Goal: Task Accomplishment & Management: Complete application form

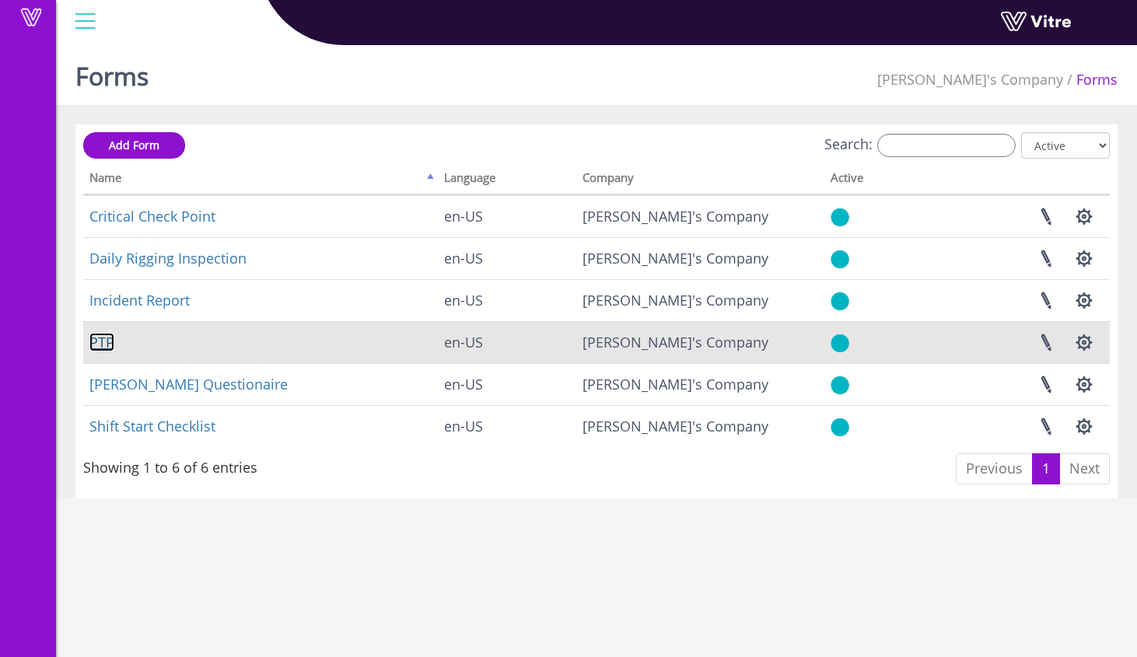
click at [105, 345] on link "PTP" at bounding box center [101, 342] width 25 height 19
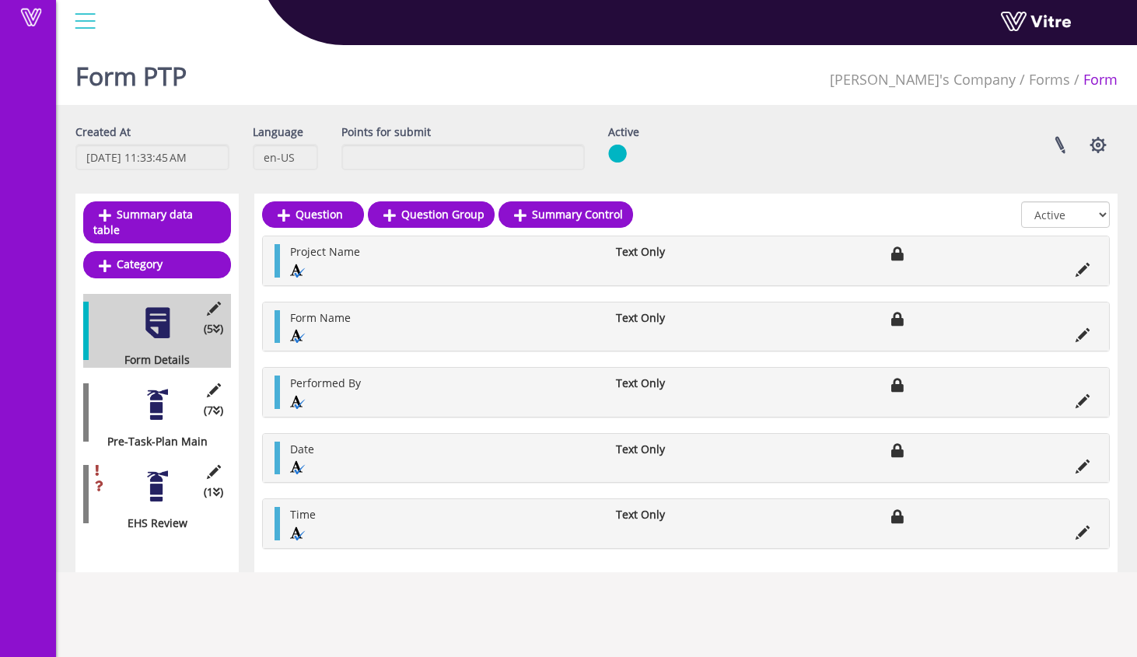
click at [158, 488] on div at bounding box center [157, 486] width 35 height 35
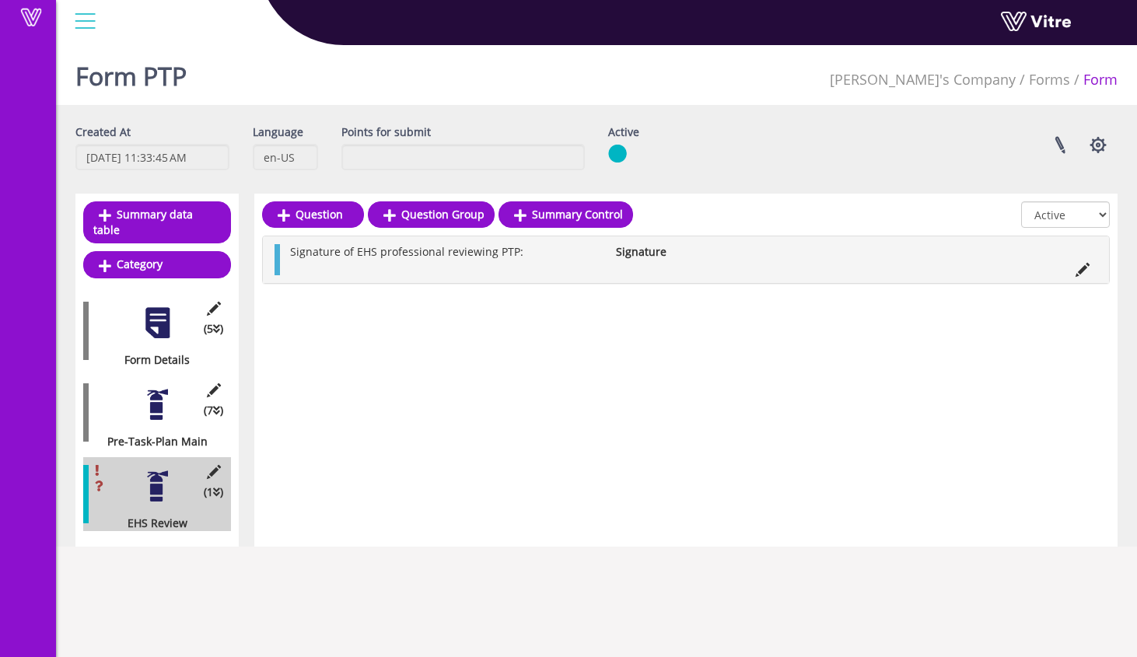
click at [166, 412] on div "(7 ) Pre-Task-Plan Main" at bounding box center [157, 413] width 148 height 74
click at [159, 400] on div at bounding box center [157, 404] width 35 height 35
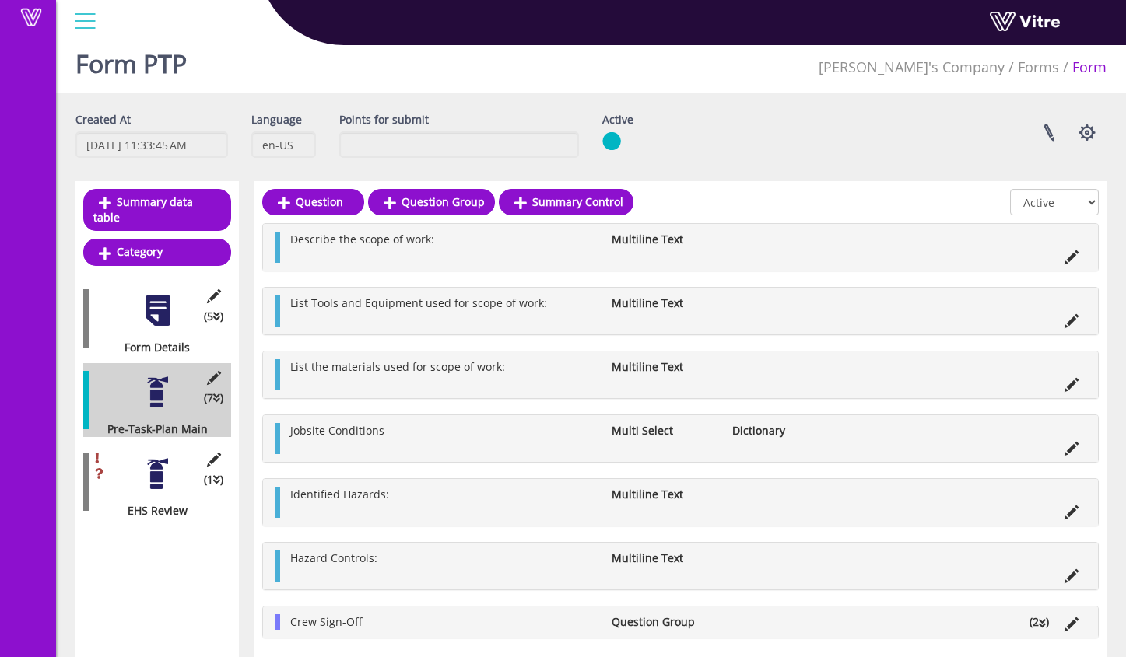
scroll to position [37, 0]
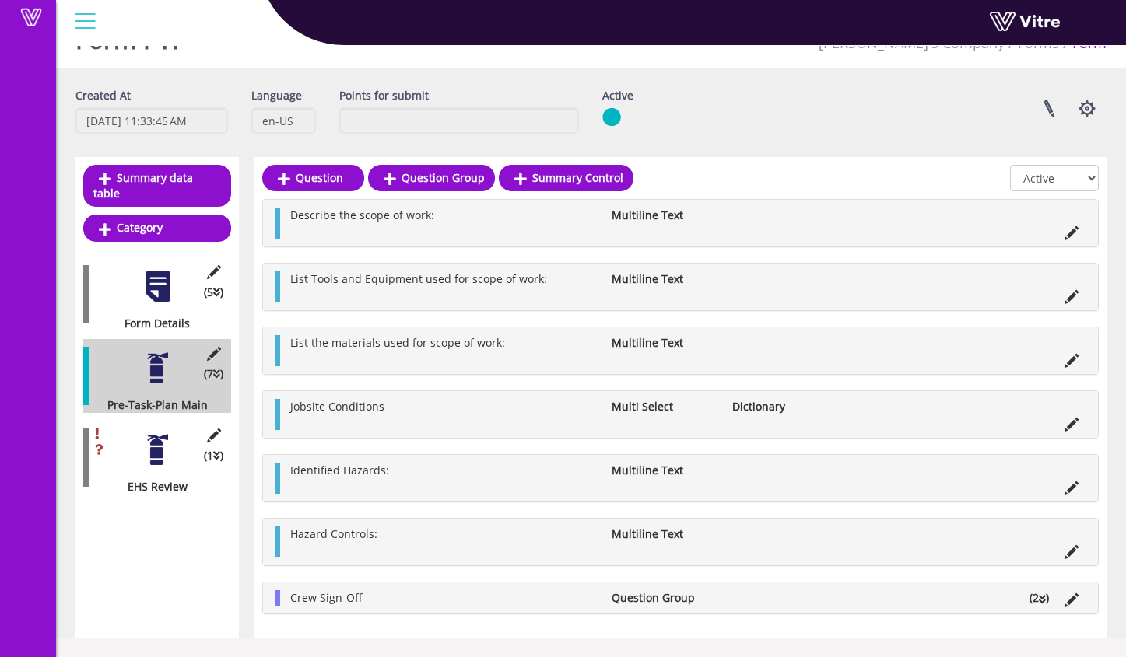
click at [151, 275] on div at bounding box center [157, 286] width 35 height 35
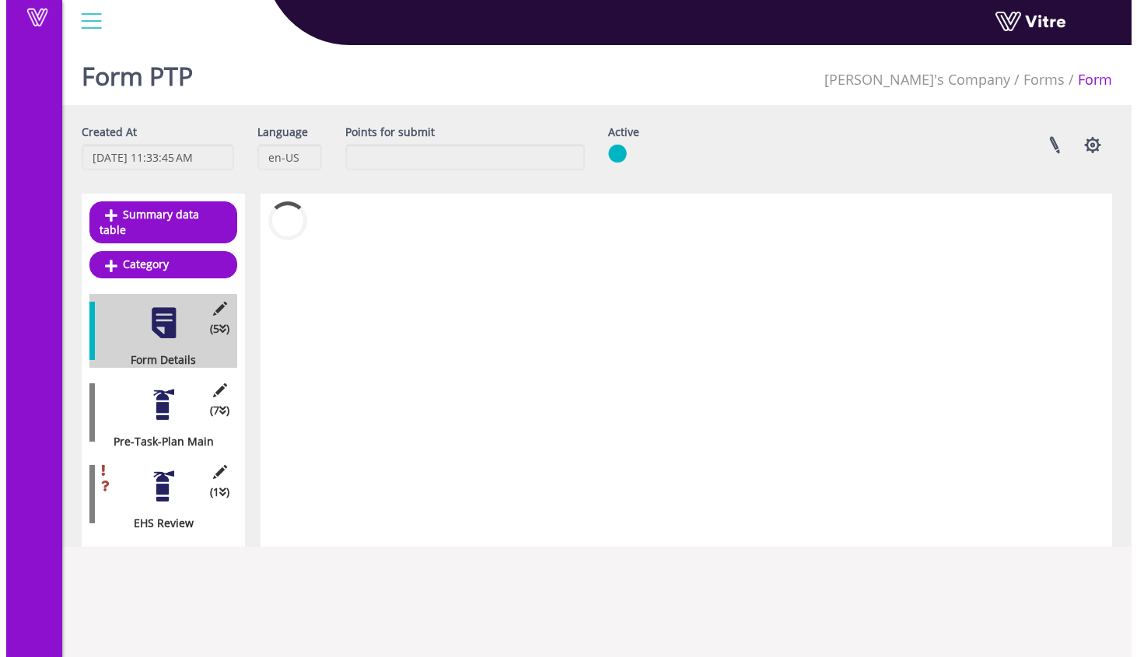
scroll to position [0, 0]
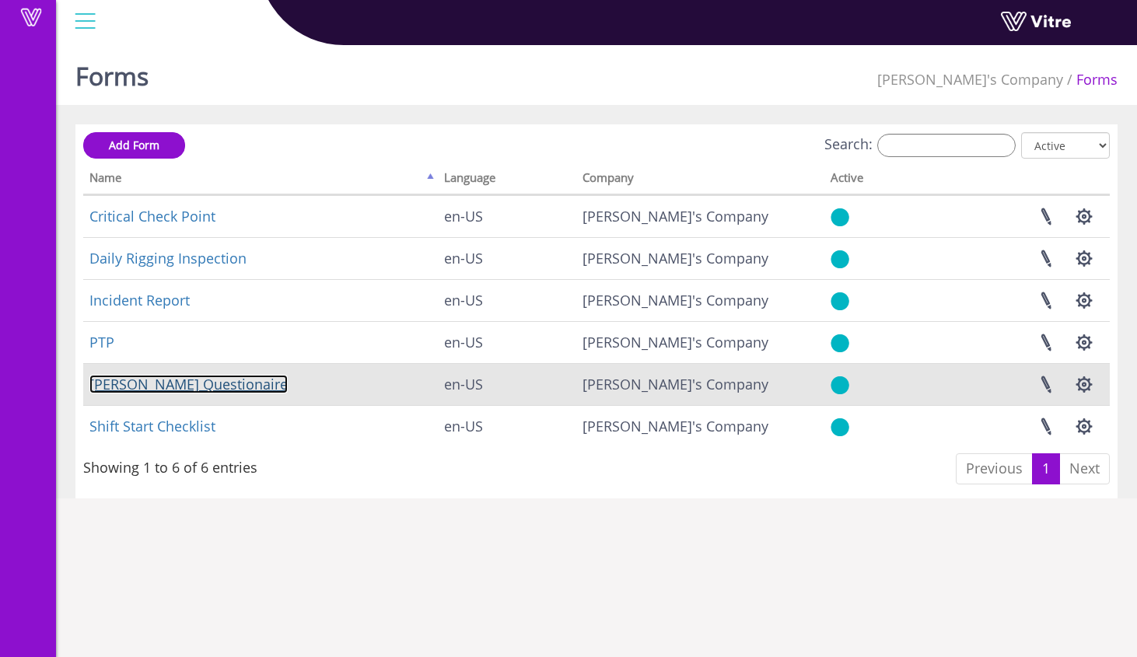
click at [244, 389] on link "Sam Trafton Questionaire" at bounding box center [188, 384] width 198 height 19
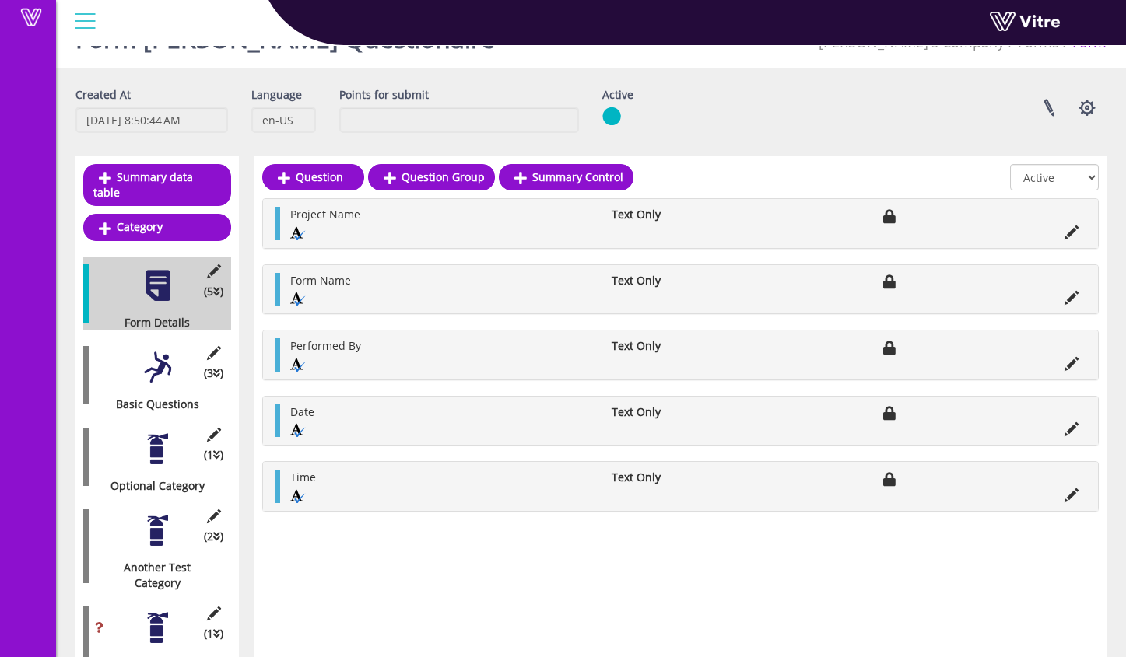
scroll to position [72, 0]
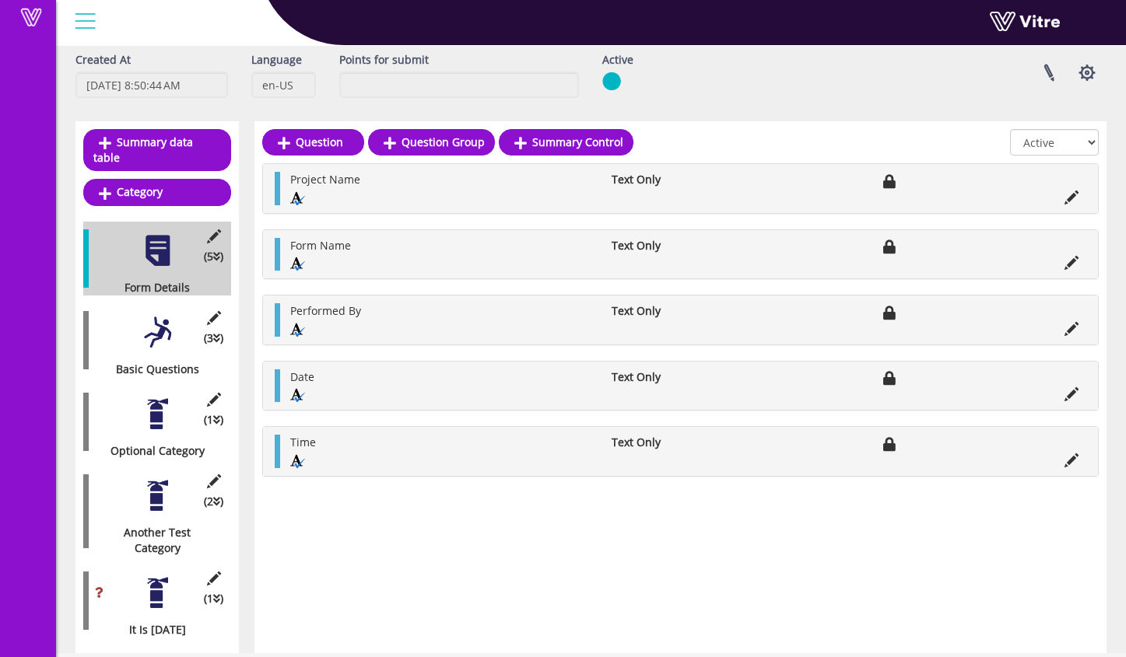
click at [163, 491] on div at bounding box center [157, 495] width 35 height 35
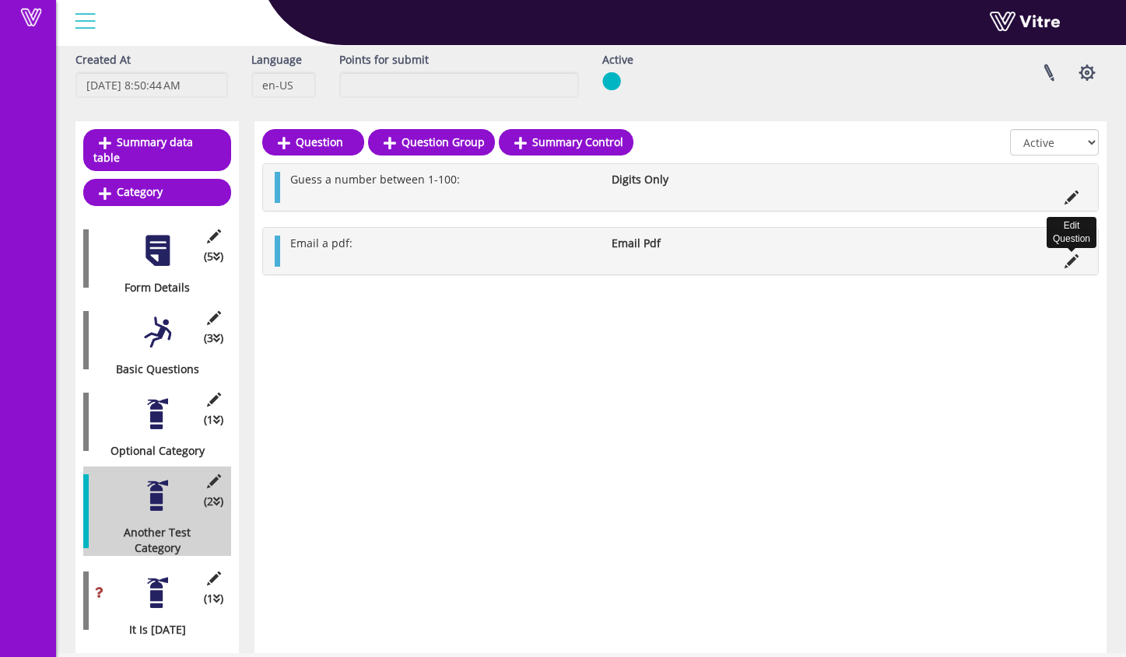
click at [1068, 261] on icon at bounding box center [1071, 261] width 14 height 14
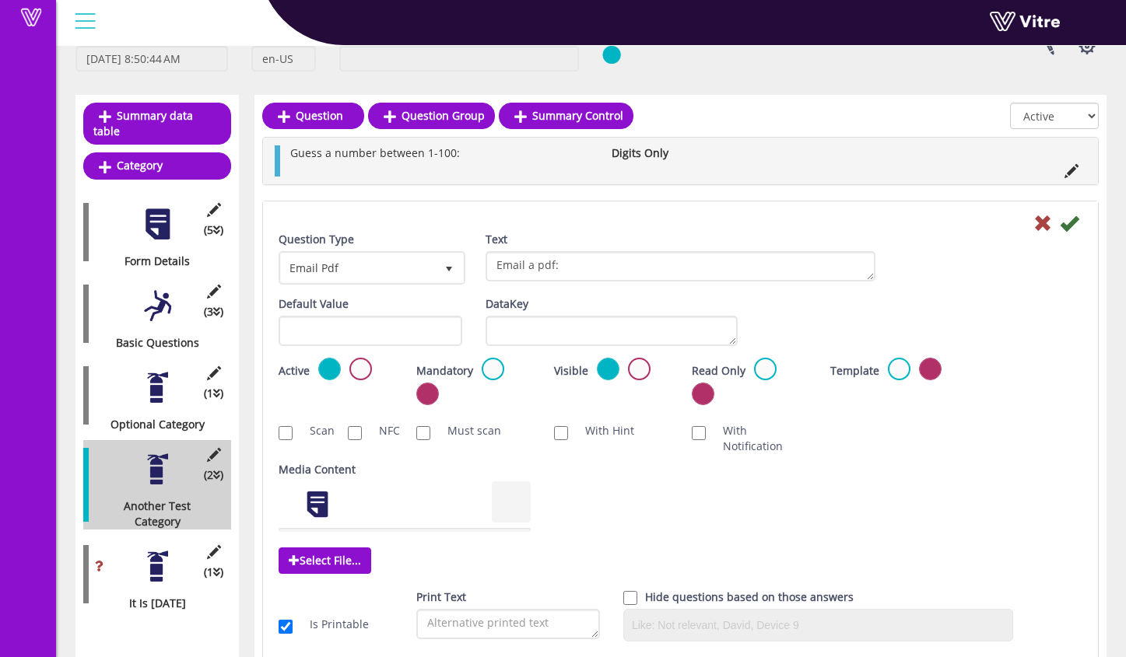
scroll to position [161, 0]
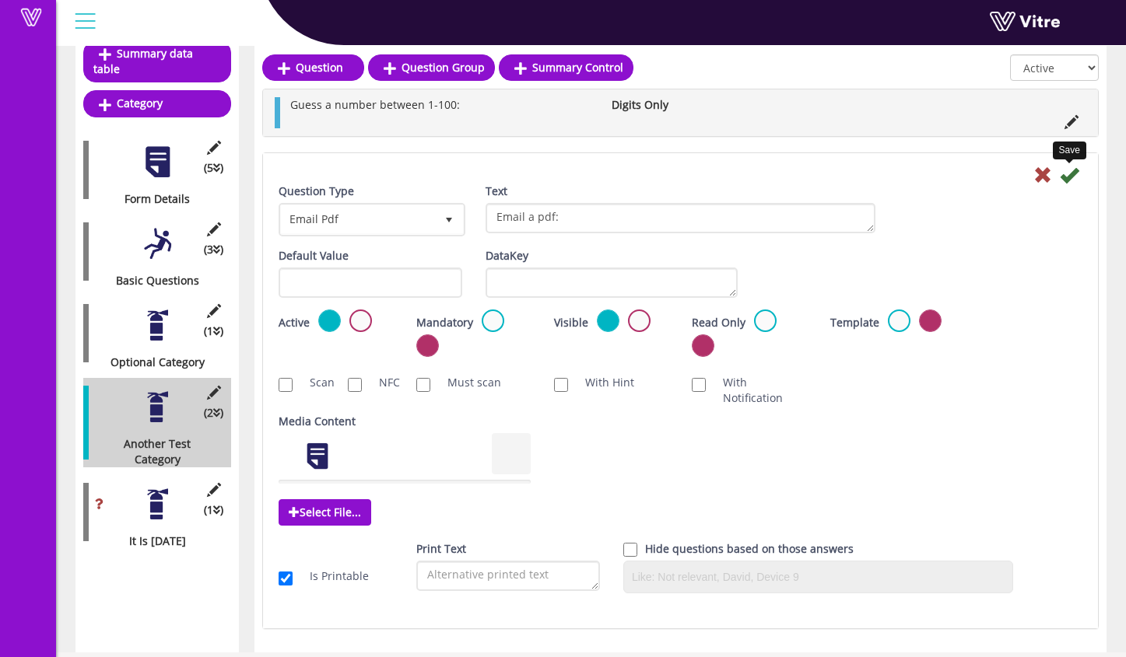
click at [1070, 178] on icon at bounding box center [1068, 175] width 19 height 19
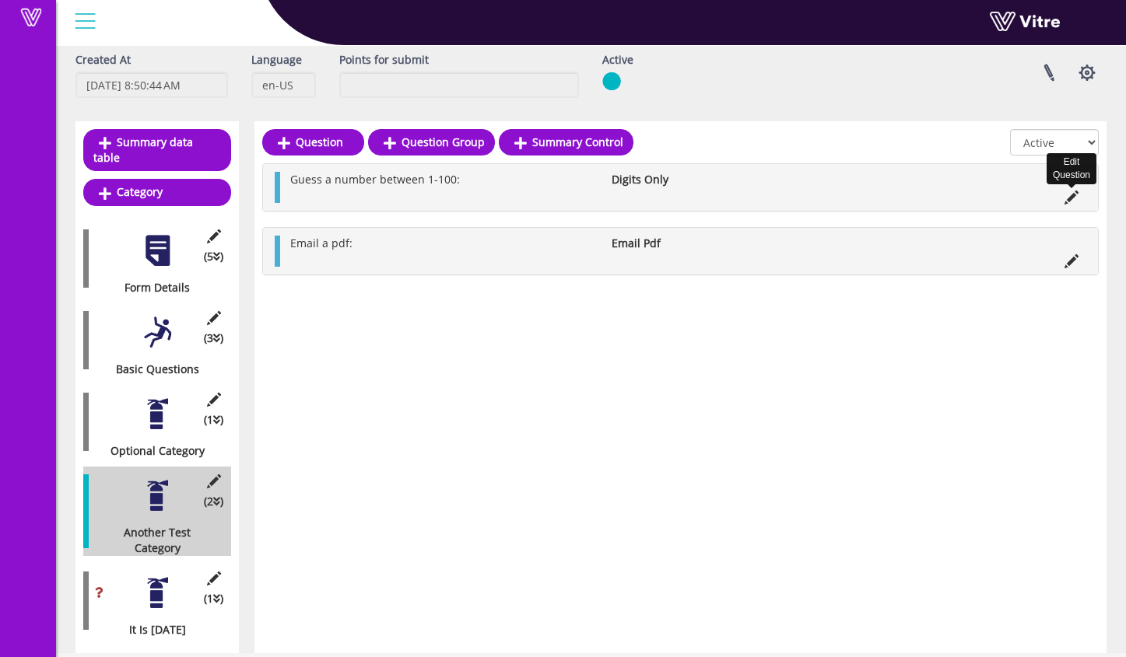
click at [1067, 198] on icon at bounding box center [1071, 198] width 14 height 14
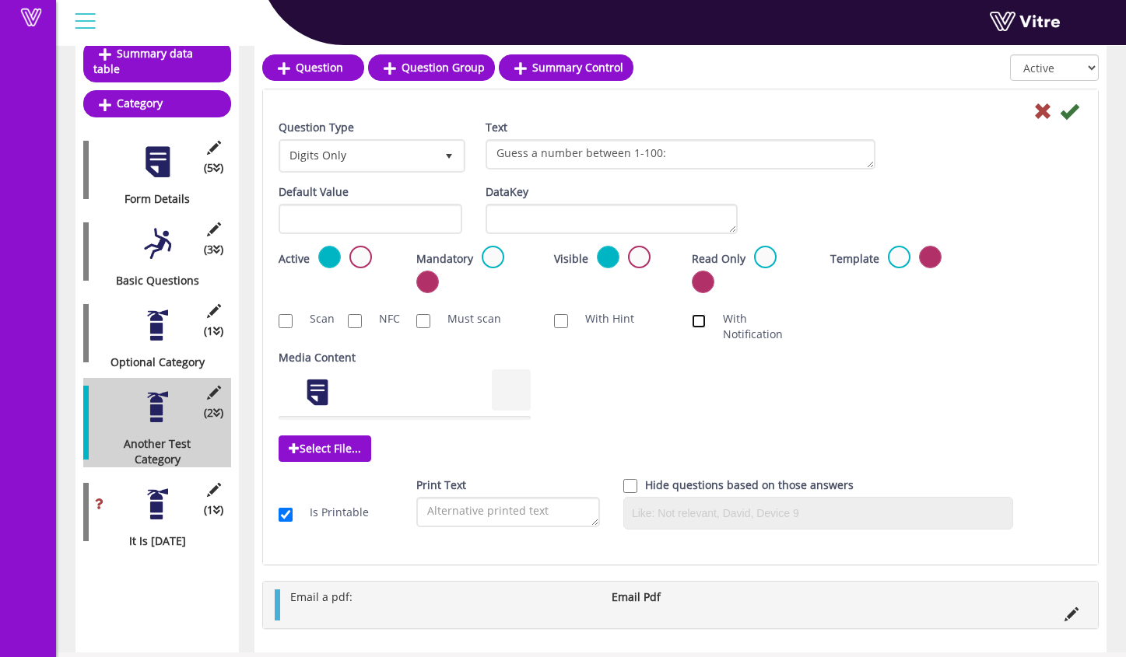
click at [699, 315] on input "With Notification" at bounding box center [699, 321] width 14 height 14
checkbox input "true"
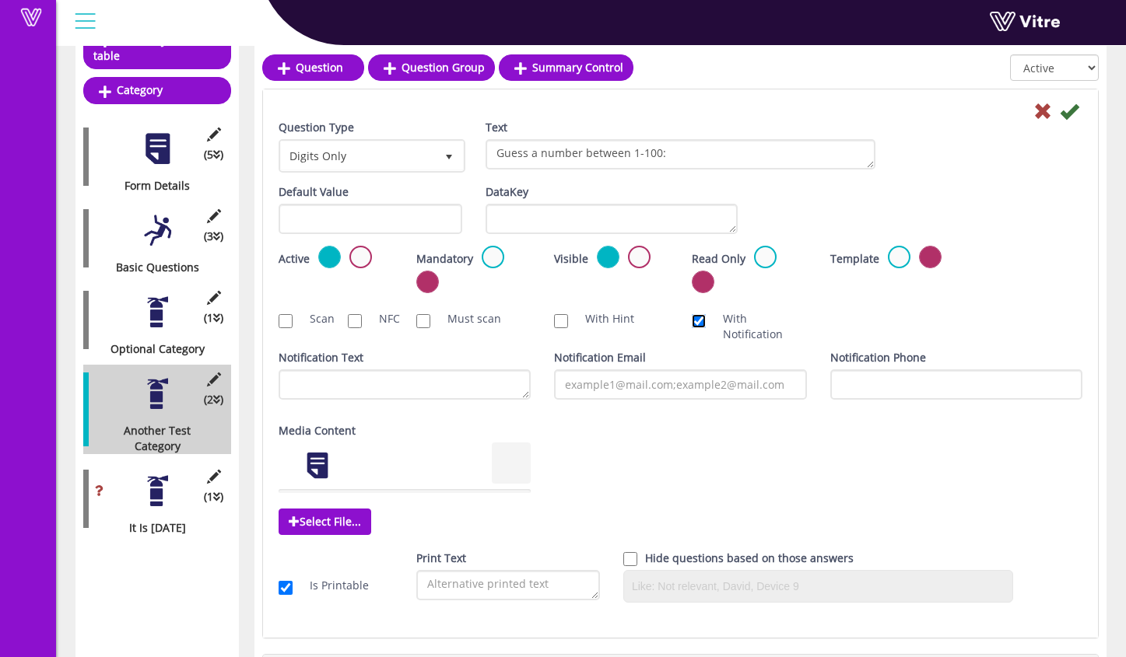
scroll to position [175, 0]
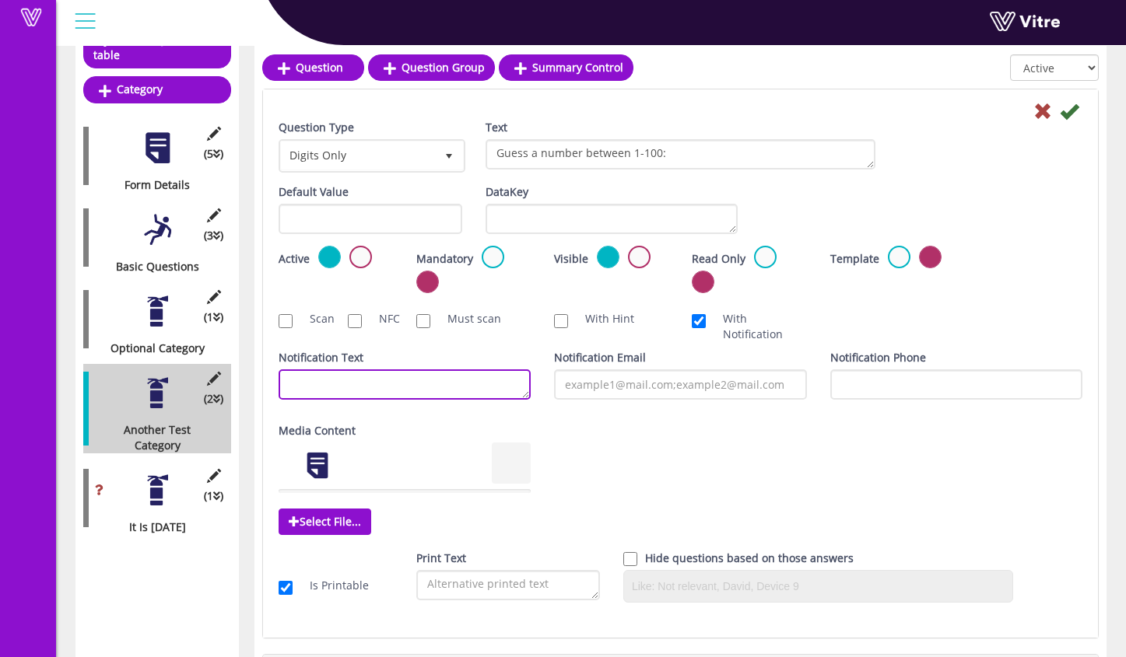
click at [494, 387] on textarea "Notification Text" at bounding box center [404, 384] width 252 height 30
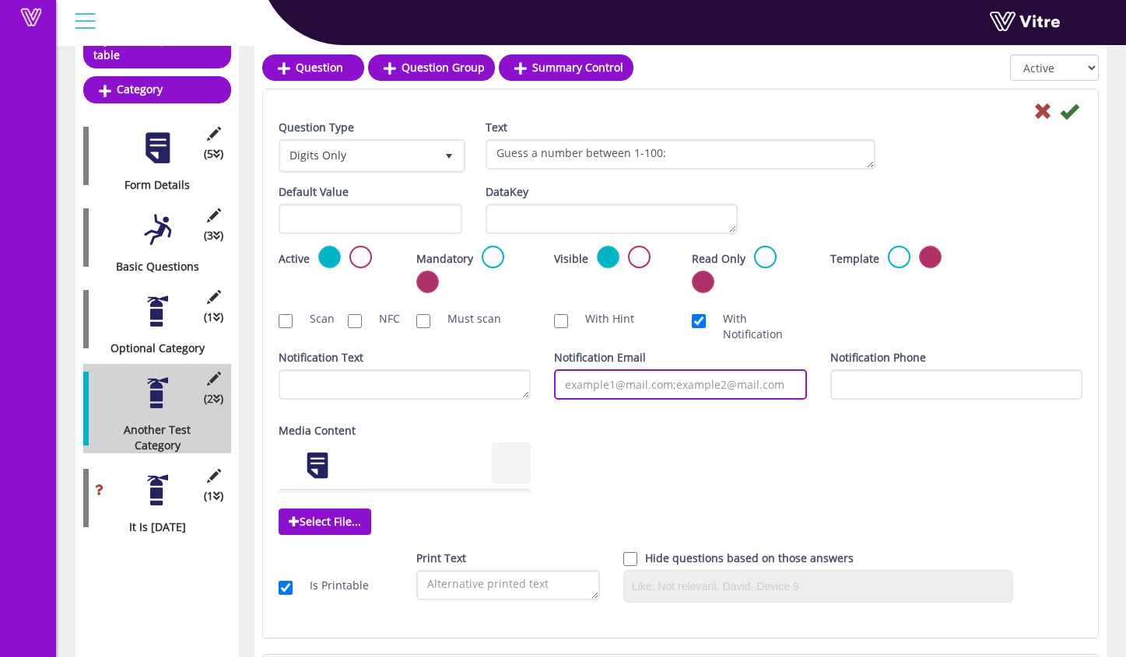
click at [591, 390] on input "Notification Email" at bounding box center [680, 384] width 252 height 30
type input "samatrafton@gmail.com"
click at [691, 415] on div "Question Type Digits Only 17 Text Guess a number between 1-100: Default Value W…" at bounding box center [680, 367] width 804 height 495
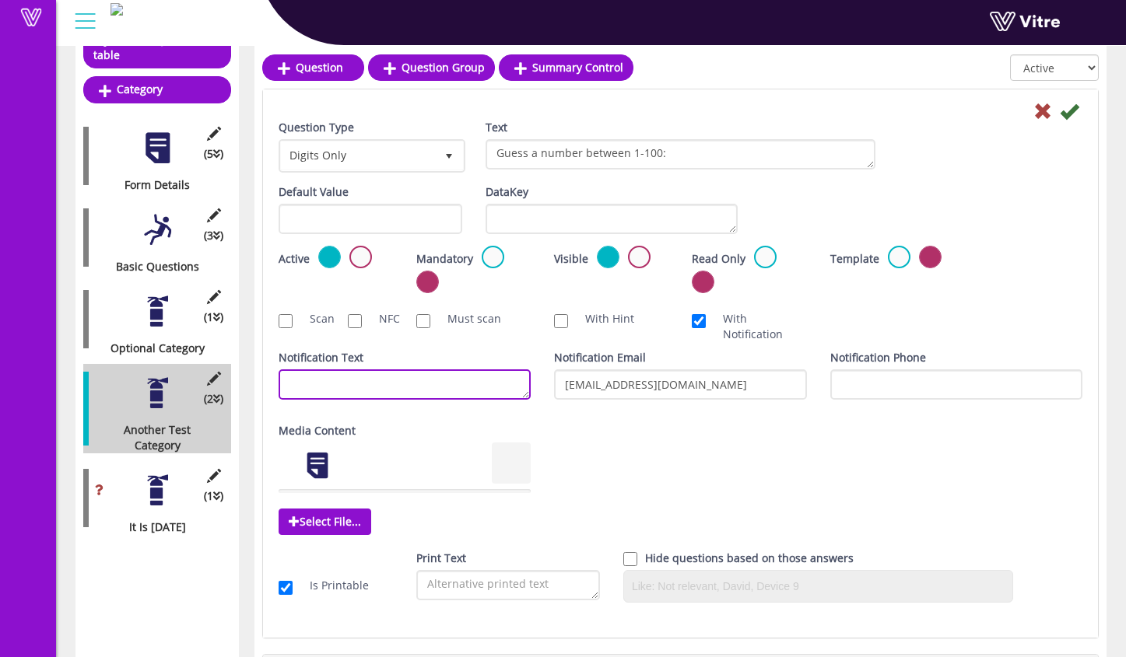
click at [447, 377] on textarea "Notification Text" at bounding box center [404, 384] width 252 height 30
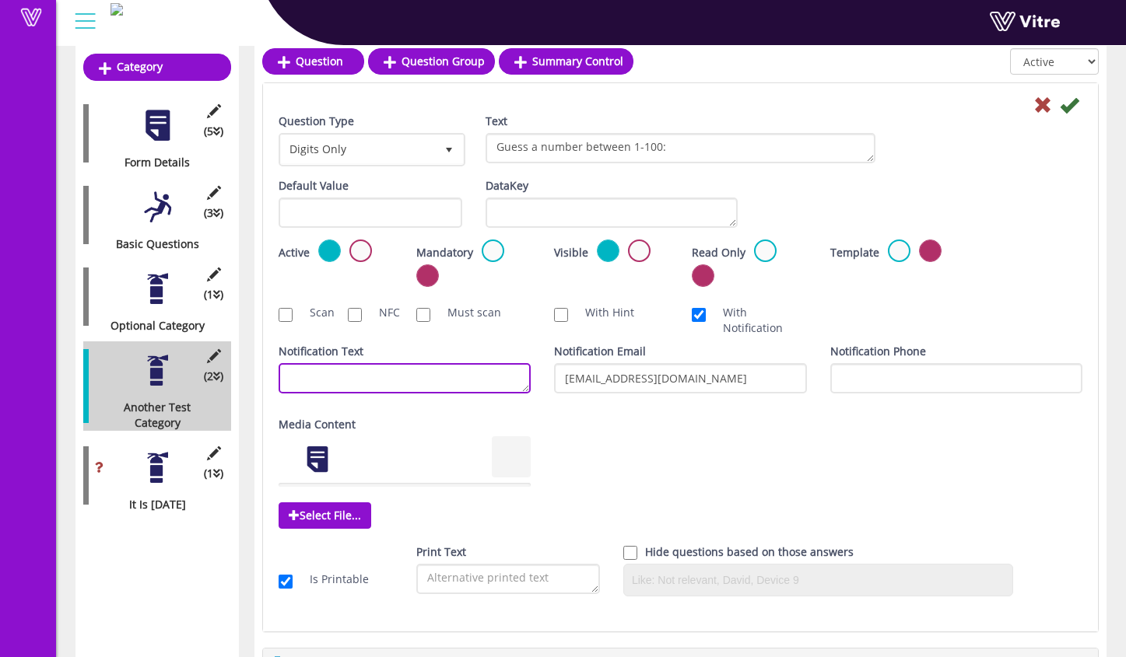
scroll to position [205, 0]
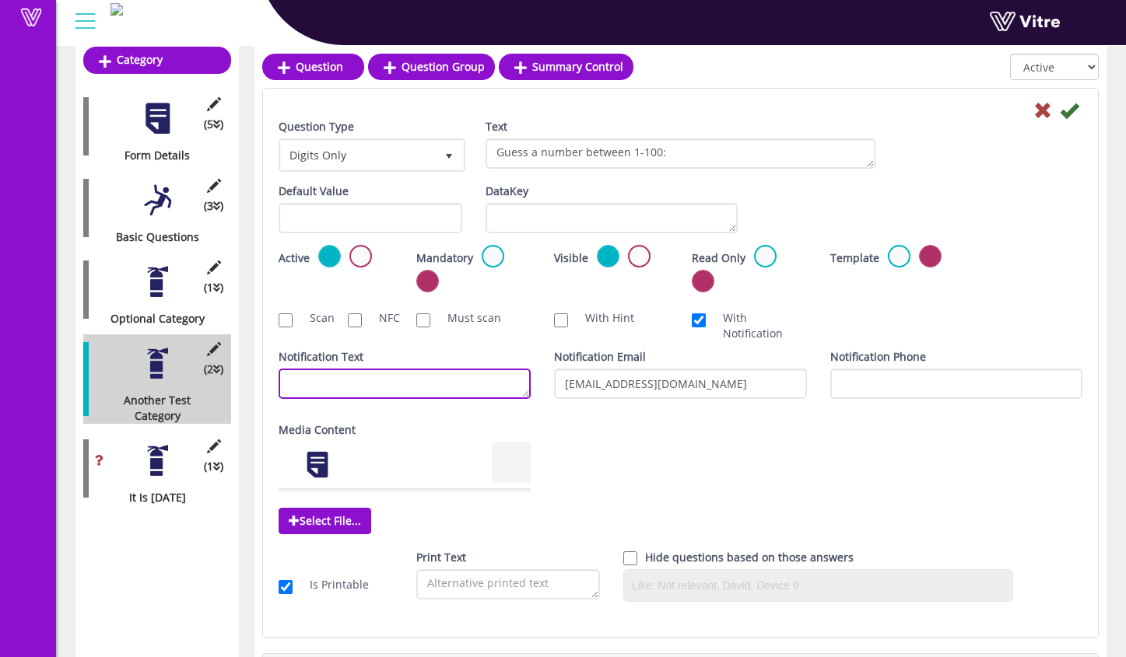
click at [485, 381] on textarea "Notification Text" at bounding box center [404, 384] width 252 height 30
drag, startPoint x: 368, startPoint y: 385, endPoint x: 275, endPoint y: 390, distance: 92.7
click at [275, 390] on div "Notification Text Notifcation Attach Pdf" at bounding box center [404, 379] width 275 height 61
drag, startPoint x: 359, startPoint y: 381, endPoint x: 284, endPoint y: 384, distance: 74.7
click at [284, 384] on textarea "Notifcation" at bounding box center [404, 384] width 252 height 30
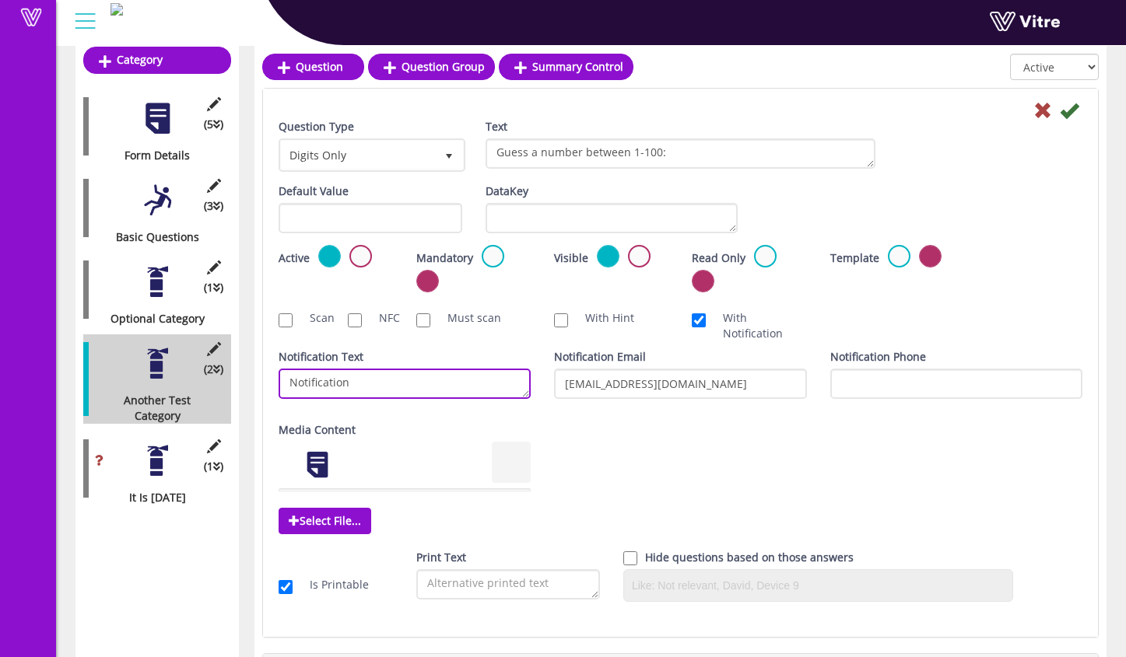
type textarea "Notification"
click at [687, 410] on div "Notification Email samatrafton@gmail.com" at bounding box center [679, 379] width 275 height 61
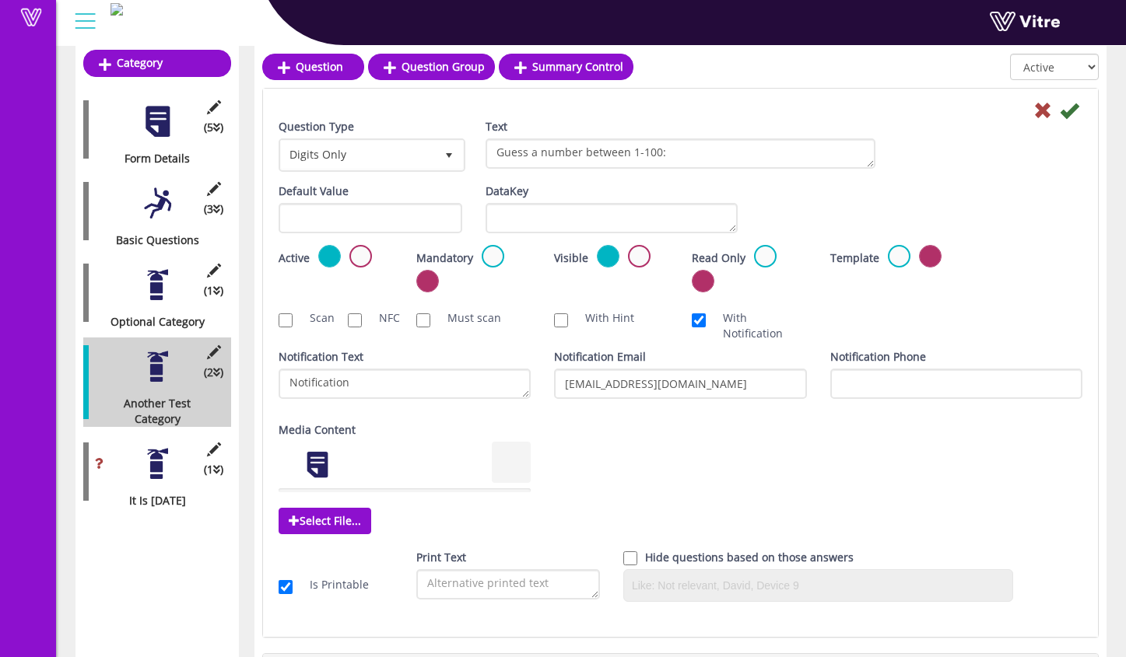
scroll to position [203, 0]
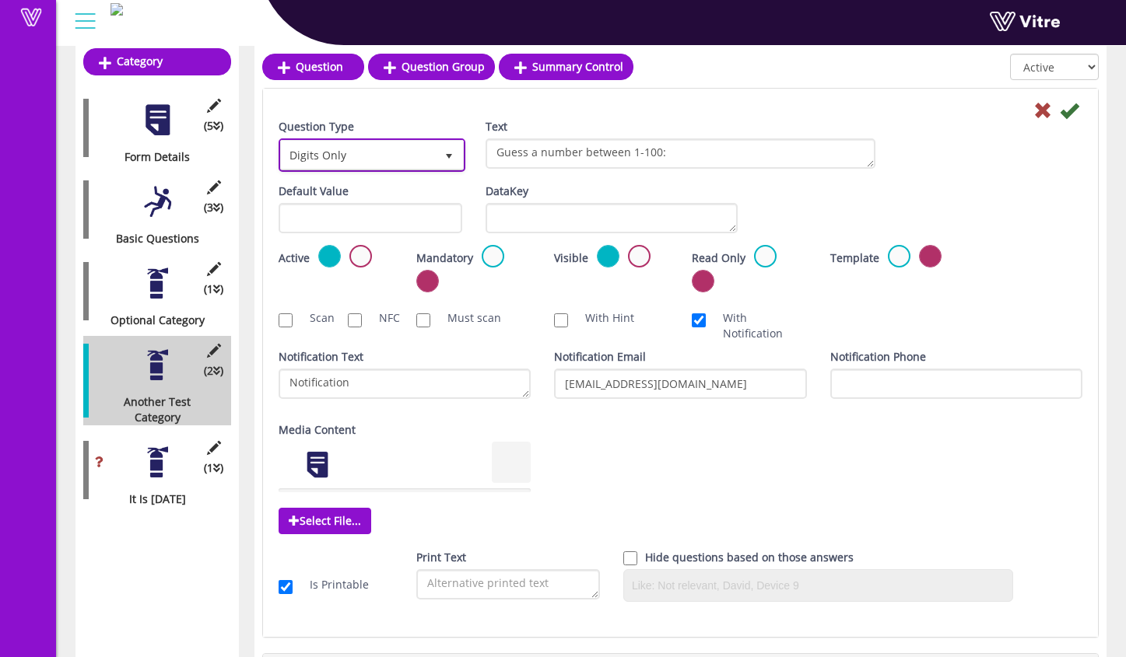
click at [446, 153] on span "select" at bounding box center [449, 156] width 12 height 12
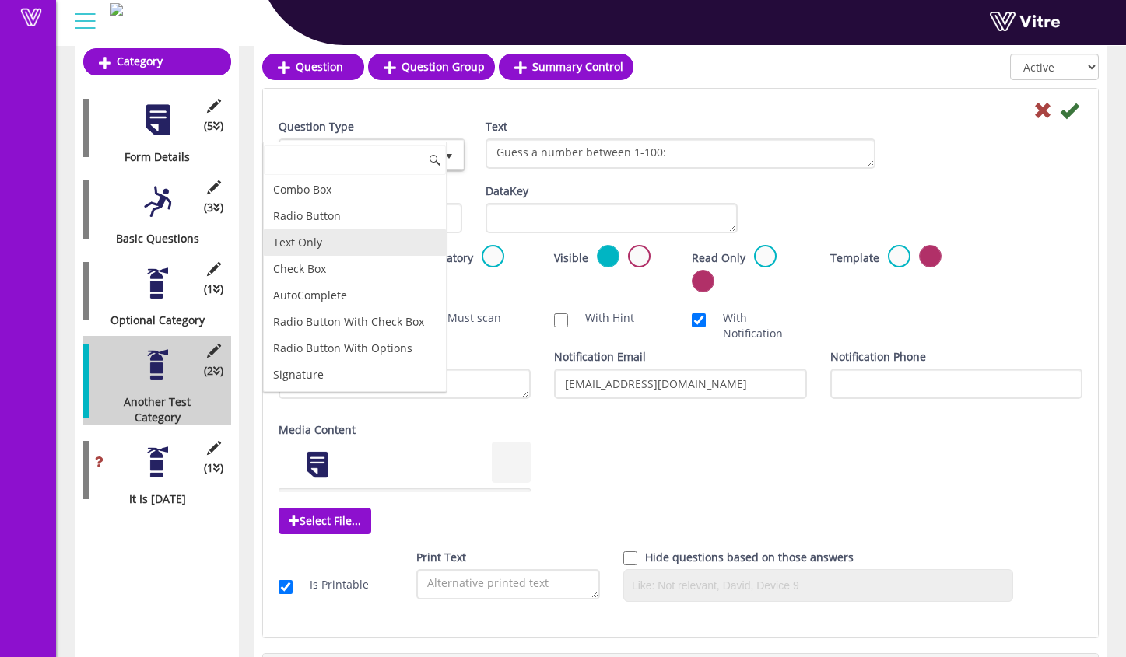
scroll to position [0, 0]
click at [972, 201] on div "Default Value Weight DataKey" at bounding box center [680, 214] width 827 height 61
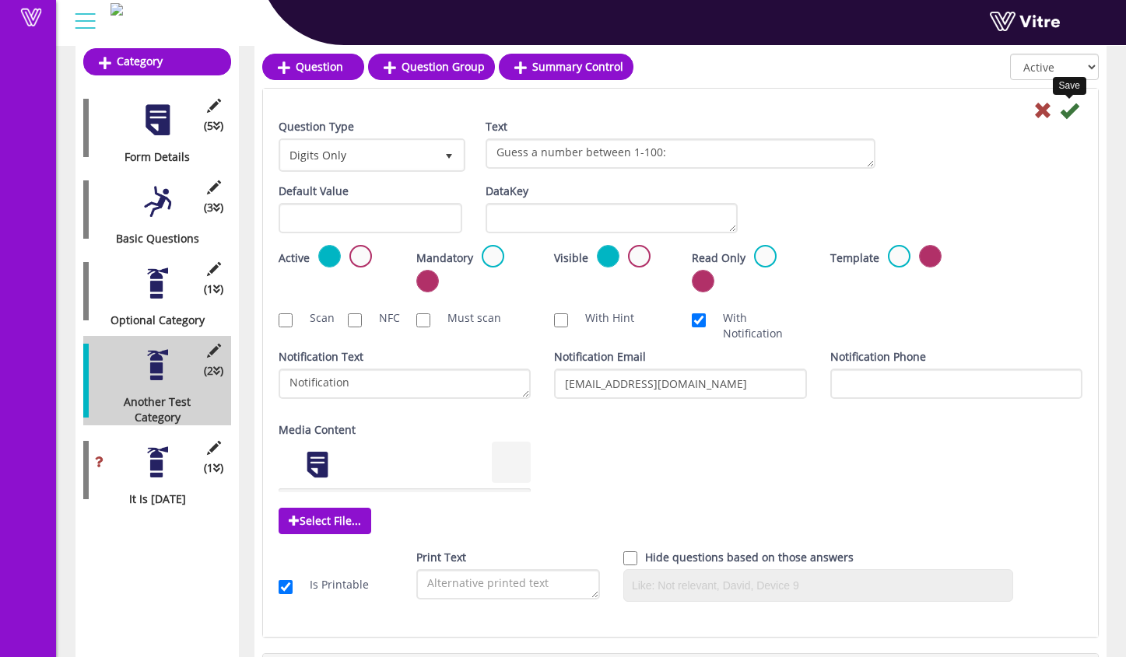
click at [1075, 114] on icon at bounding box center [1068, 110] width 19 height 19
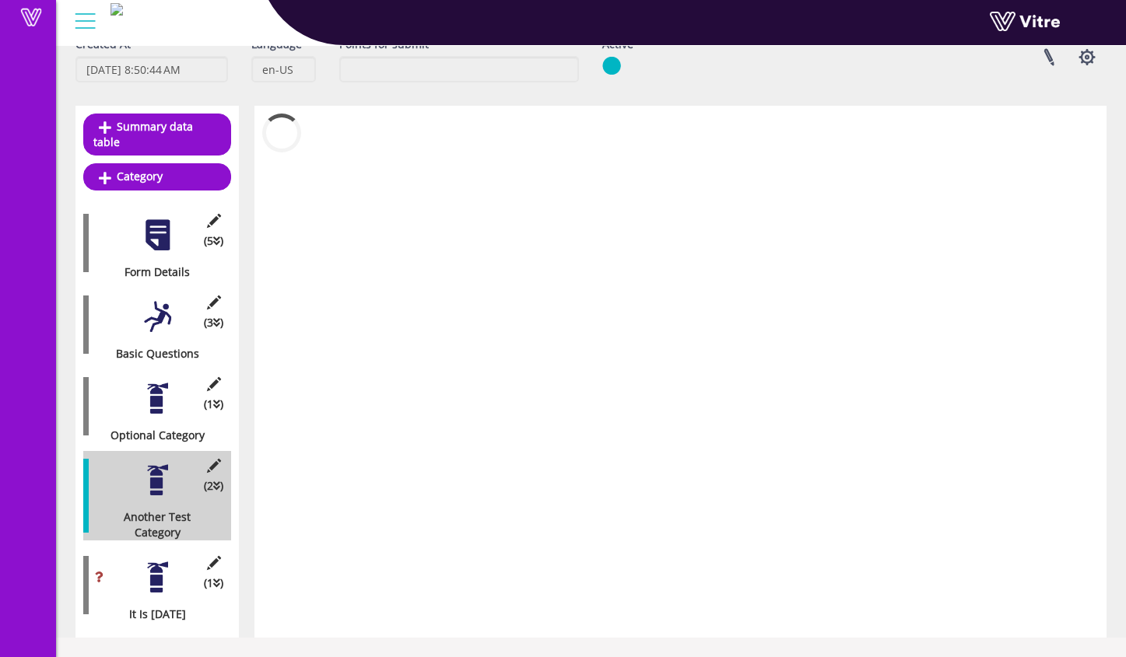
scroll to position [72, 0]
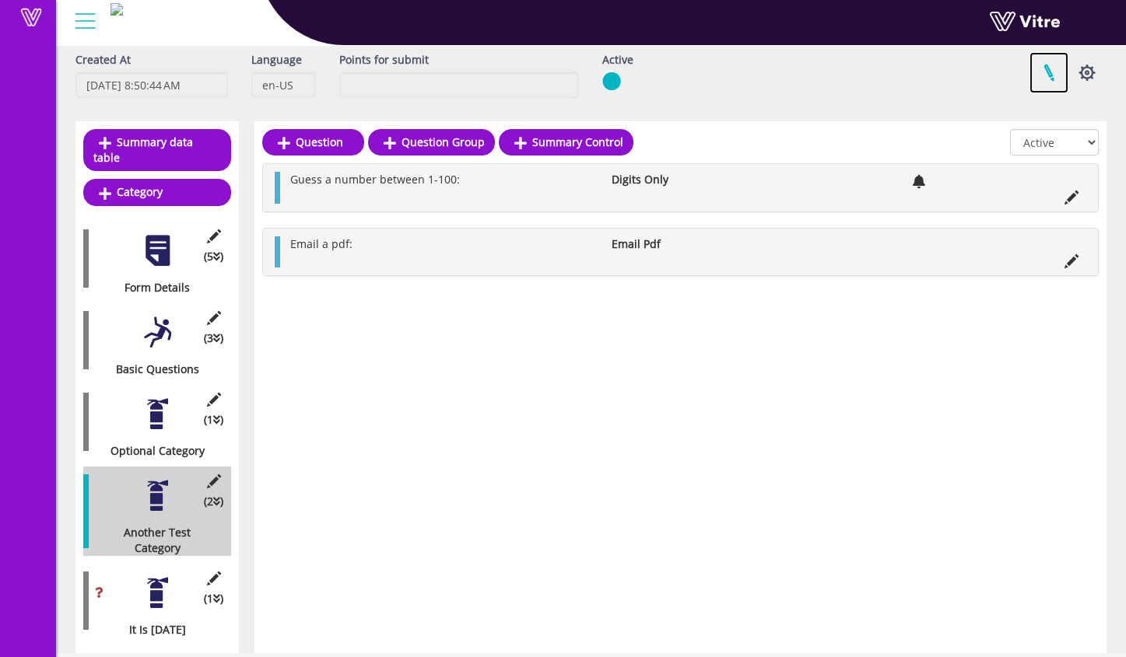
click at [1043, 71] on link at bounding box center [1048, 72] width 39 height 41
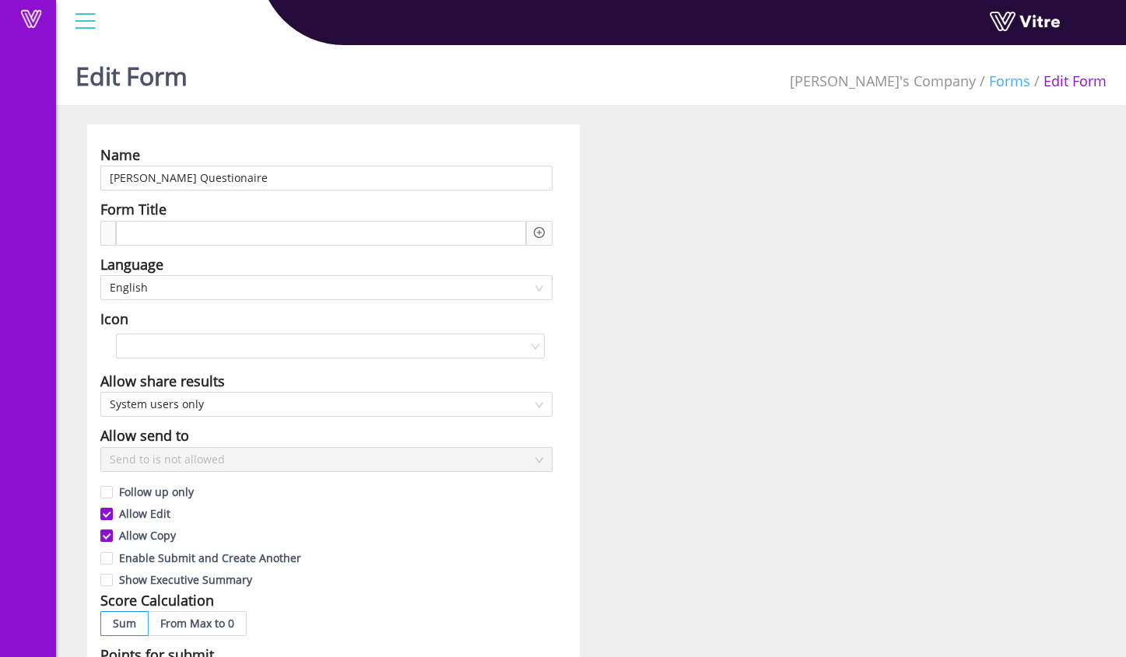
click at [1022, 84] on link "Forms" at bounding box center [1009, 81] width 41 height 19
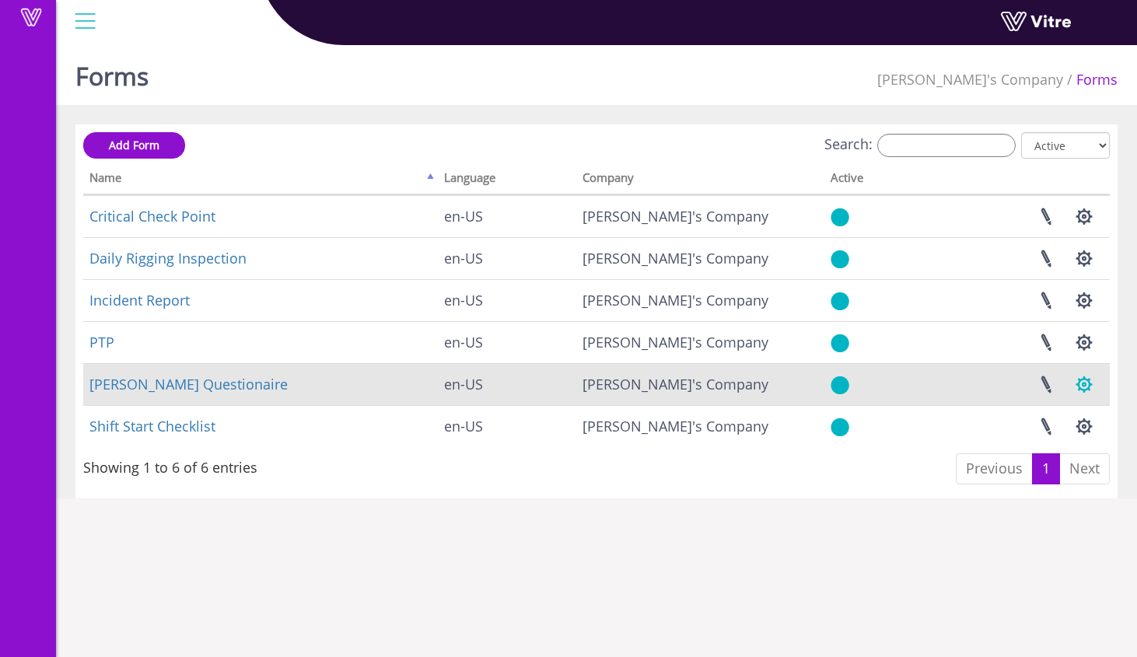
click at [1091, 387] on button "button" at bounding box center [1084, 384] width 39 height 41
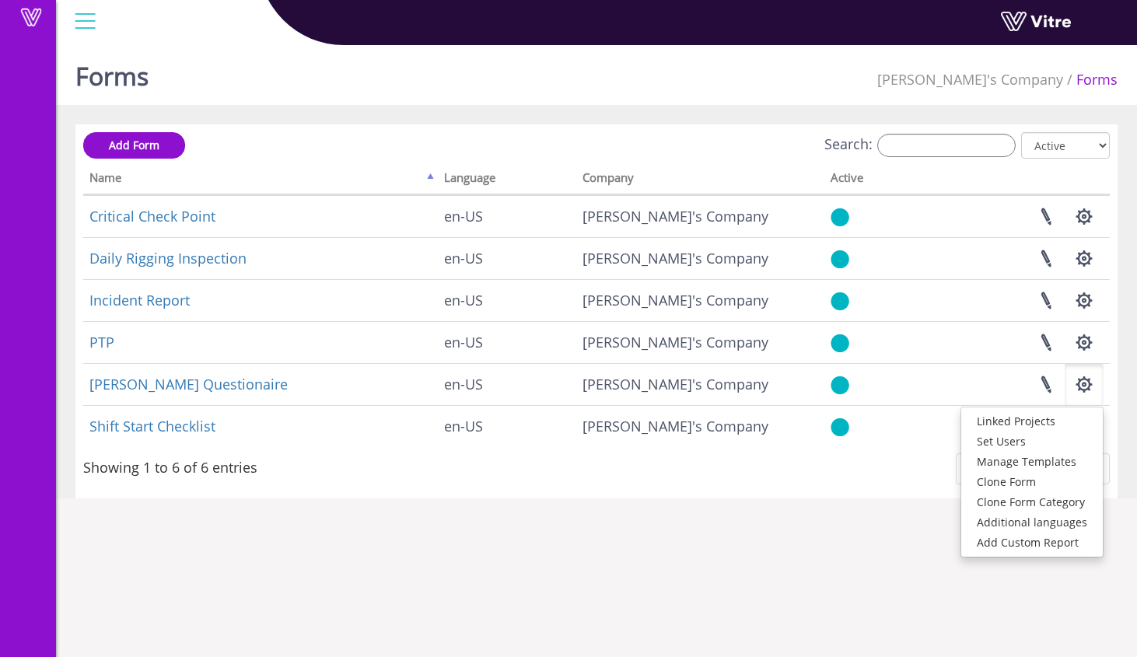
click at [839, 518] on html "Vitre Forms Sam's Company Forms Add Form Search: All Active Not Active Processi…" at bounding box center [568, 259] width 1137 height 518
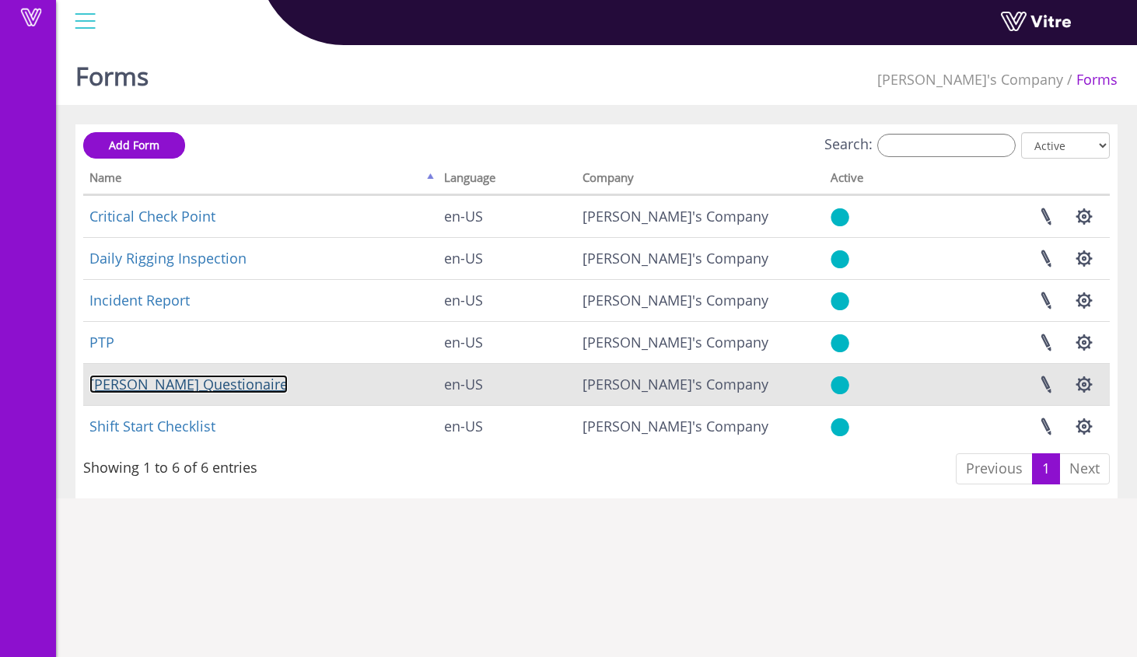
click at [215, 383] on link "Sam Trafton Questionaire" at bounding box center [188, 384] width 198 height 19
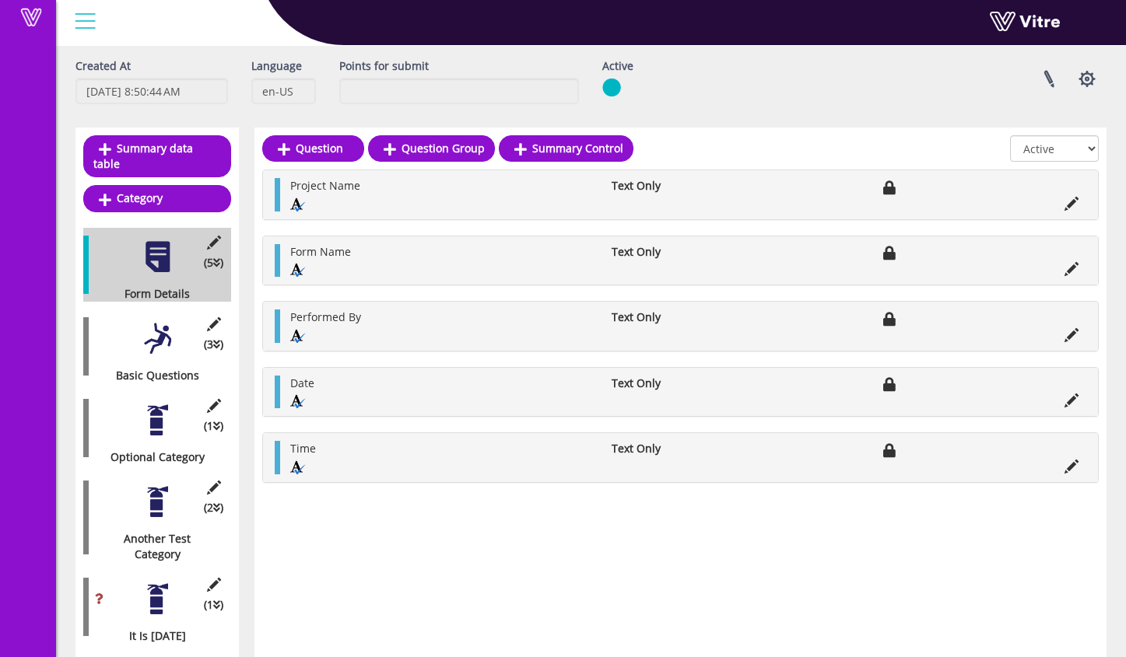
scroll to position [72, 0]
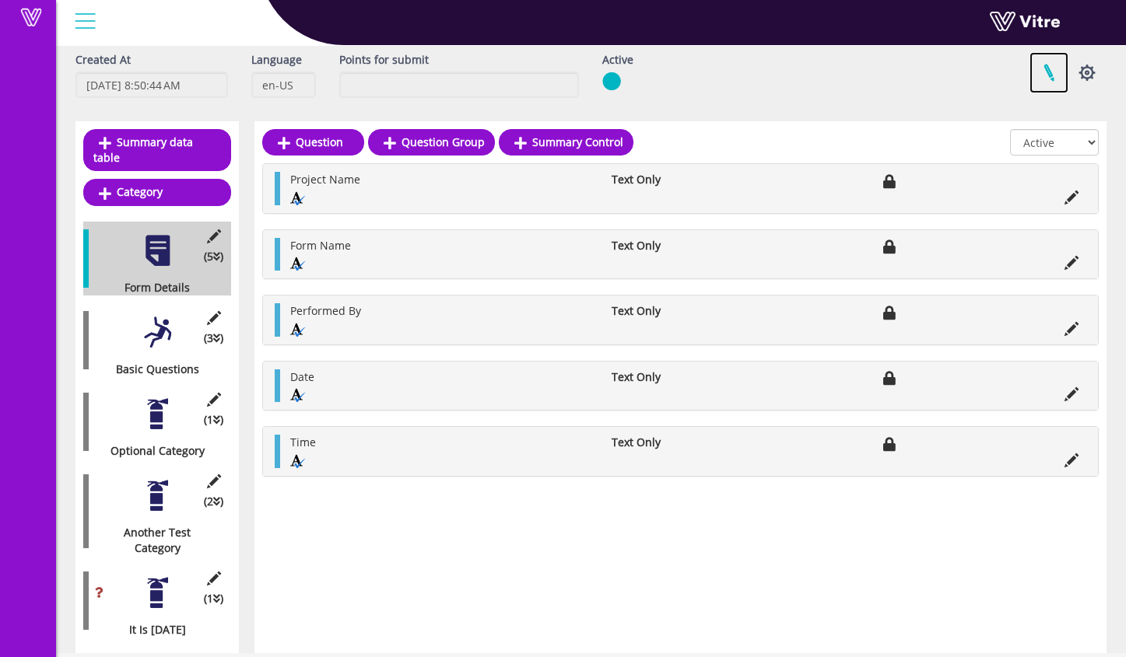
click at [1045, 69] on link at bounding box center [1048, 72] width 39 height 41
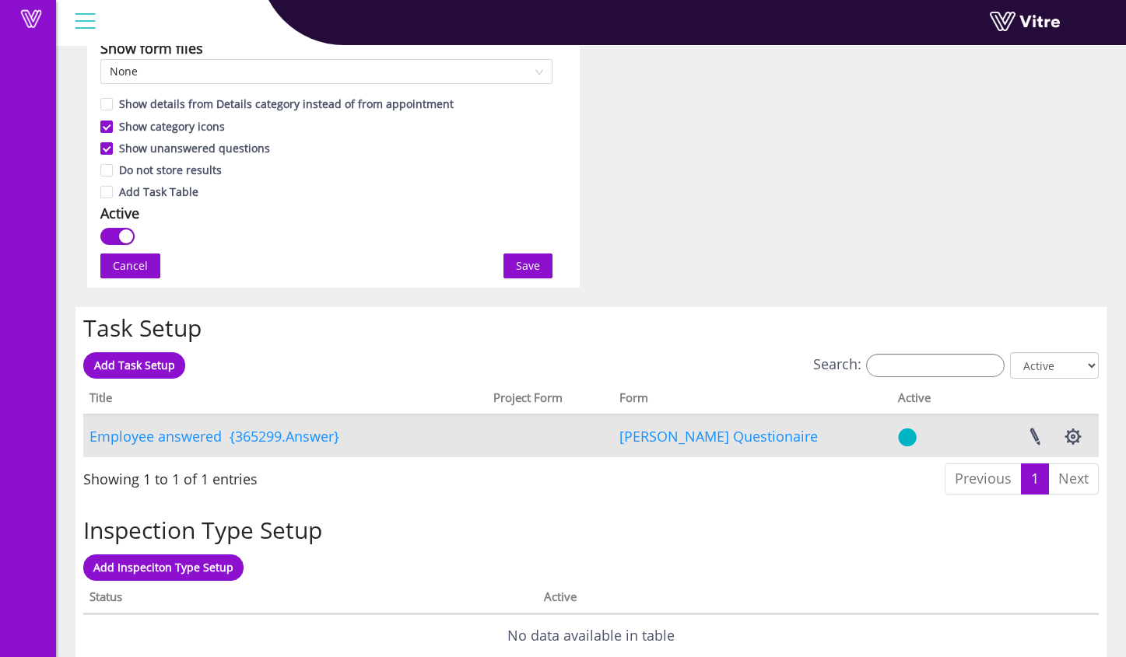
scroll to position [1057, 0]
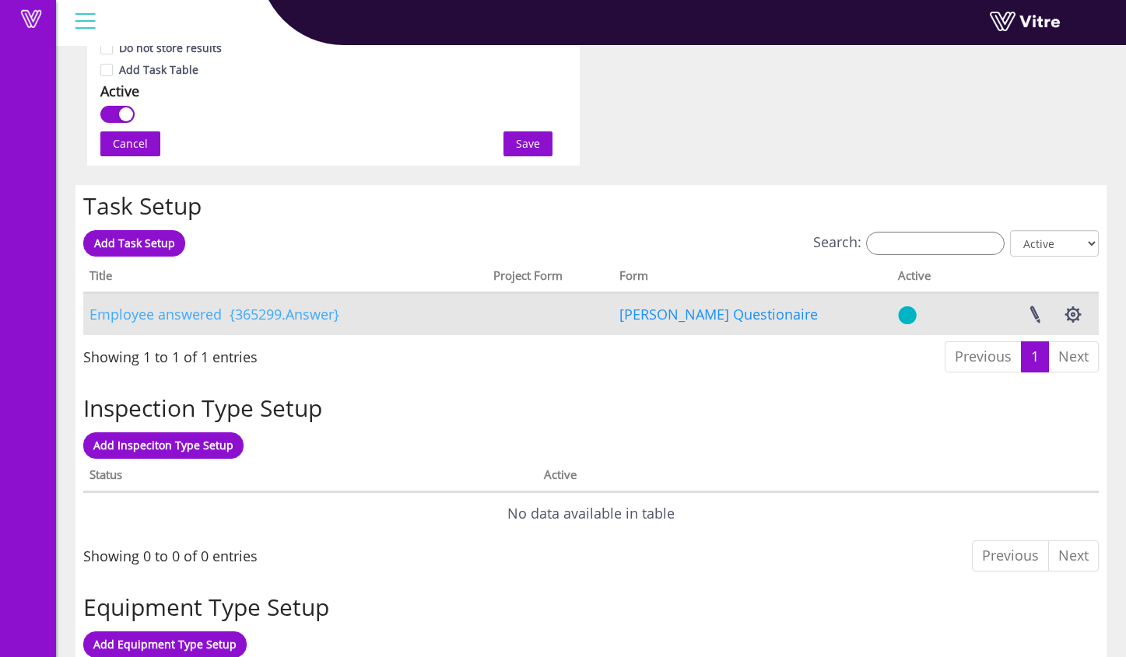
click at [307, 317] on link "Employee answered {365299.Answer}" at bounding box center [214, 314] width 250 height 19
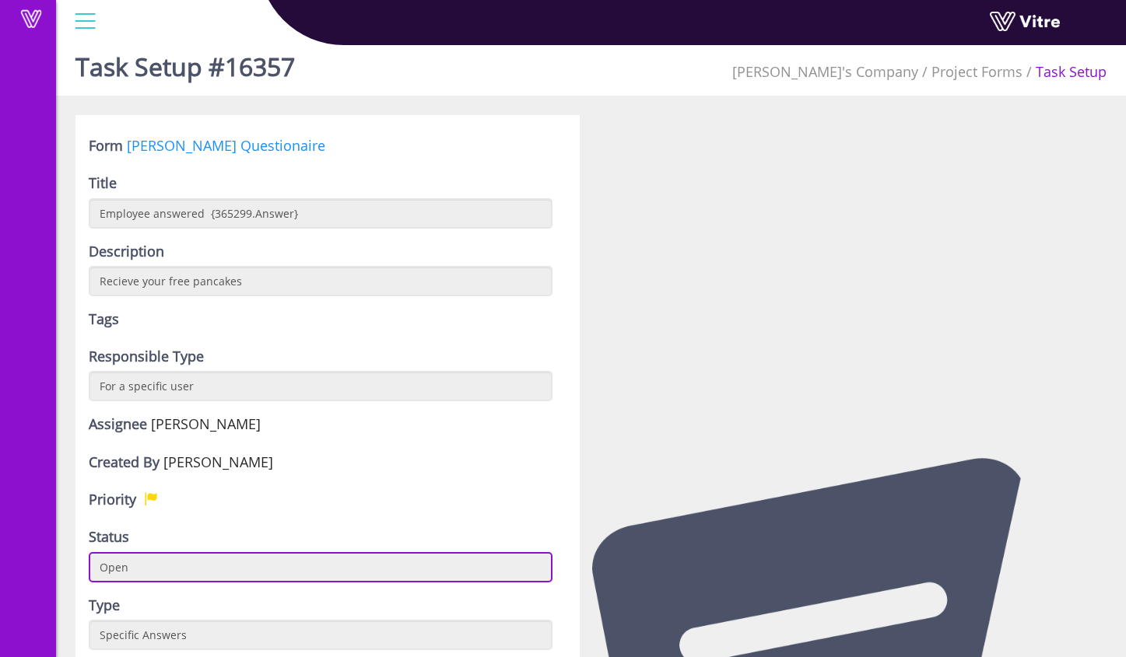
click at [191, 569] on input "Open" at bounding box center [321, 567] width 464 height 30
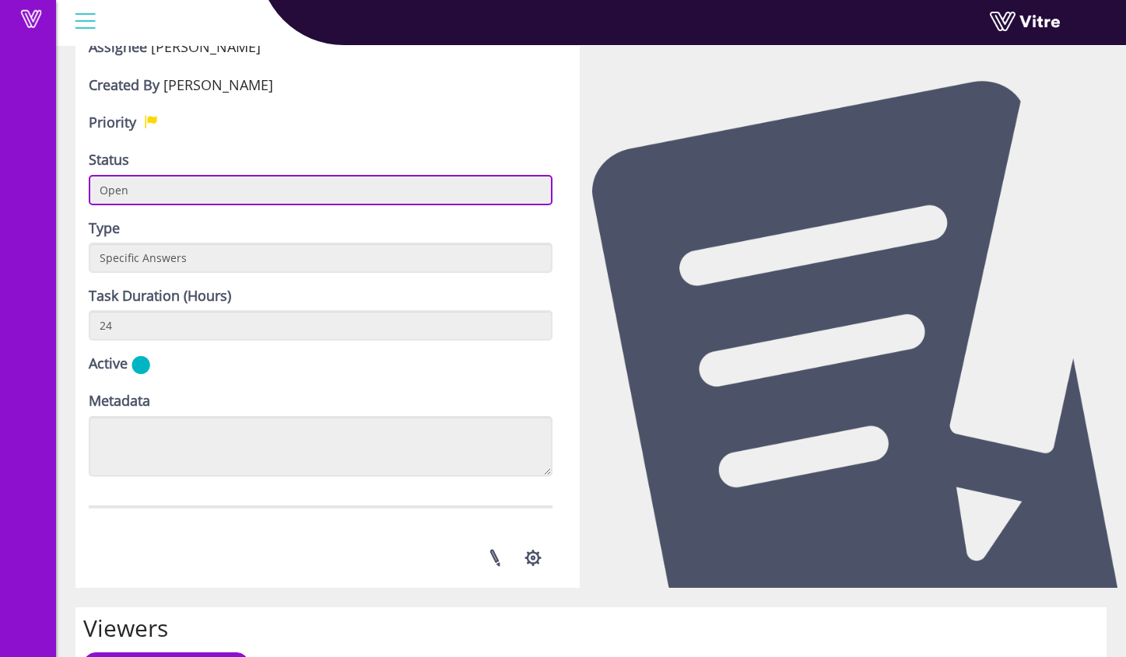
scroll to position [387, 0]
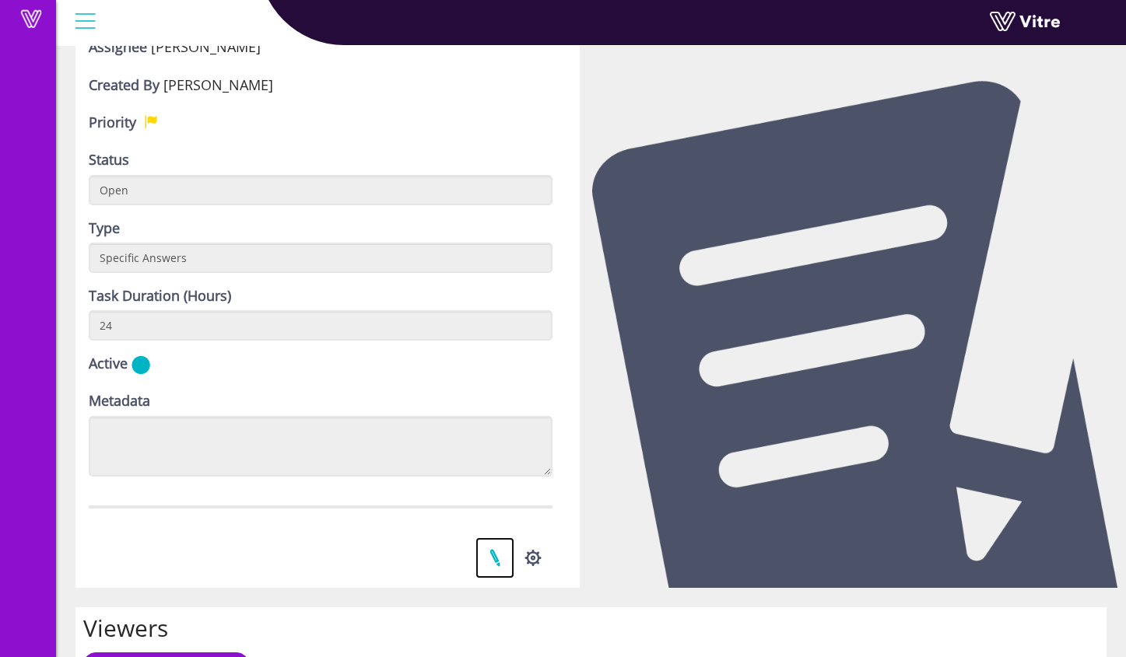
click at [496, 558] on link at bounding box center [494, 557] width 39 height 41
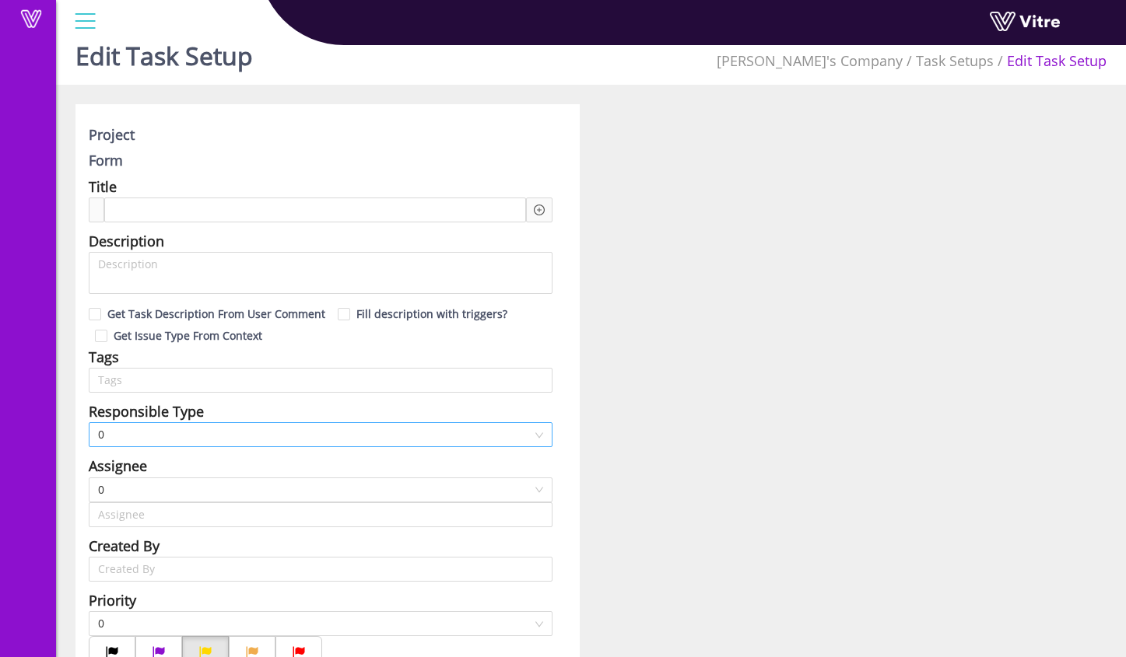
type input "[PERSON_NAME]"
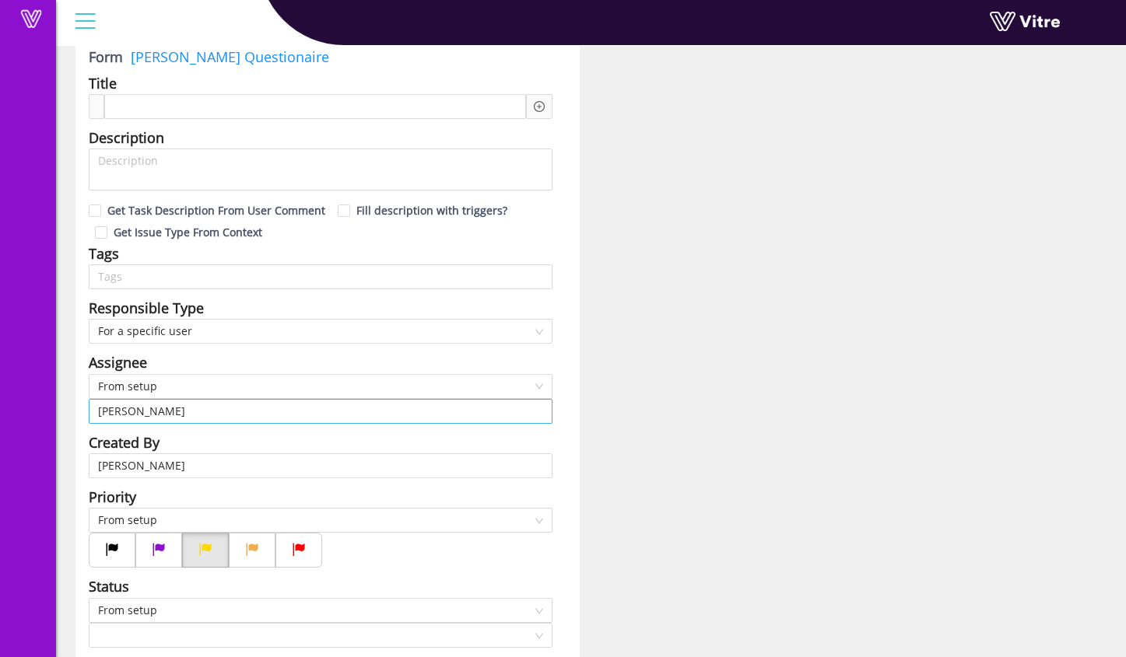
type input "24"
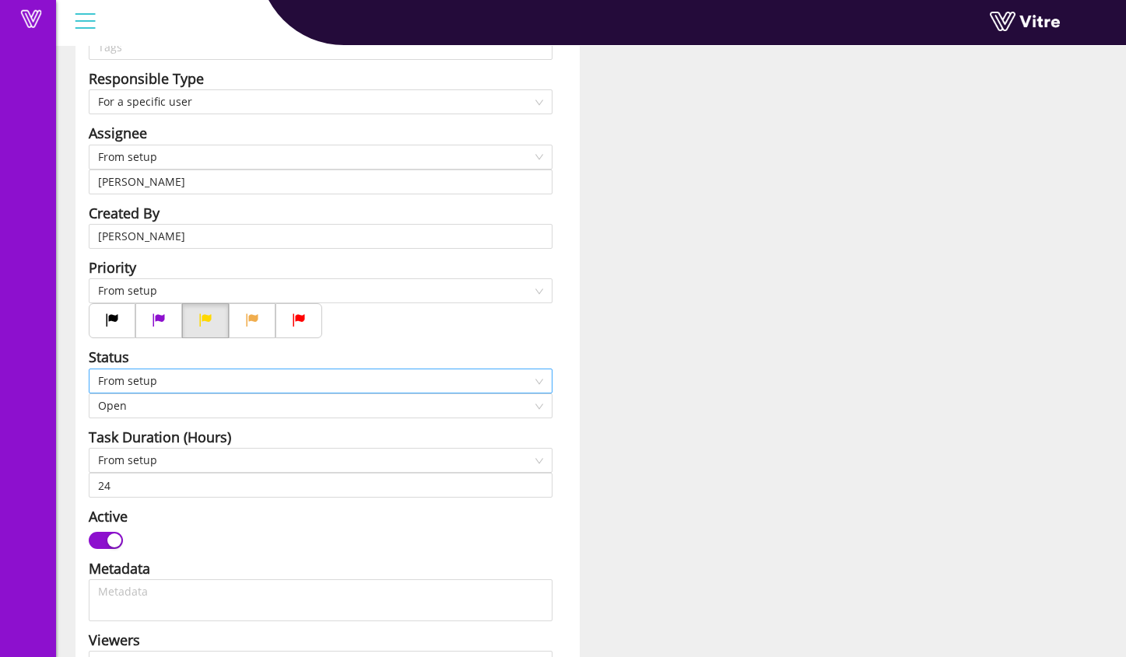
scroll to position [356, 0]
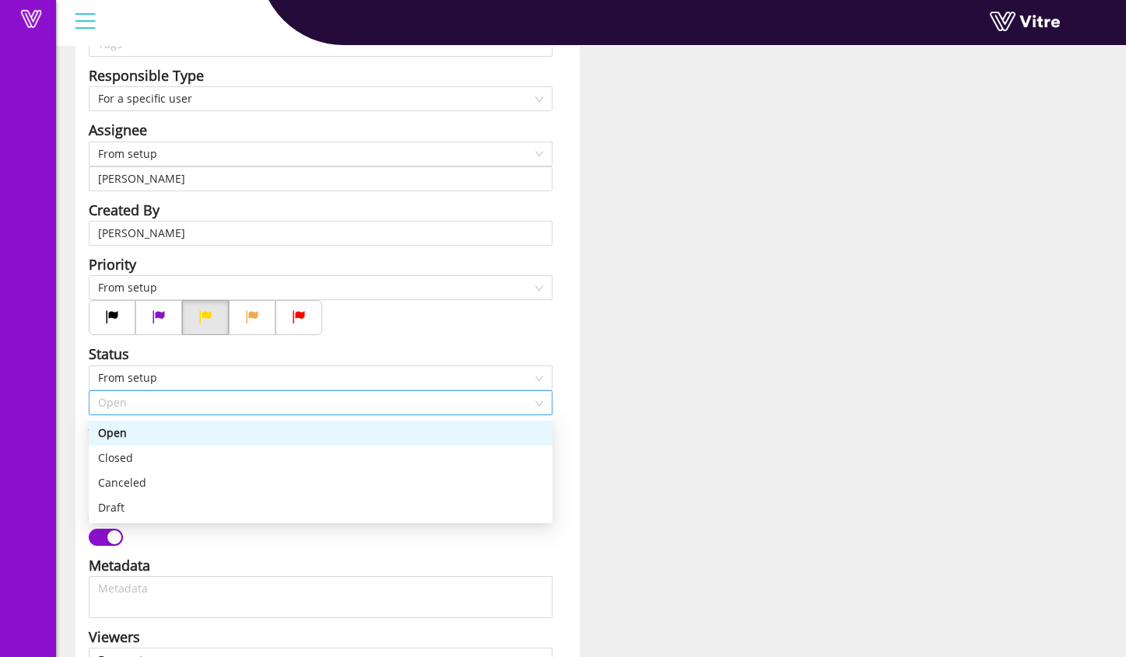
click at [233, 402] on span "Open" at bounding box center [320, 402] width 445 height 23
click at [224, 453] on div "Closed" at bounding box center [320, 458] width 445 height 17
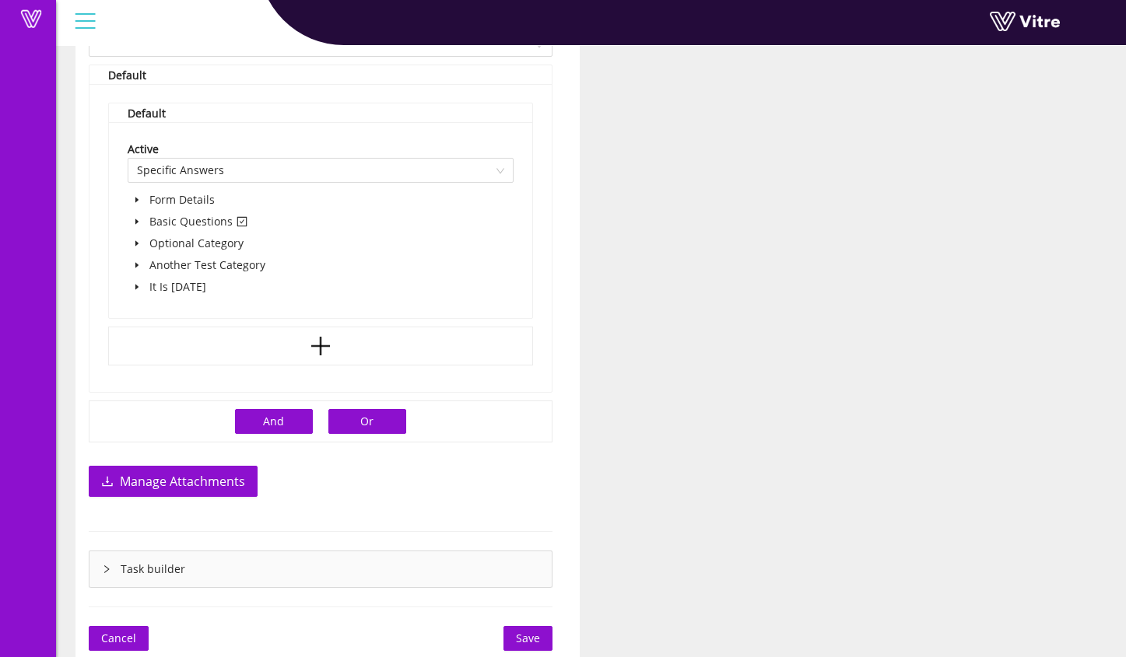
scroll to position [1049, 0]
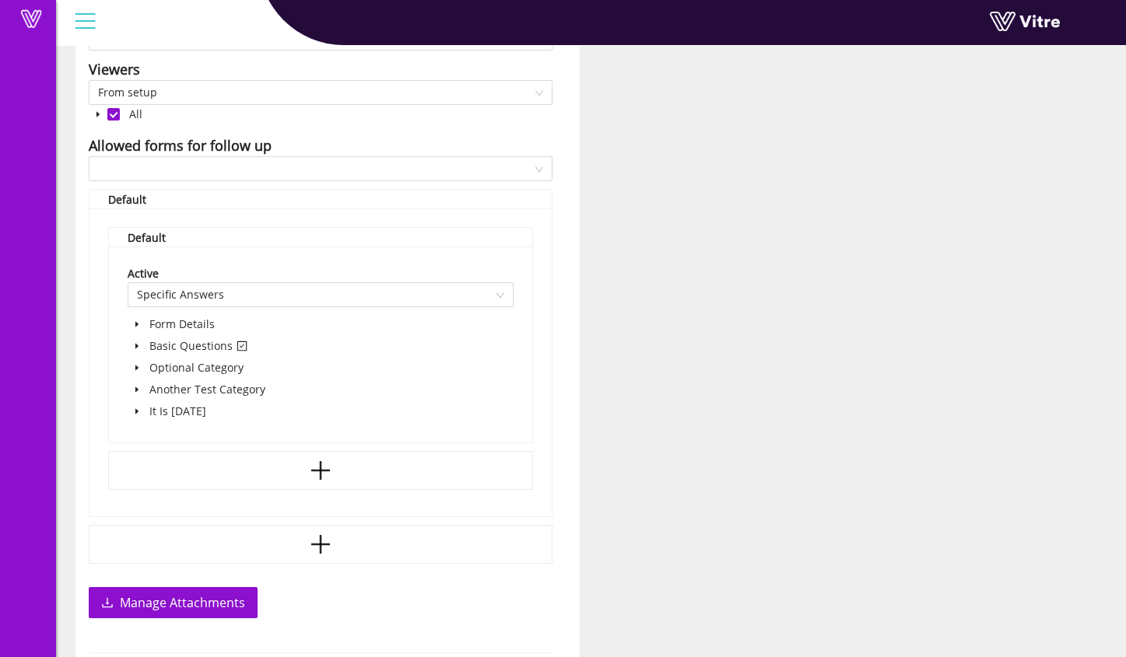
scroll to position [562, 0]
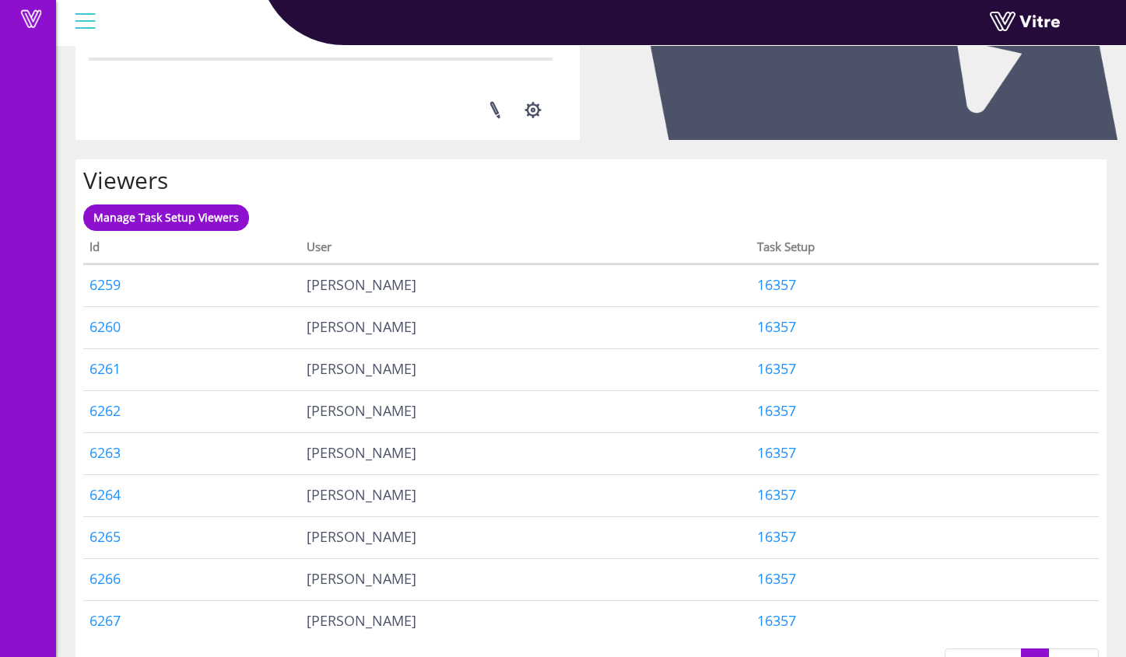
scroll to position [833, 0]
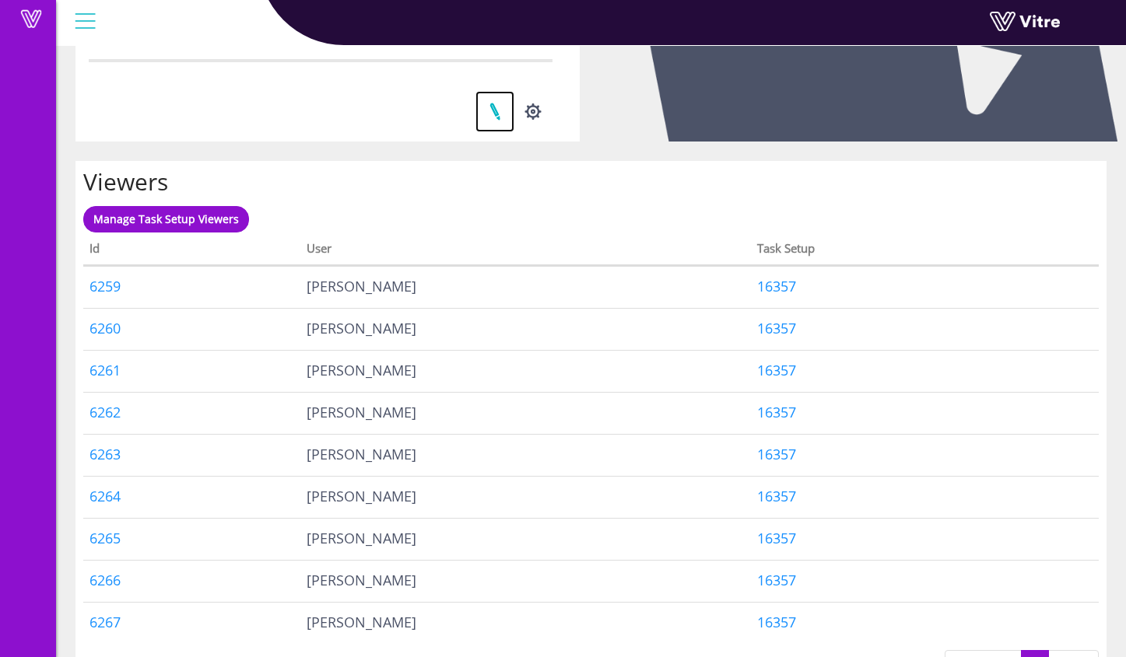
click at [499, 108] on link at bounding box center [494, 111] width 39 height 41
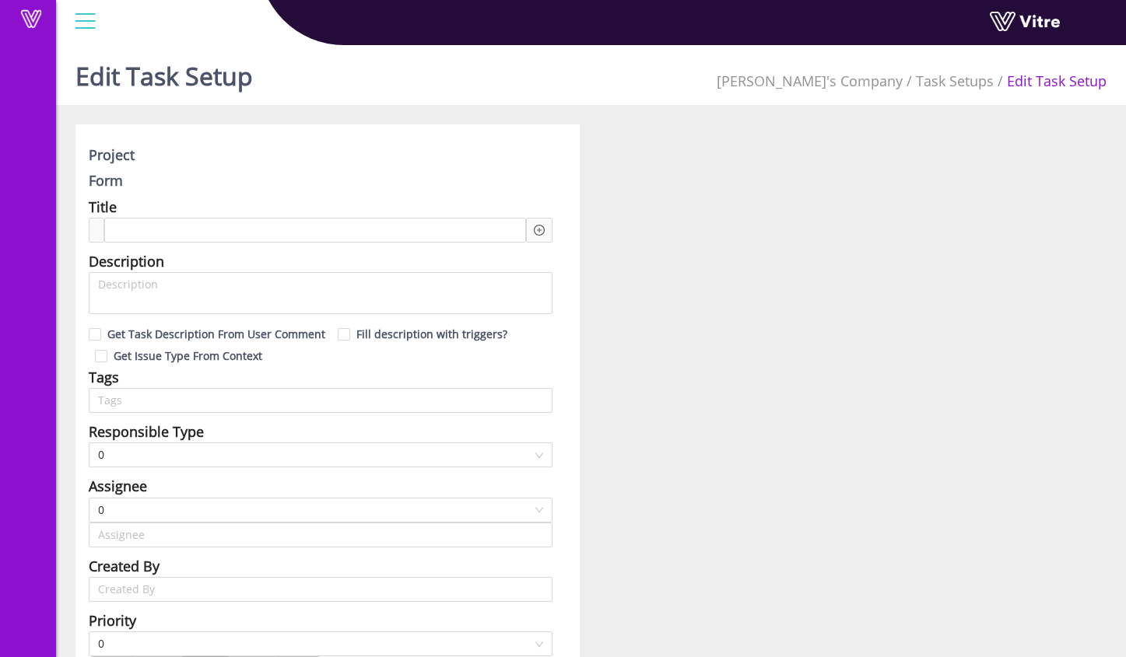
type input "[PERSON_NAME]"
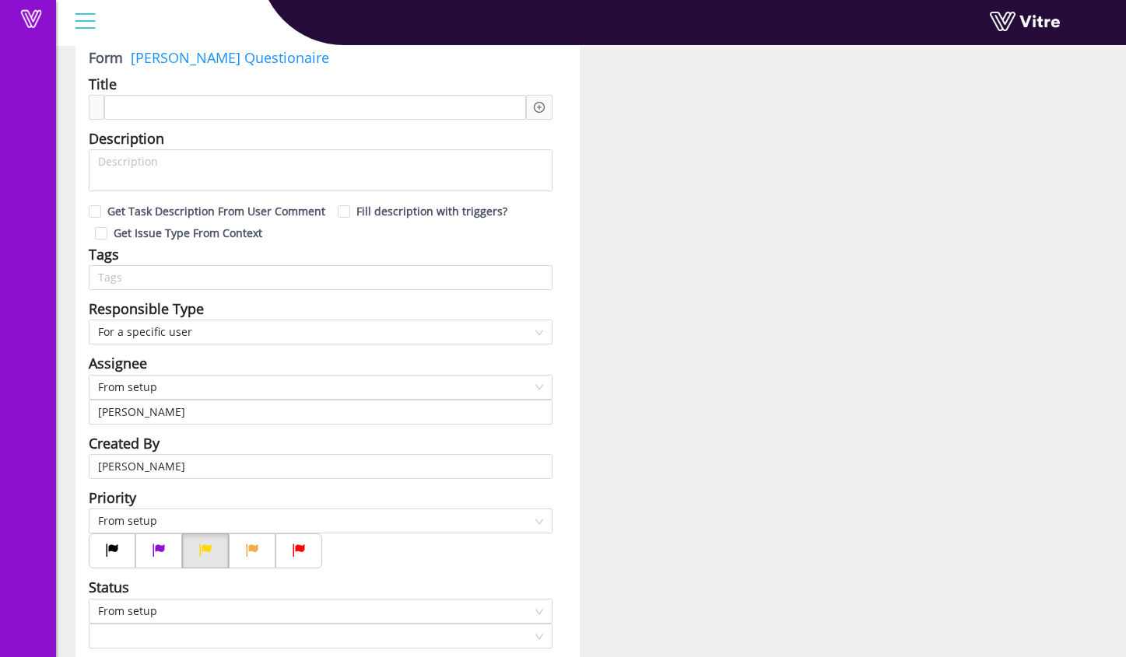
type input "24"
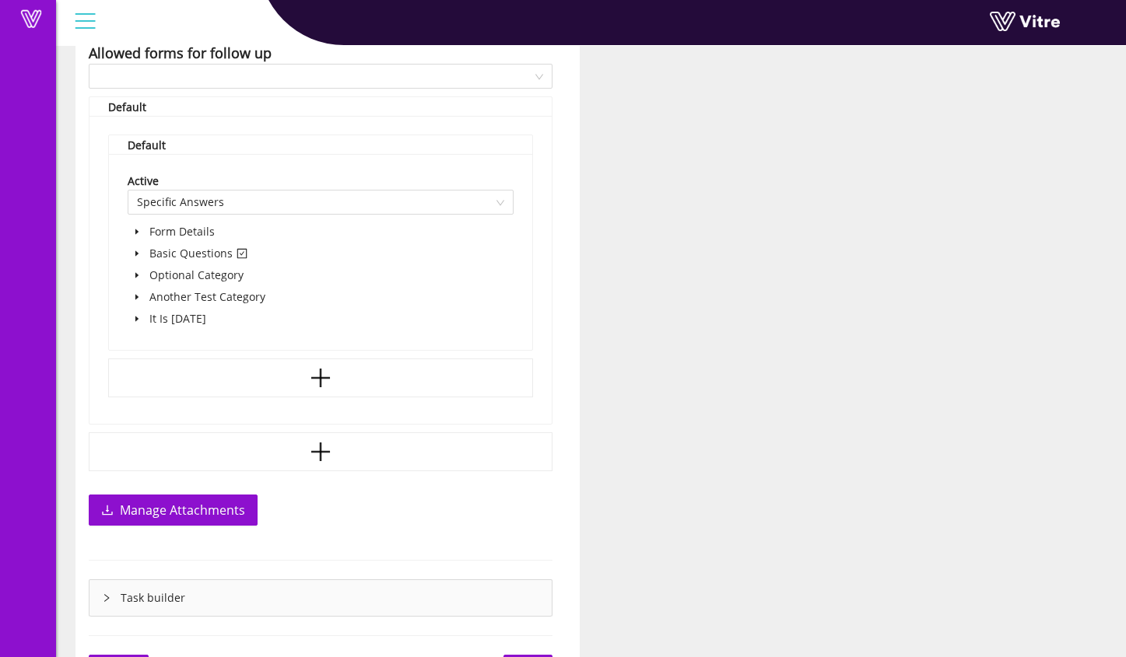
scroll to position [1049, 0]
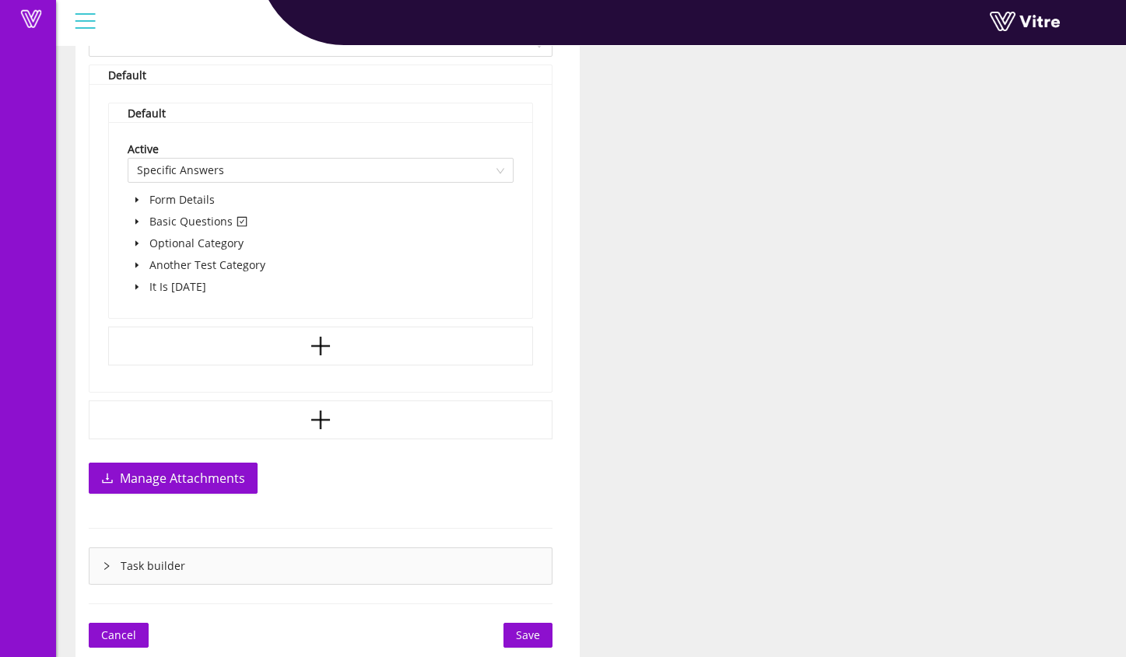
click at [107, 569] on icon "right" at bounding box center [106, 566] width 9 height 9
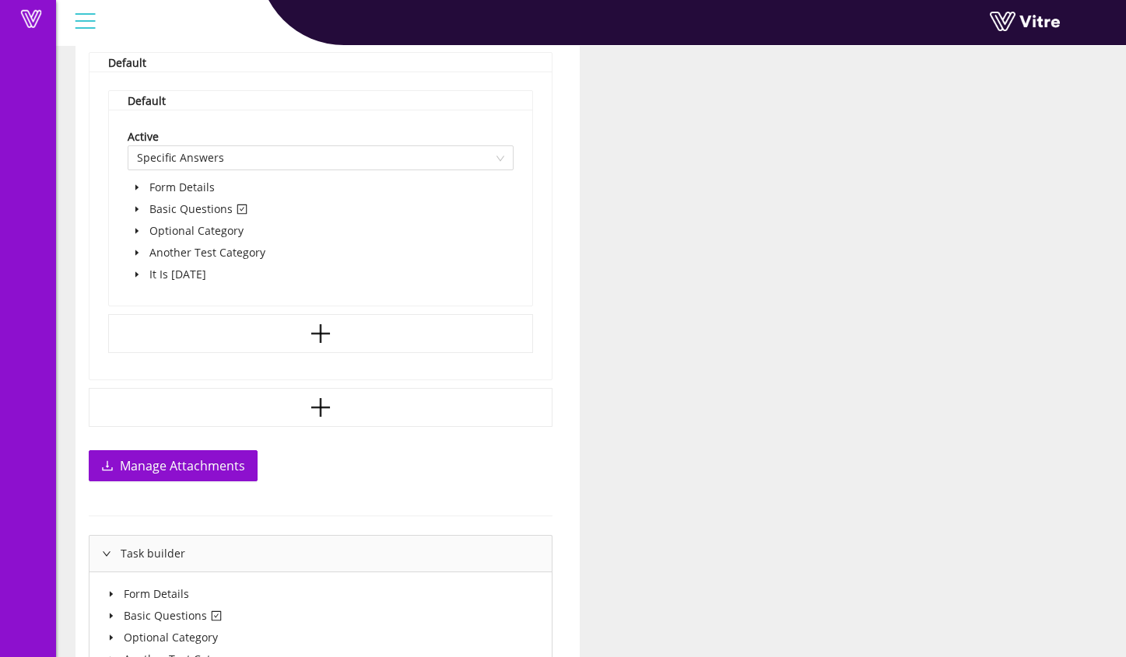
scroll to position [1183, 0]
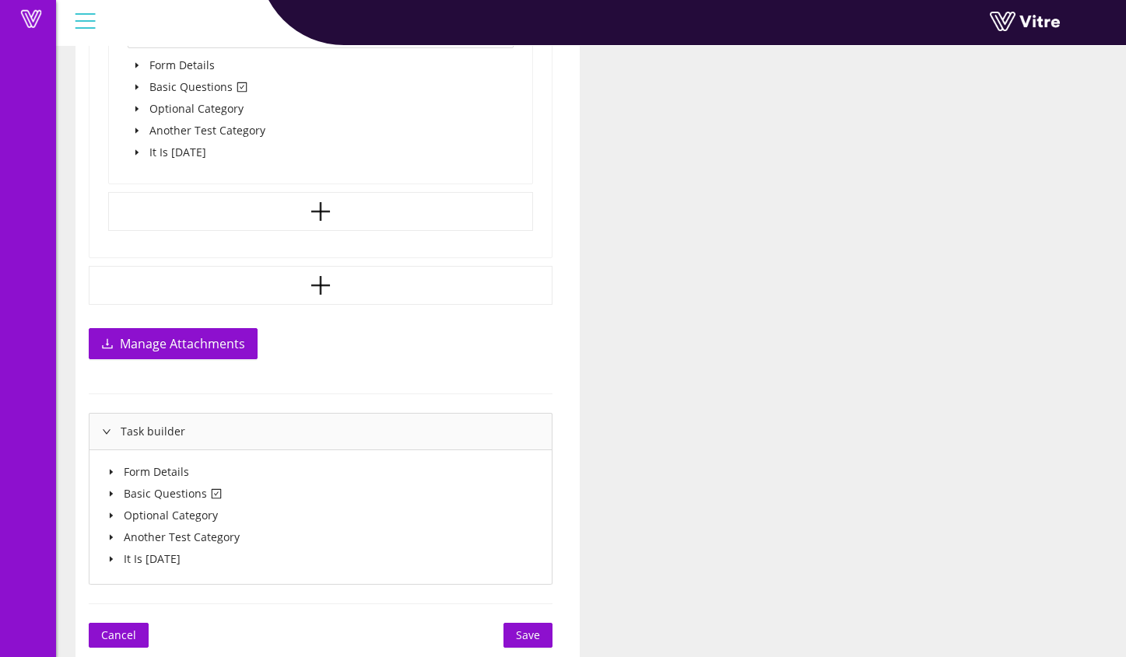
click at [113, 493] on icon "caret-down" at bounding box center [111, 494] width 8 height 8
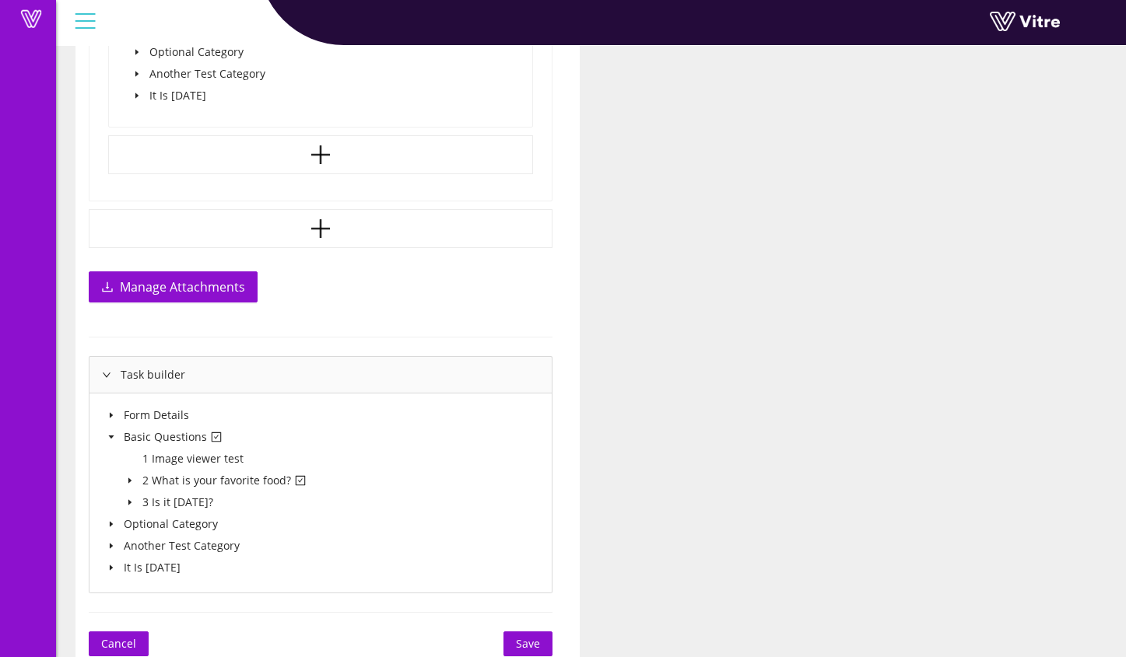
scroll to position [1248, 0]
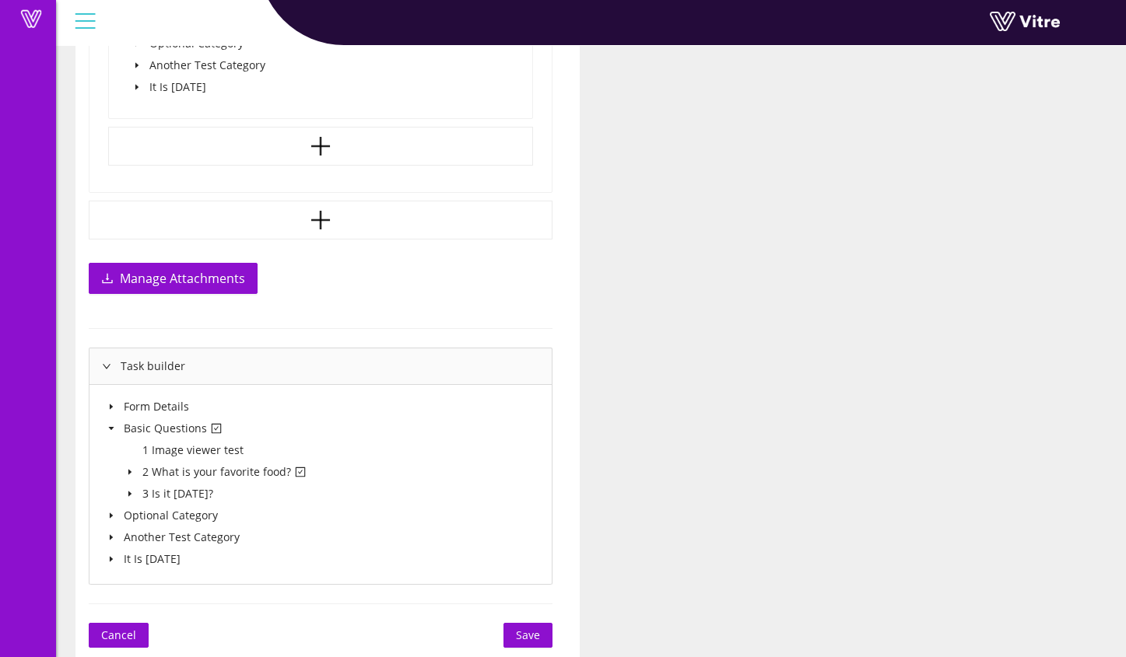
click at [136, 474] on span at bounding box center [130, 472] width 19 height 19
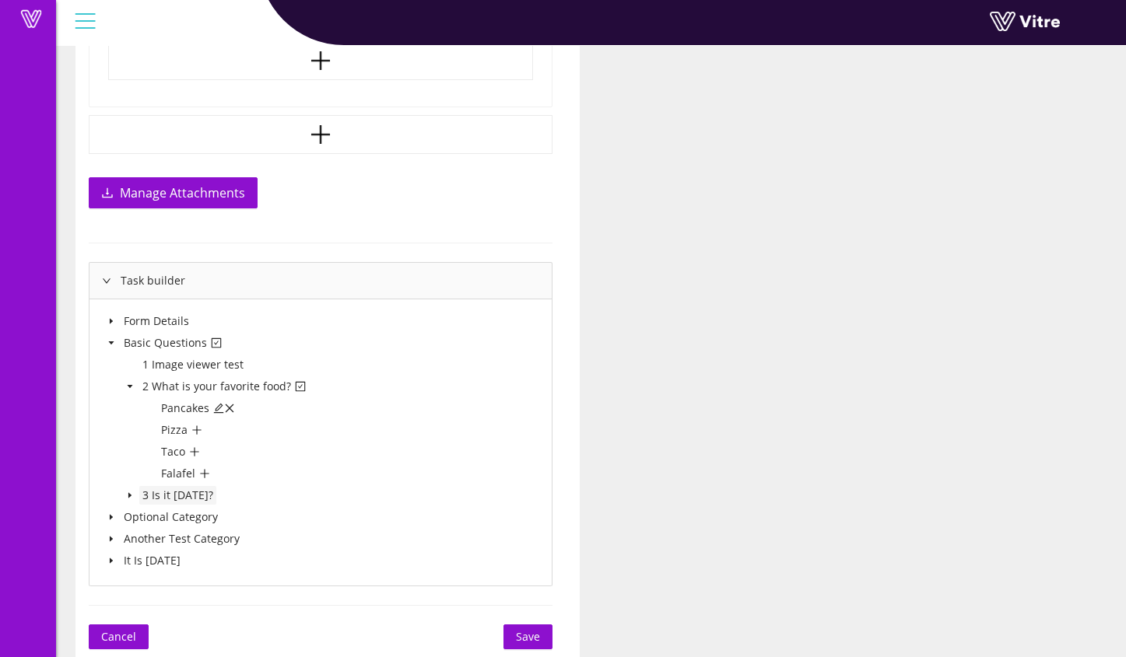
scroll to position [1336, 0]
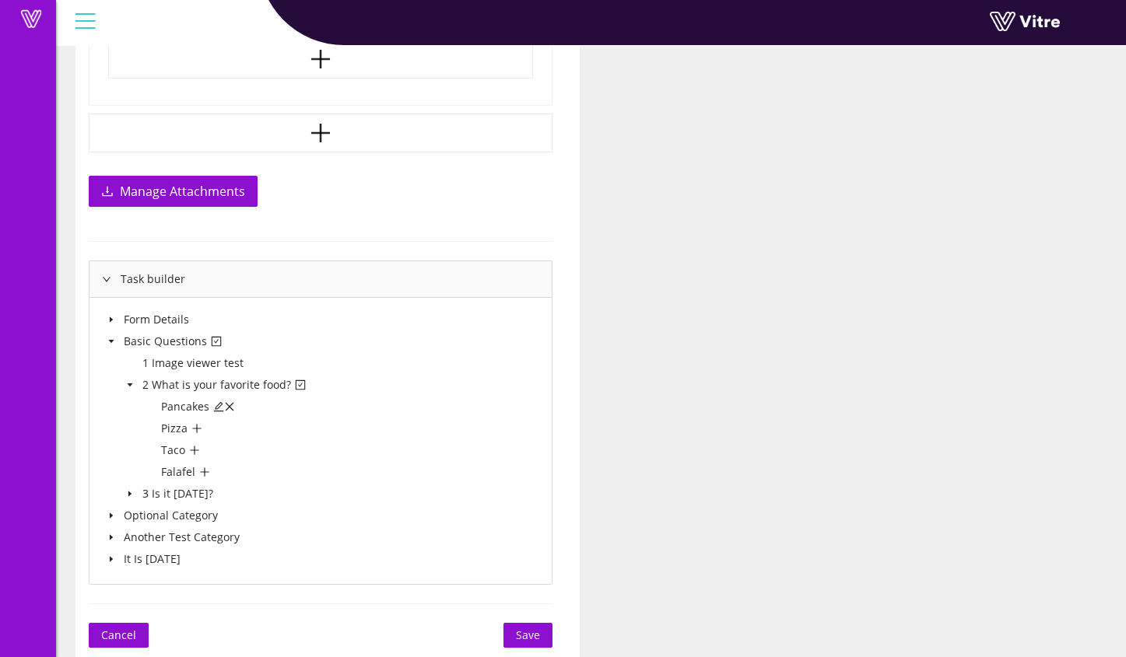
click at [127, 494] on icon "caret-down" at bounding box center [130, 494] width 8 height 8
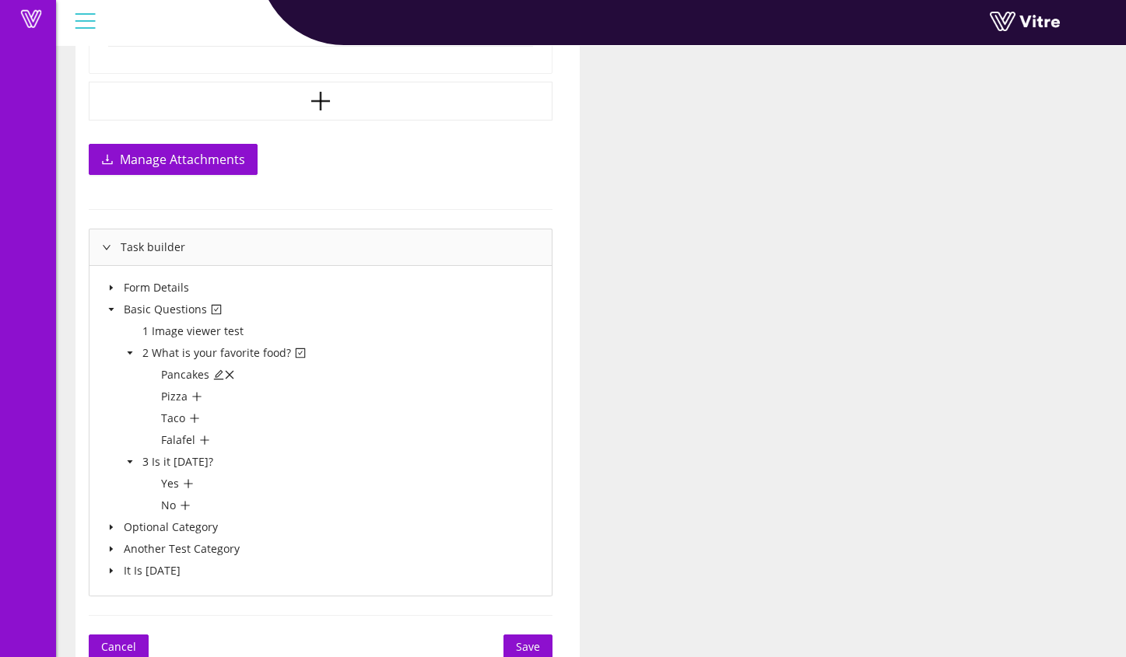
scroll to position [1379, 0]
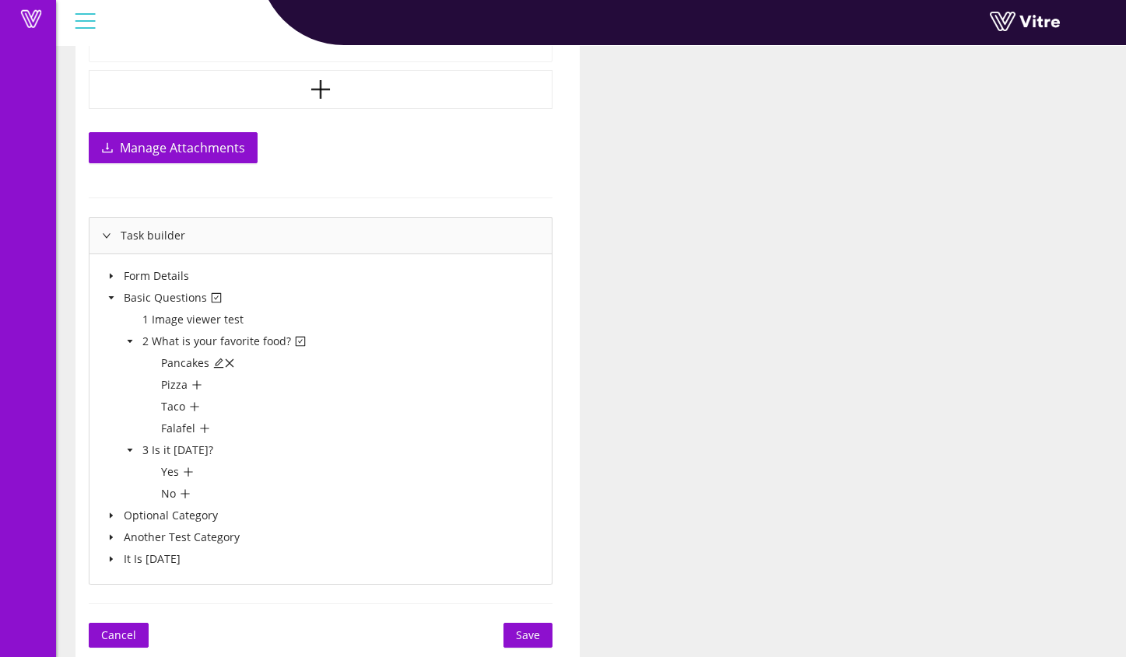
click at [114, 520] on span at bounding box center [111, 515] width 19 height 19
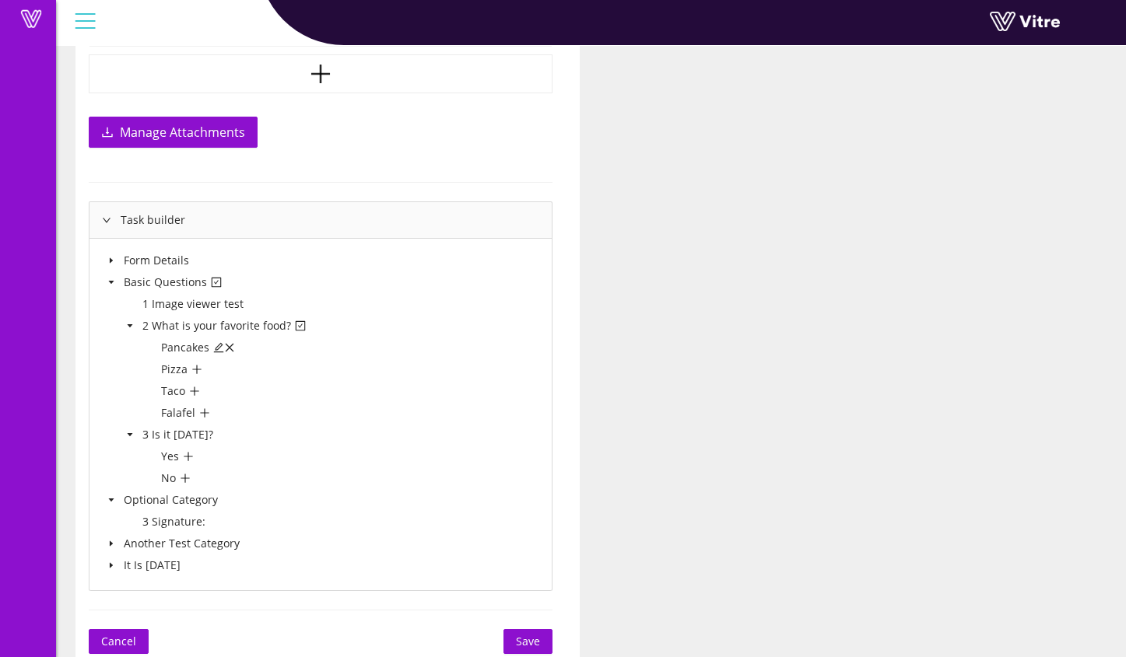
scroll to position [1399, 0]
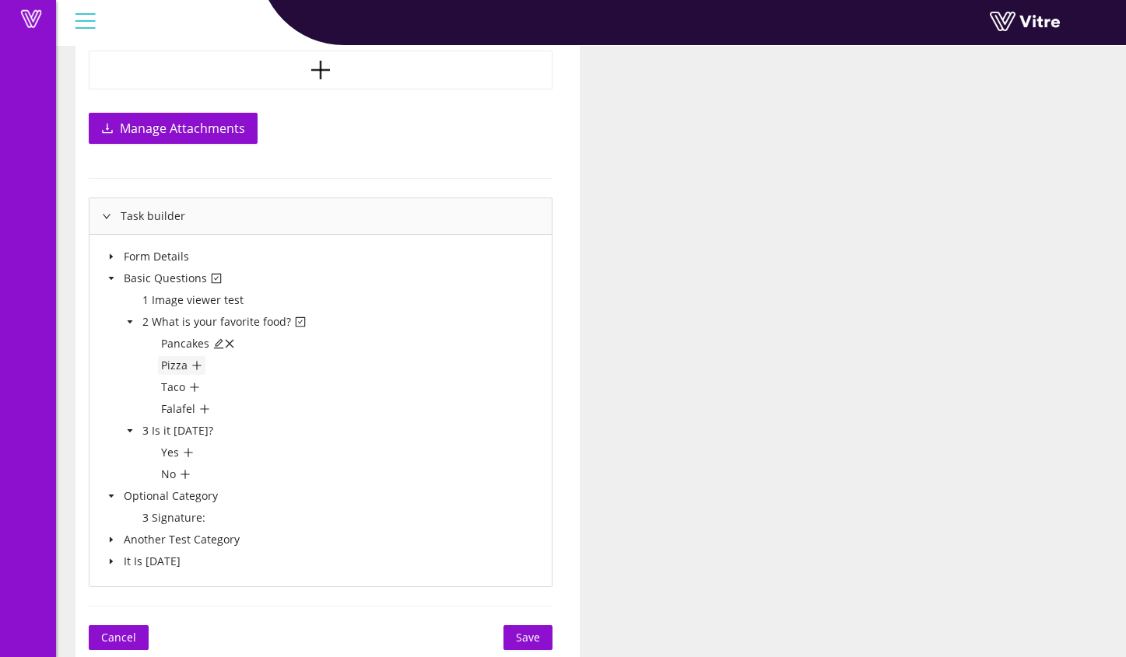
click at [196, 365] on icon "plus" at bounding box center [196, 366] width 1 height 9
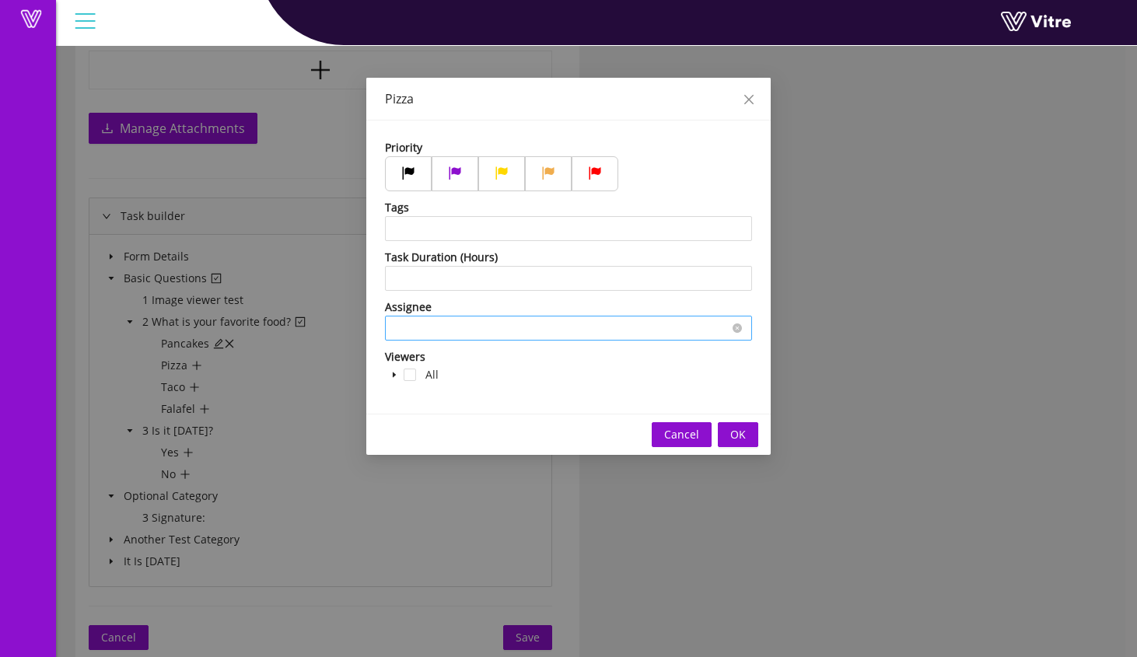
click at [501, 332] on input "search" at bounding box center [568, 328] width 348 height 23
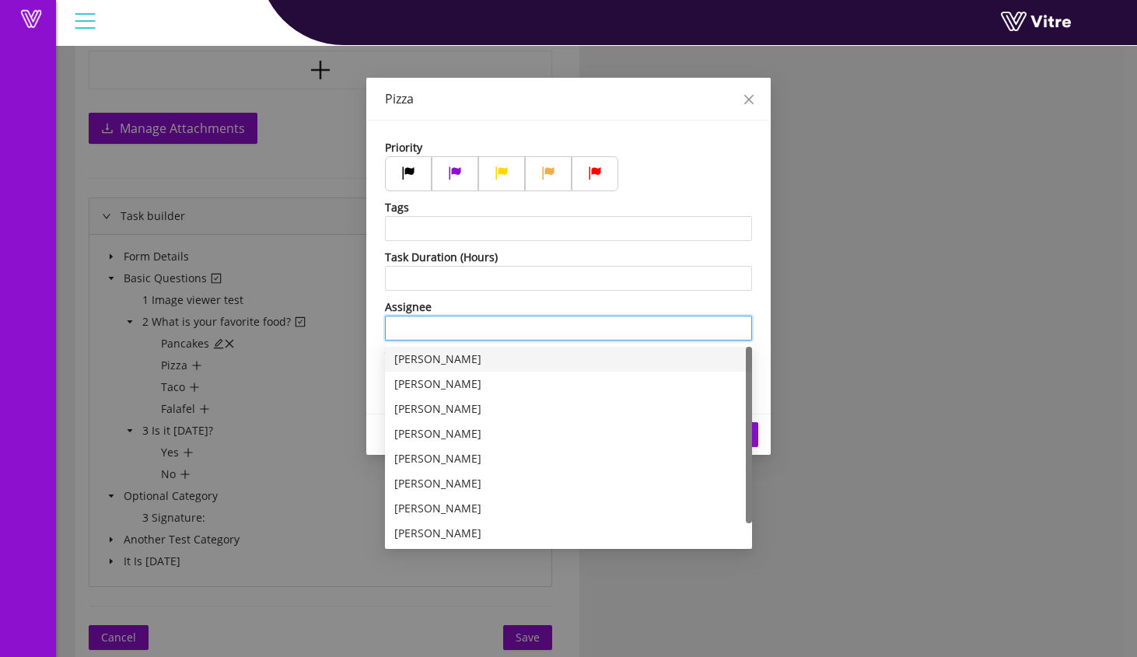
click at [509, 359] on div "[PERSON_NAME]" at bounding box center [568, 359] width 348 height 17
type input "[PERSON_NAME]"
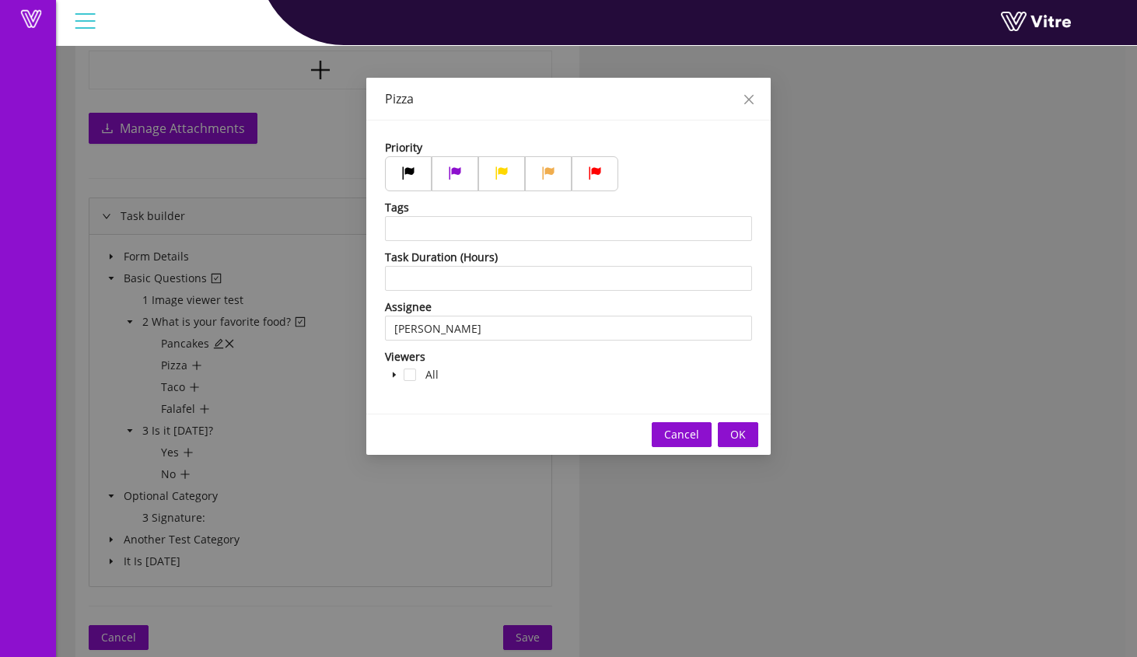
click at [740, 439] on span "OK" at bounding box center [738, 434] width 16 height 17
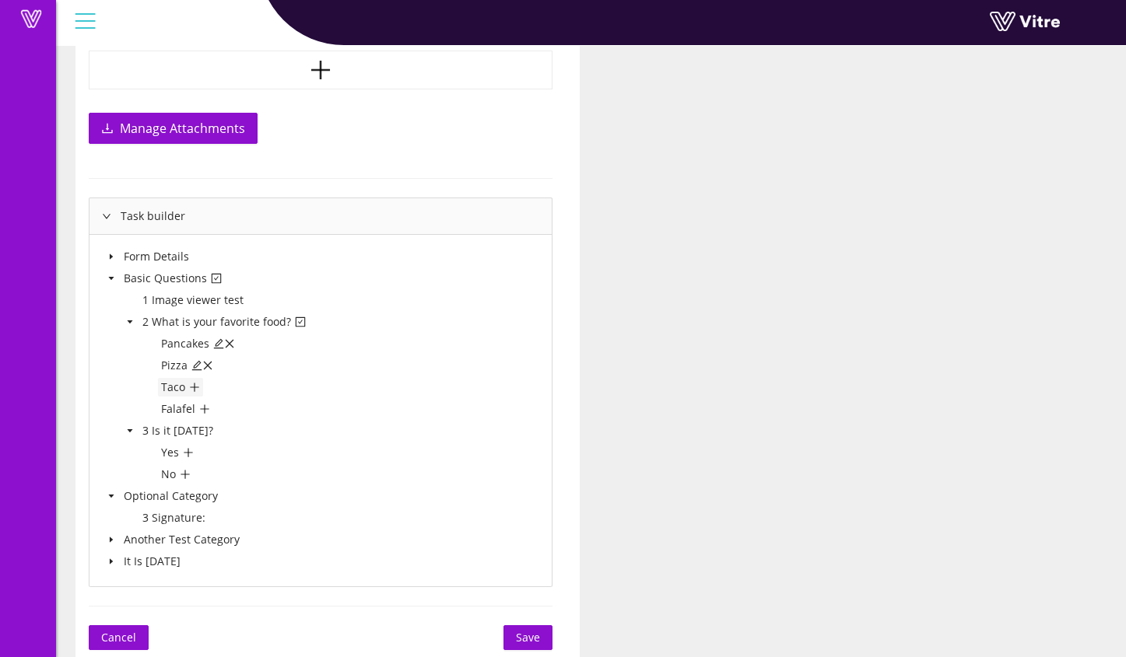
click at [199, 385] on icon "plus" at bounding box center [194, 387] width 11 height 11
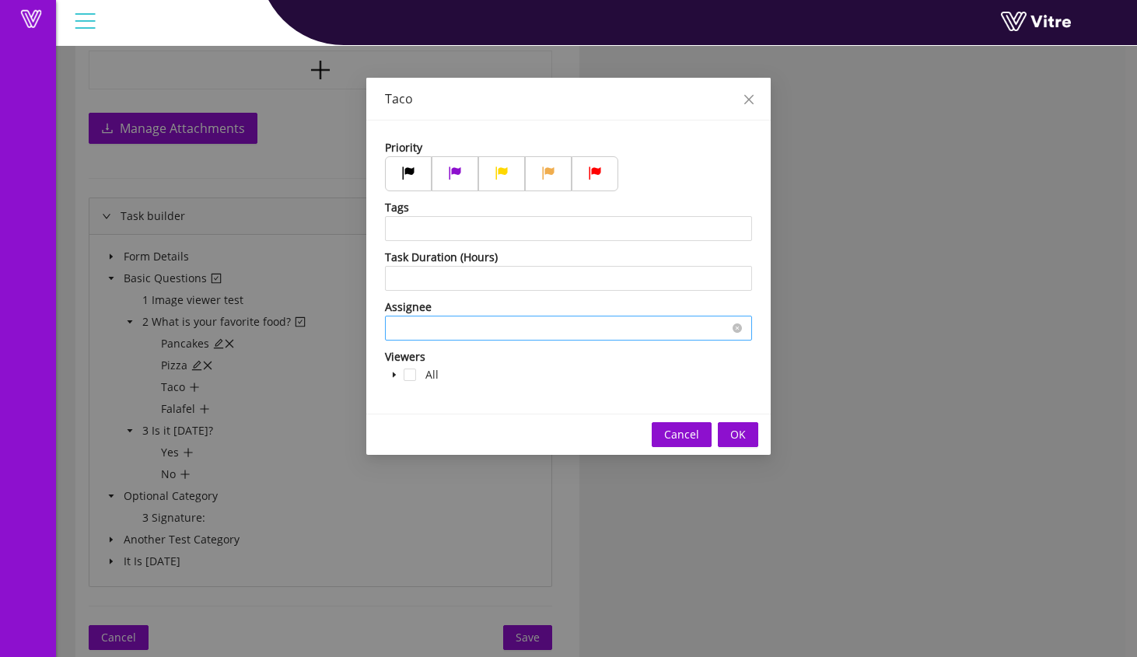
click at [460, 322] on input "search" at bounding box center [568, 328] width 348 height 23
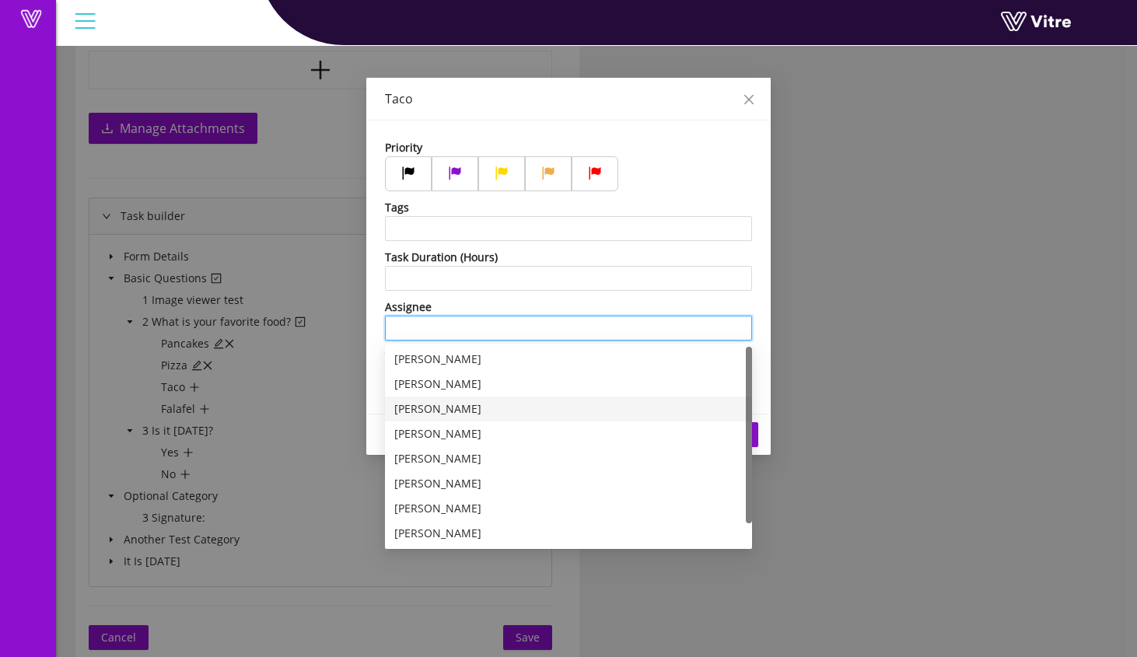
click at [488, 407] on div "Lisa Demo" at bounding box center [568, 409] width 348 height 17
type input "Lisa Demo"
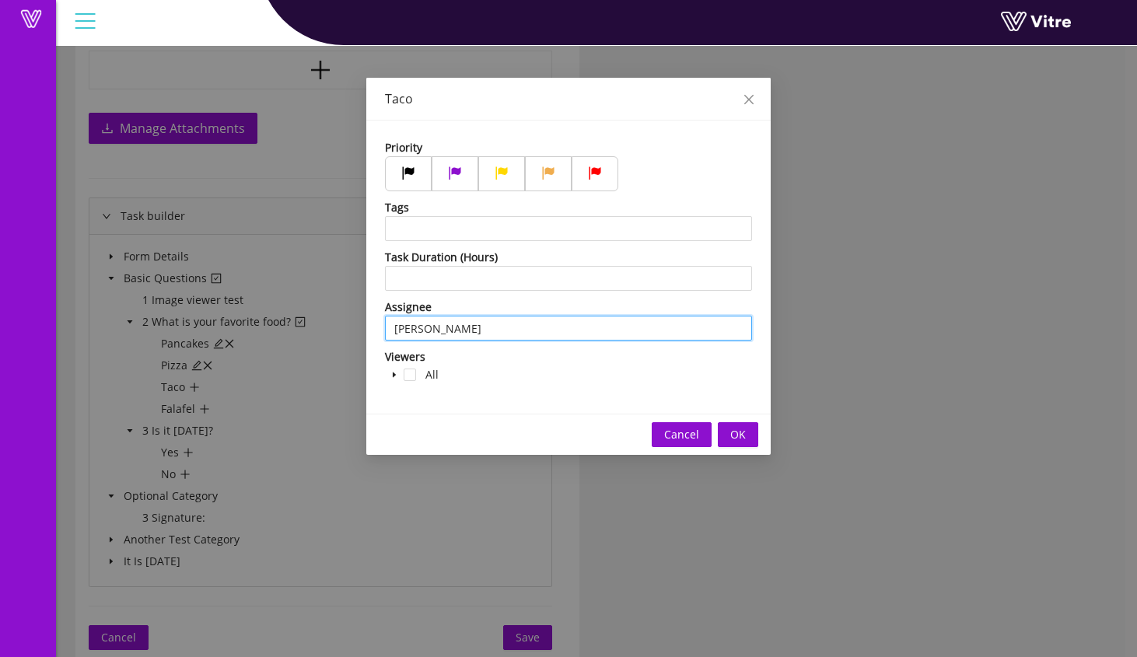
click at [392, 376] on icon "caret-down" at bounding box center [394, 375] width 8 height 8
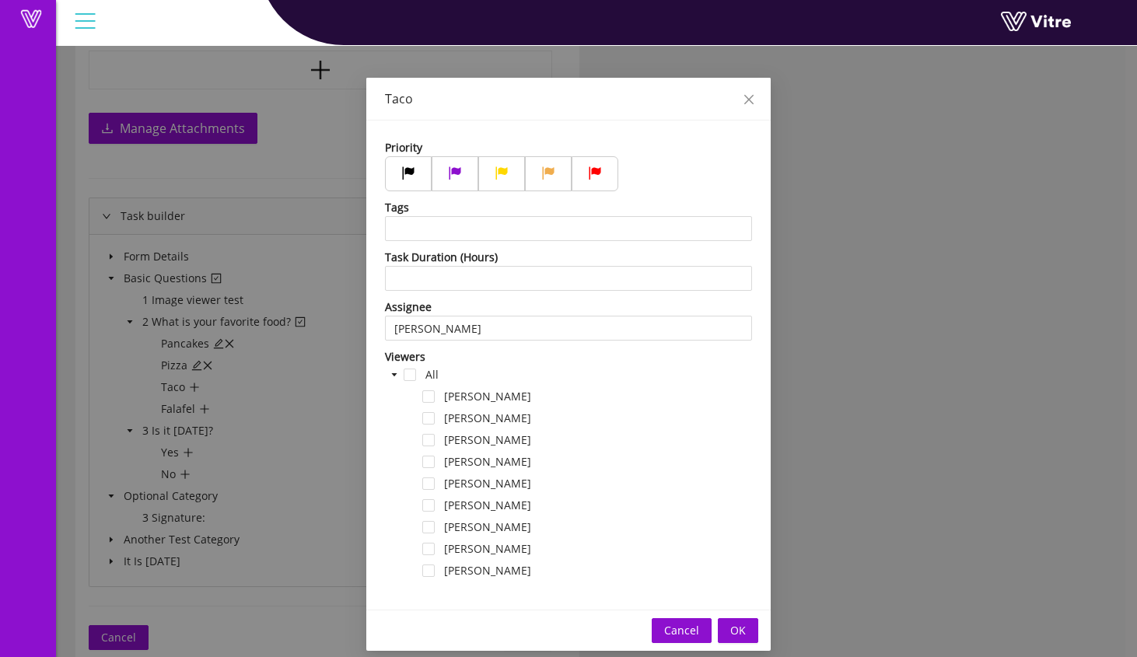
click at [392, 376] on icon "caret-down" at bounding box center [394, 375] width 8 height 8
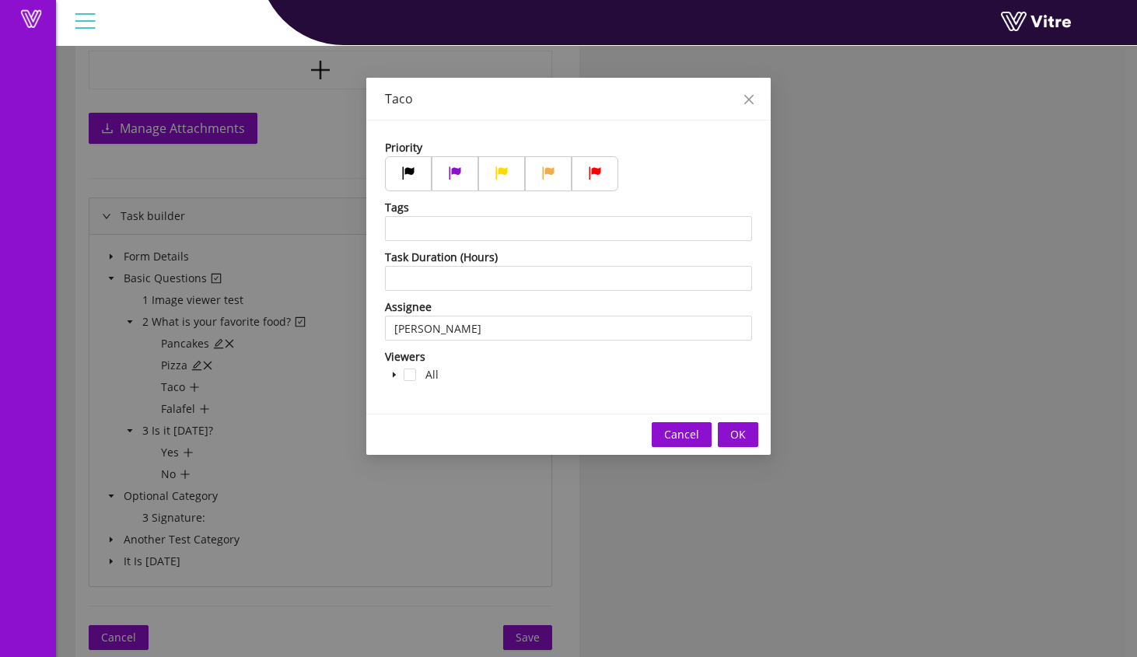
click at [739, 433] on span "OK" at bounding box center [738, 434] width 16 height 17
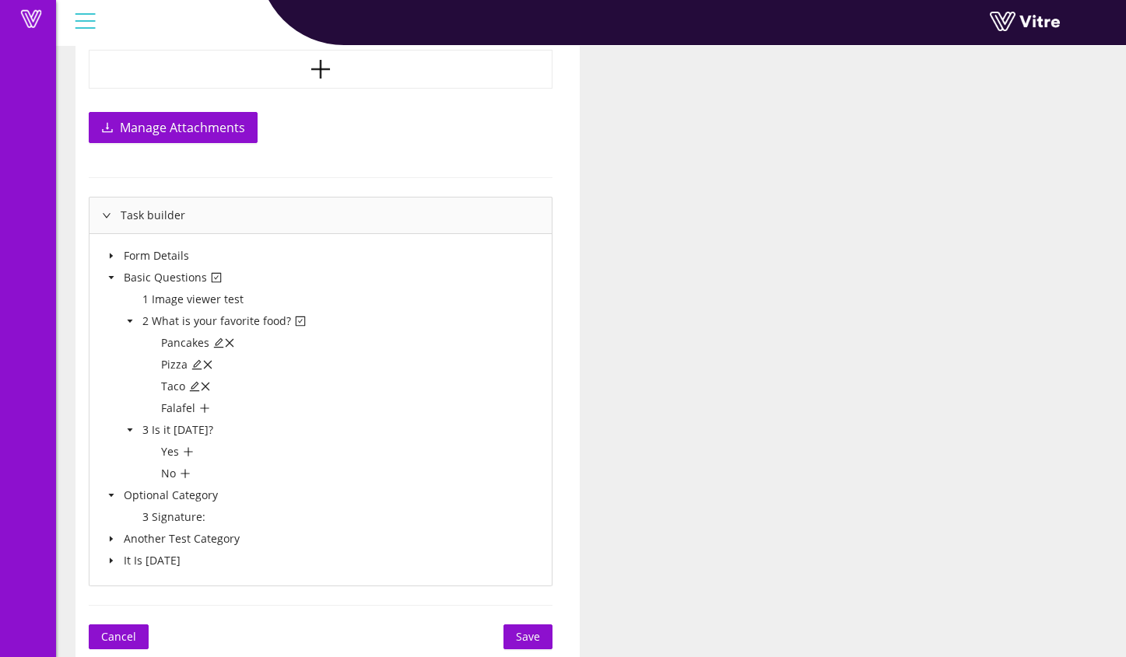
scroll to position [1401, 0]
click at [110, 560] on icon "caret-down" at bounding box center [111, 559] width 3 height 5
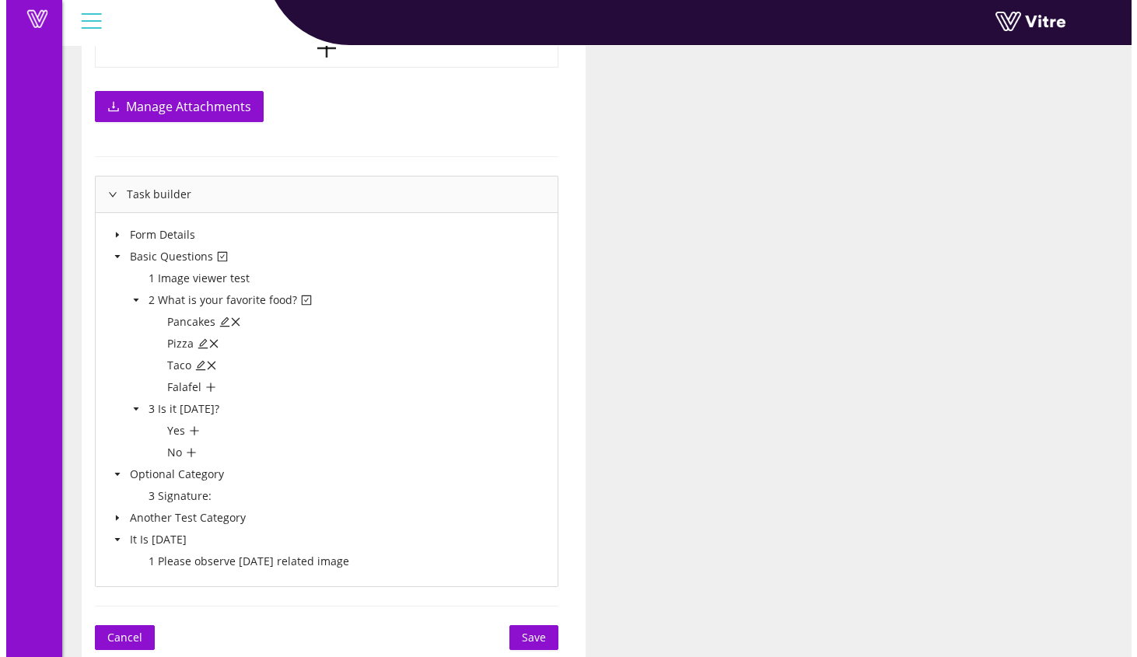
scroll to position [1423, 0]
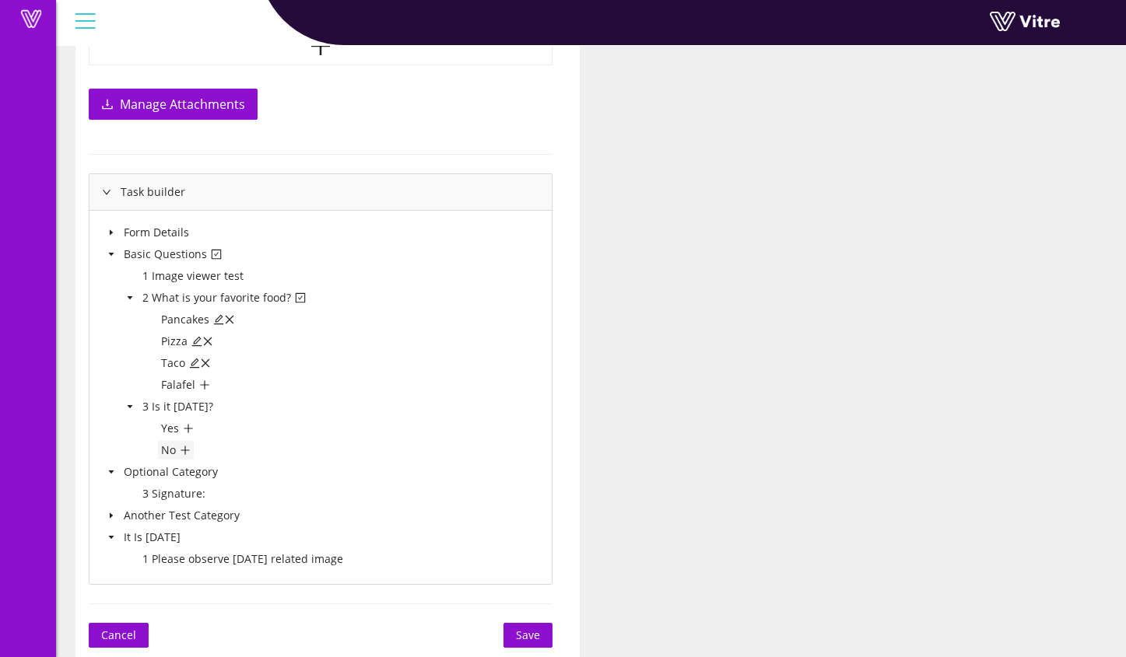
click at [187, 453] on icon "plus" at bounding box center [185, 450] width 11 height 11
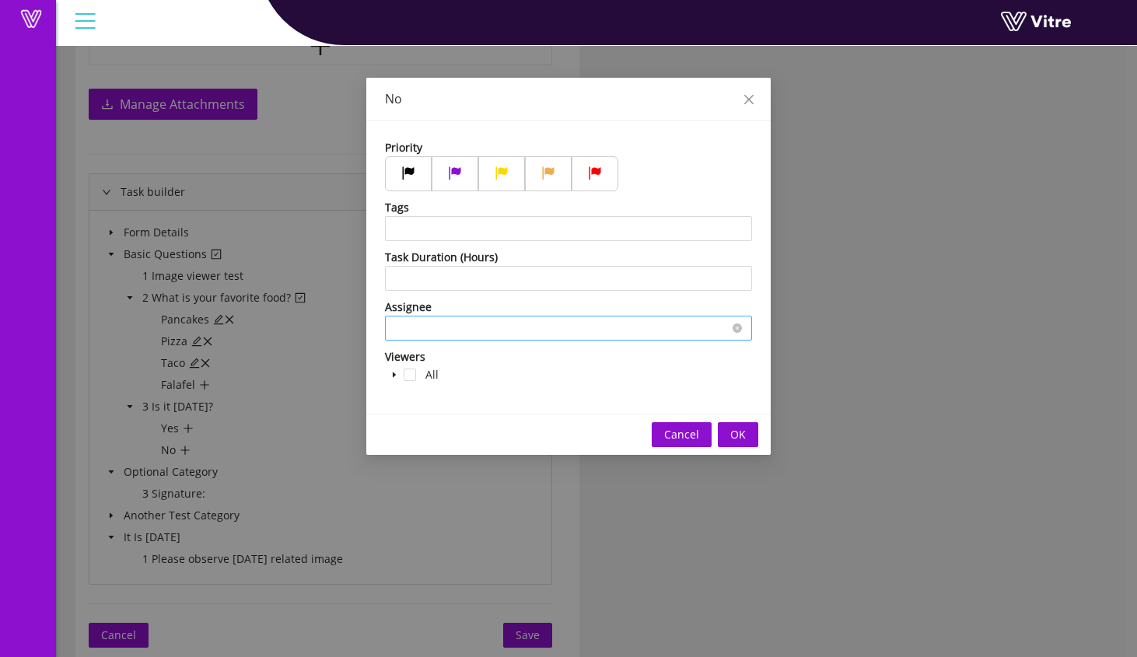
click at [524, 327] on input "search" at bounding box center [568, 328] width 348 height 23
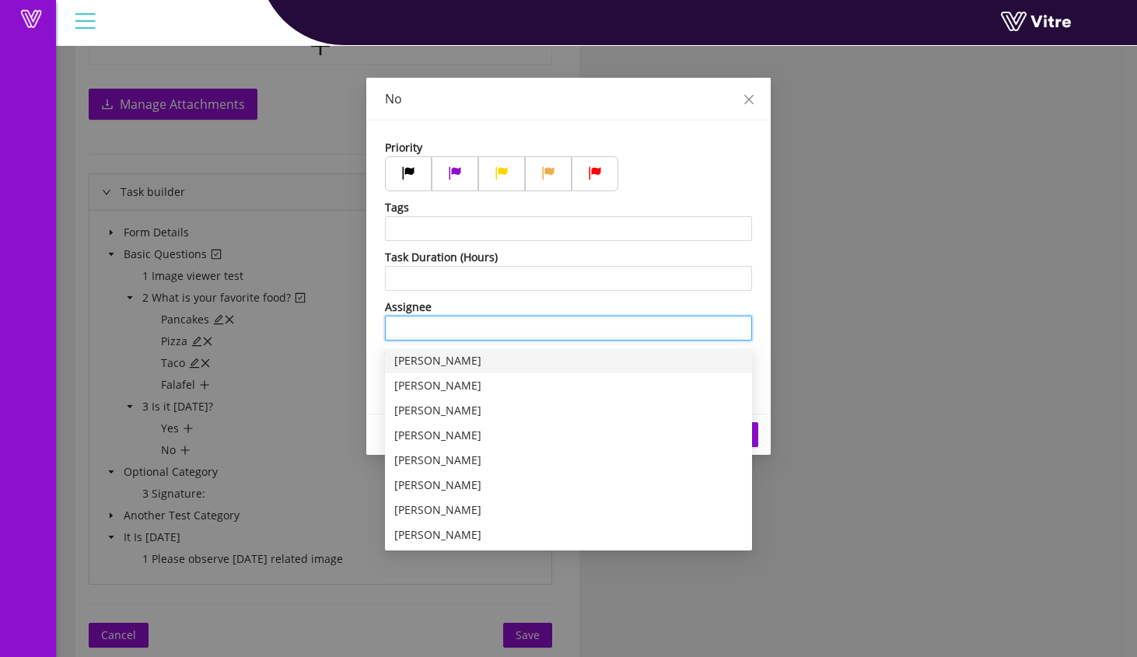
click at [530, 361] on div "Sam Trafton" at bounding box center [568, 360] width 348 height 17
type input "Sam Trafton"
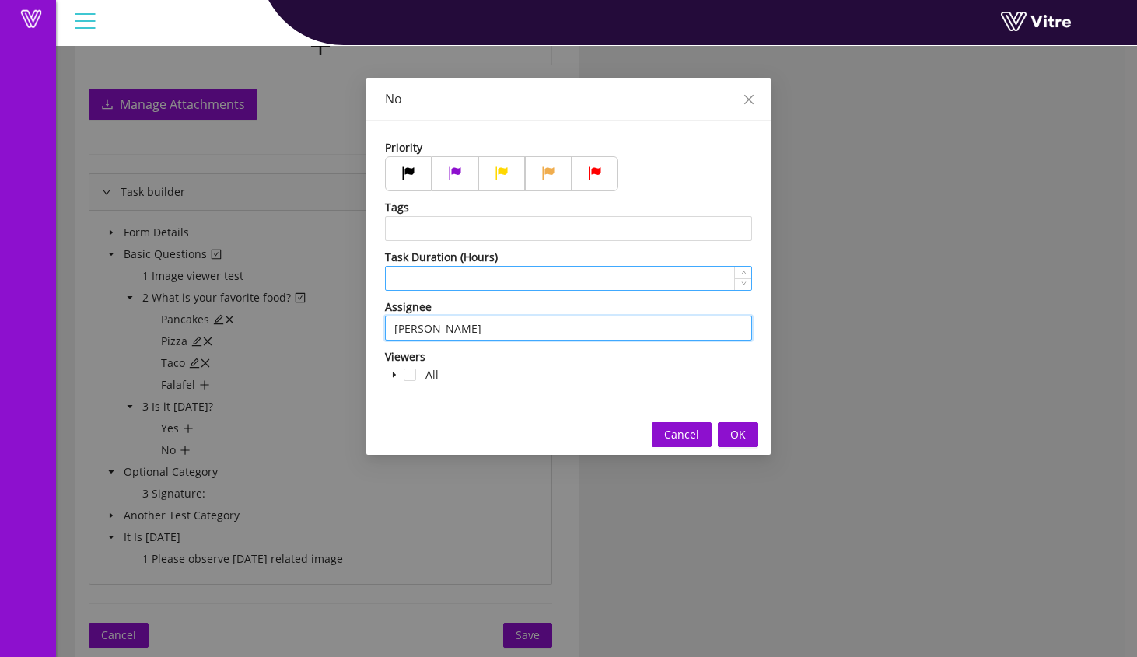
click at [519, 276] on input at bounding box center [569, 278] width 366 height 23
click at [495, 231] on input "search" at bounding box center [568, 228] width 348 height 23
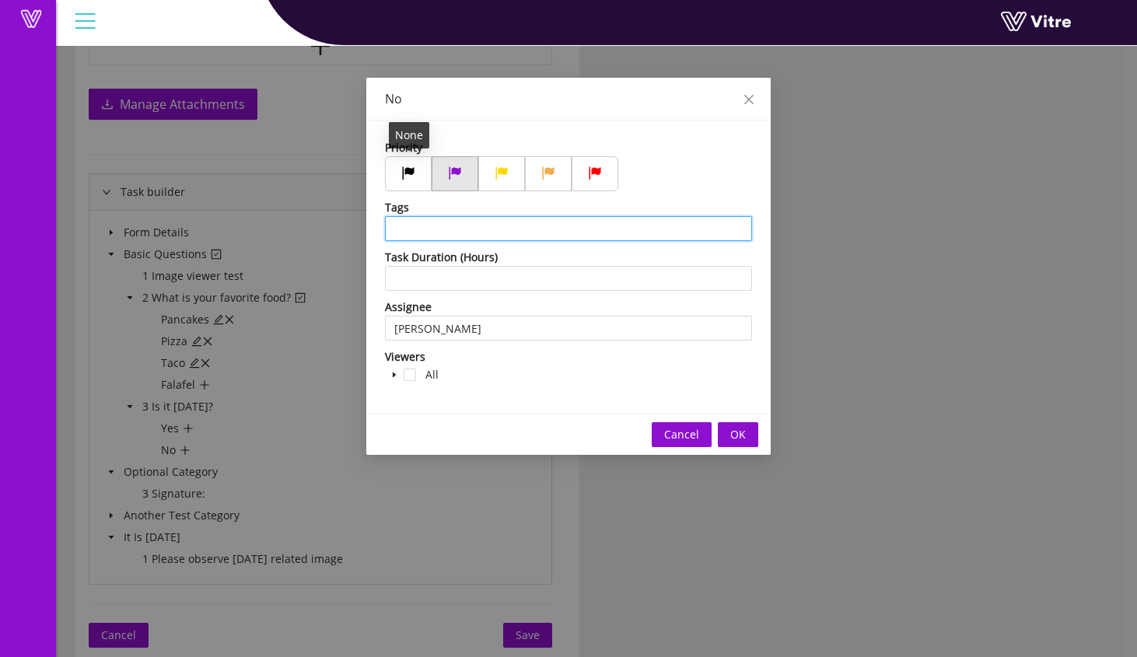
click at [436, 171] on label at bounding box center [455, 173] width 47 height 35
click at [0, 0] on input "radio" at bounding box center [0, 0] width 0 height 0
click at [502, 234] on input "search" at bounding box center [568, 228] width 348 height 23
click at [537, 279] on input "168" at bounding box center [569, 278] width 366 height 23
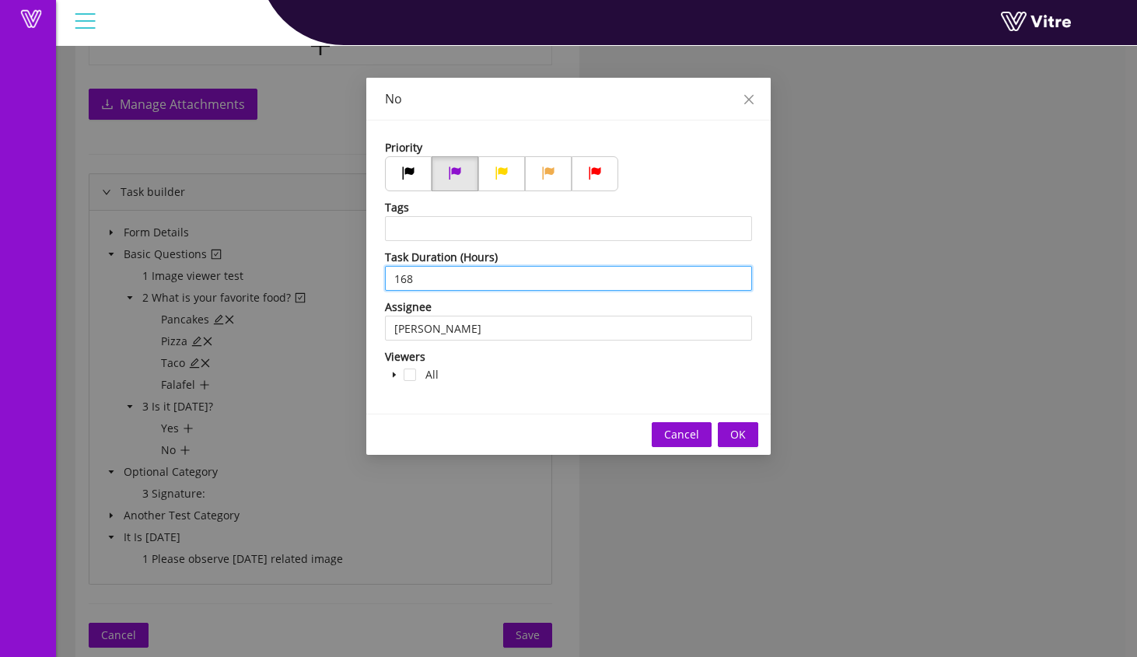
drag, startPoint x: 459, startPoint y: 278, endPoint x: 379, endPoint y: 272, distance: 80.3
click at [379, 272] on div "Priority Tags Task Duration (Hours) 168 Assignee Sam Trafton Viewers All" at bounding box center [568, 267] width 404 height 293
drag, startPoint x: 460, startPoint y: 275, endPoint x: 346, endPoint y: 267, distance: 113.9
click at [346, 267] on div "No Priority Tags Task Duration (Hours) 82 Assignee Sam Trafton Viewers All Canc…" at bounding box center [568, 328] width 1137 height 657
type input "72"
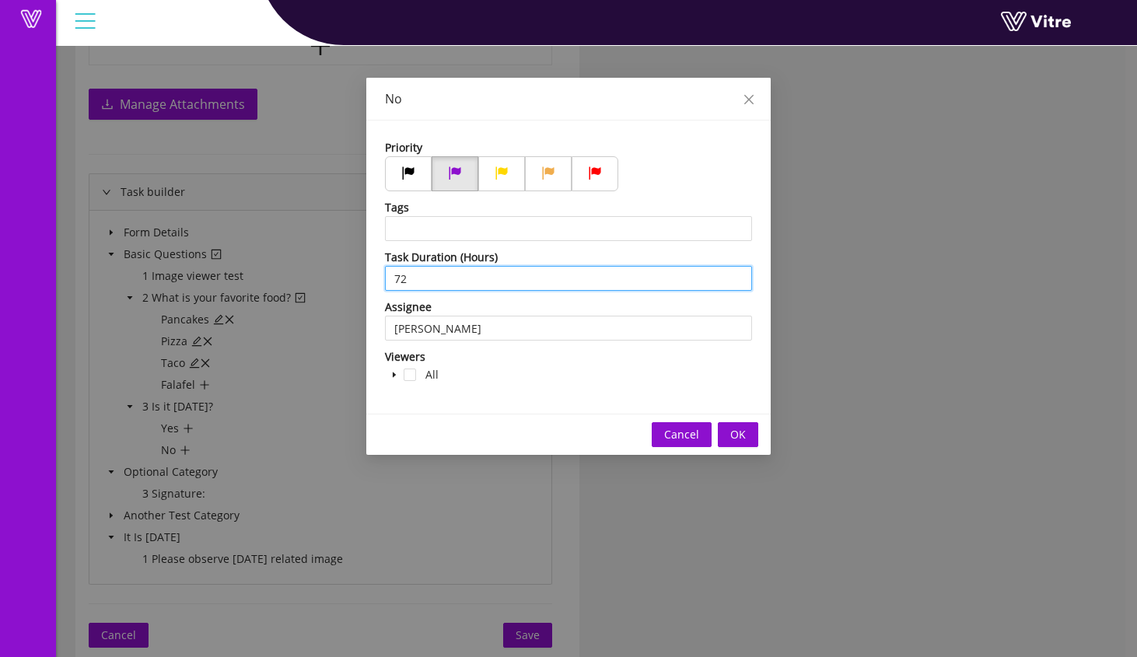
click at [536, 306] on div "Assignee" at bounding box center [568, 307] width 367 height 17
click at [392, 376] on icon "caret-down" at bounding box center [394, 375] width 8 height 8
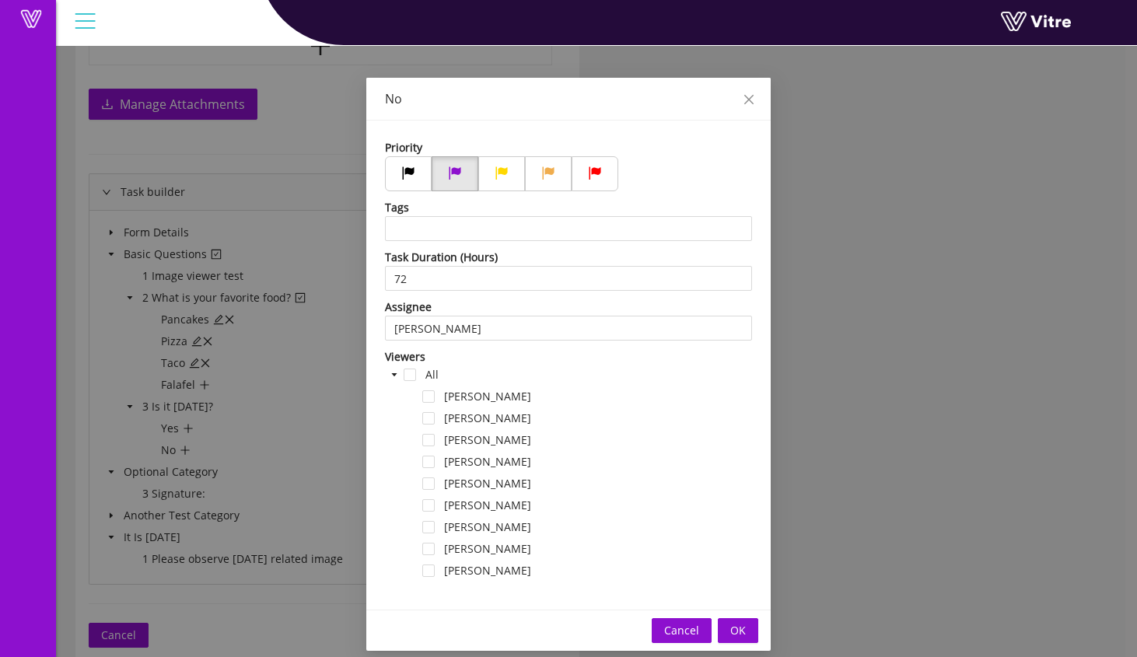
click at [411, 377] on div "All" at bounding box center [413, 377] width 57 height 22
click at [406, 379] on span at bounding box center [410, 375] width 12 height 12
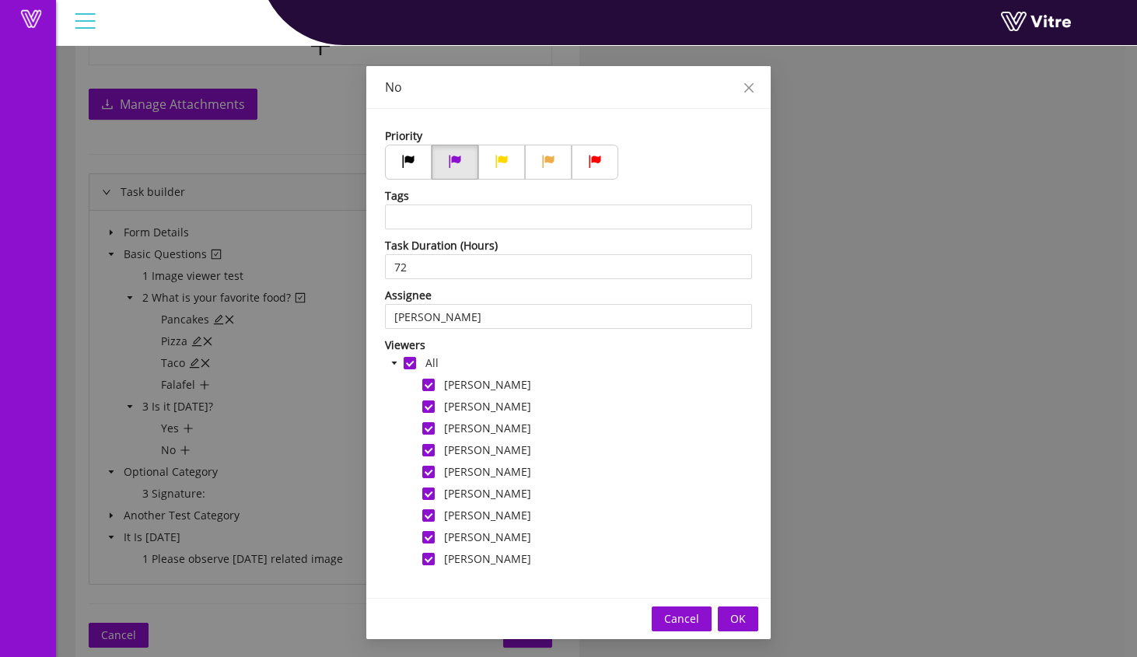
scroll to position [12, 0]
click at [743, 614] on button "OK" at bounding box center [738, 618] width 40 height 25
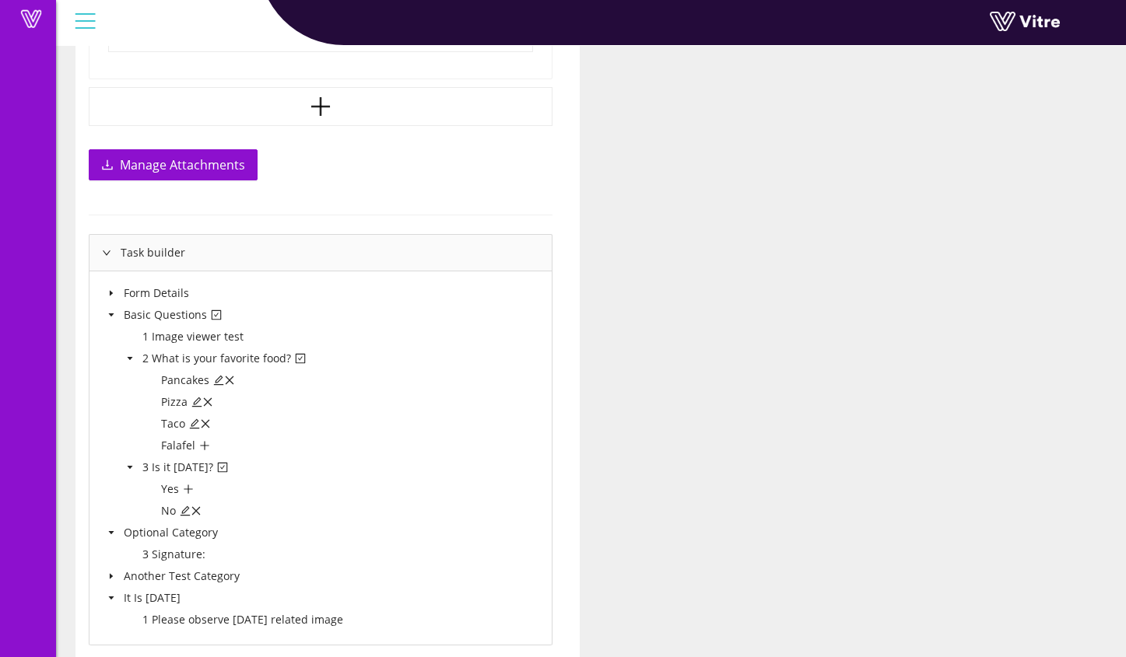
scroll to position [1423, 0]
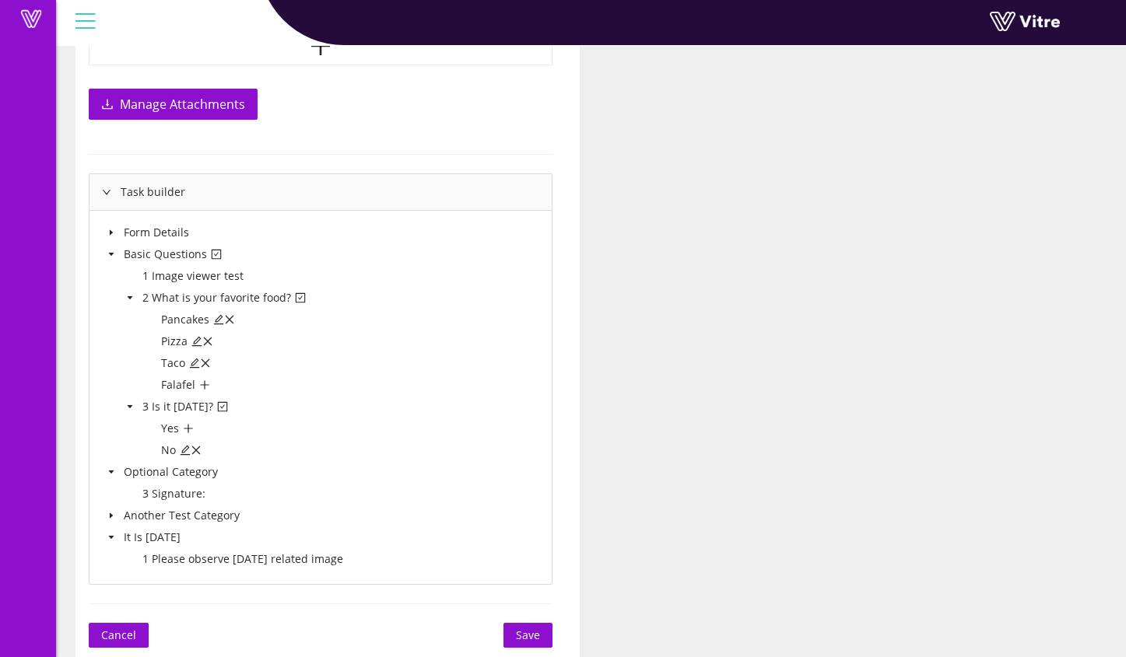
click at [533, 636] on span "Save" at bounding box center [528, 635] width 24 height 17
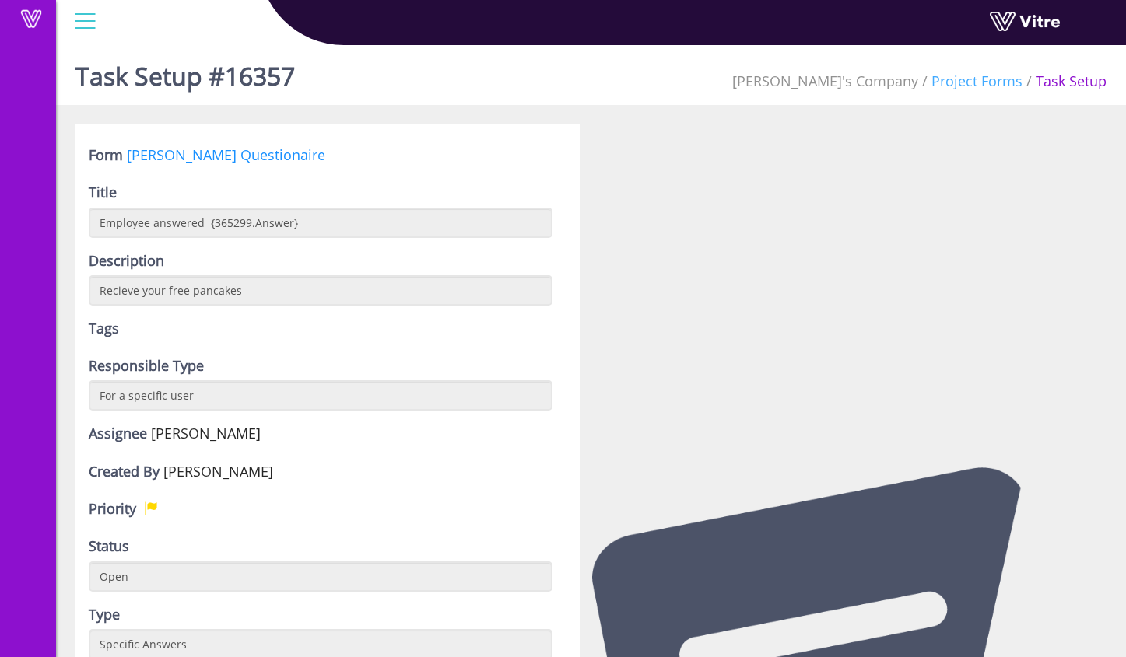
click at [951, 74] on link "Project Forms" at bounding box center [976, 81] width 91 height 19
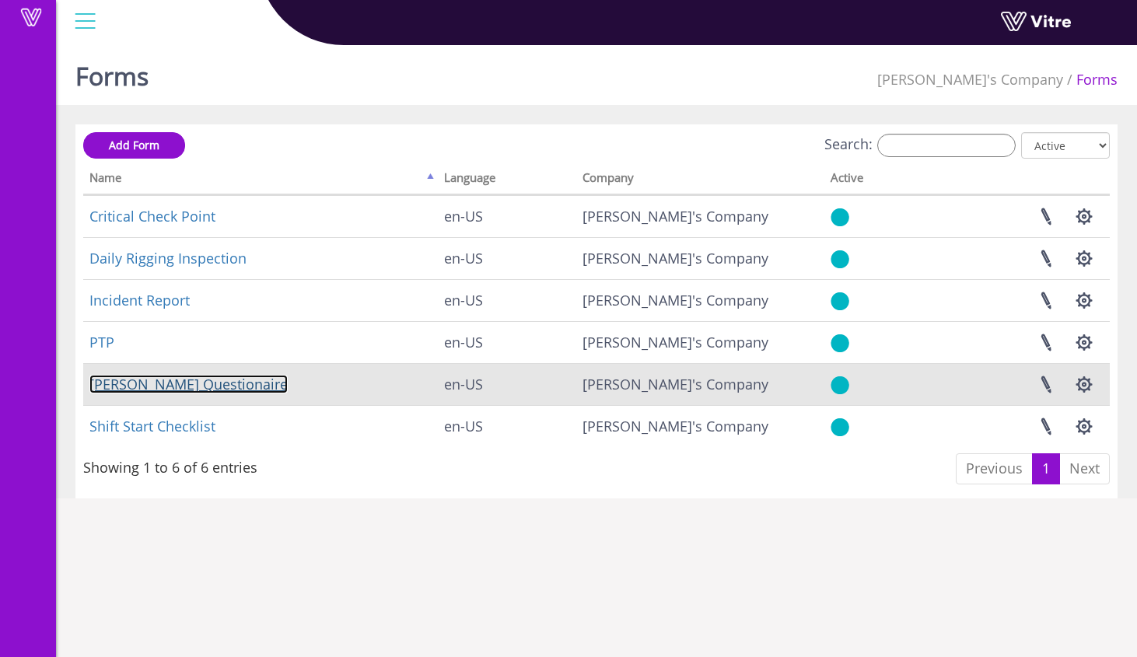
click at [180, 382] on link "[PERSON_NAME] Questionaire" at bounding box center [188, 384] width 198 height 19
click at [1084, 392] on button "button" at bounding box center [1084, 384] width 39 height 41
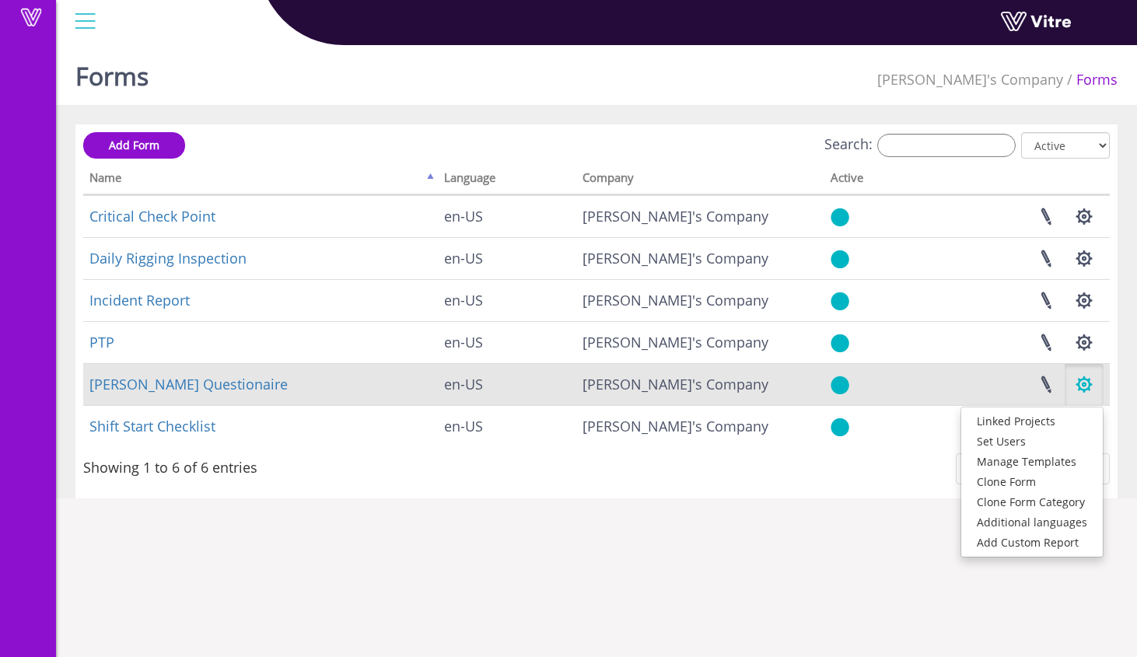
click at [1083, 392] on button "button" at bounding box center [1084, 384] width 39 height 41
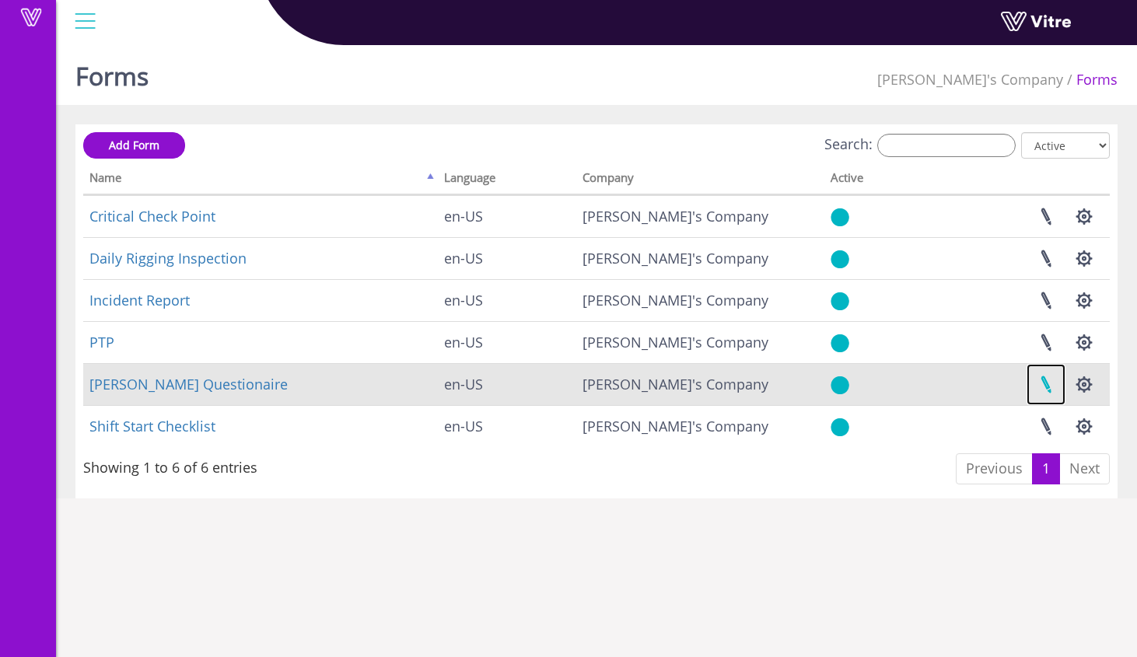
click at [1049, 390] on link at bounding box center [1046, 384] width 39 height 41
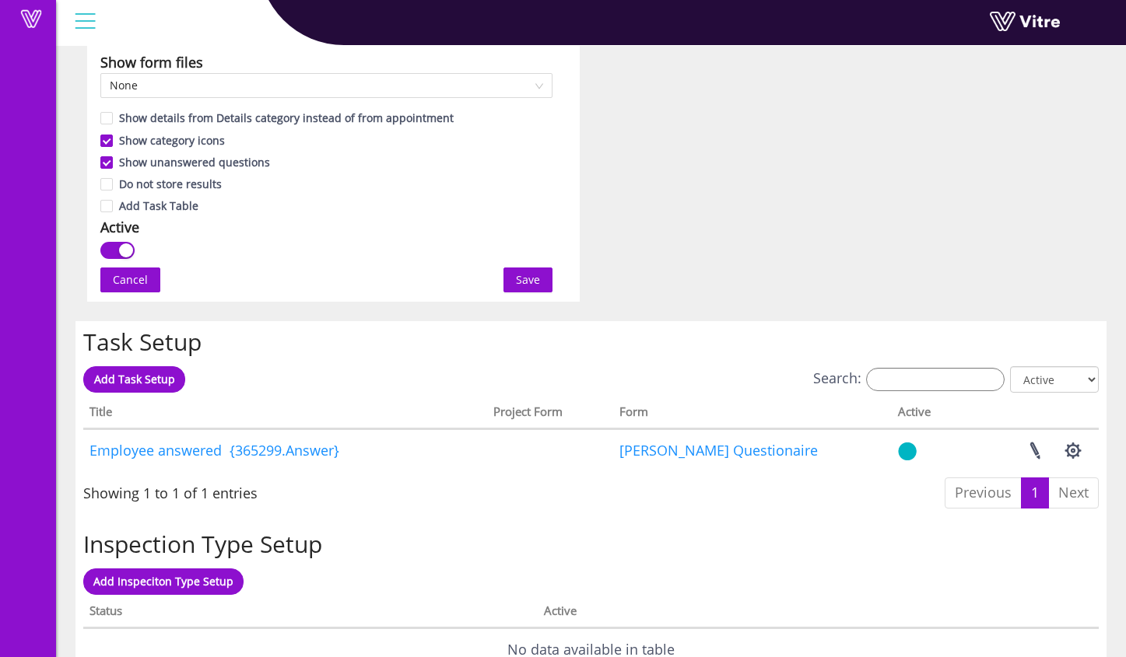
scroll to position [947, 0]
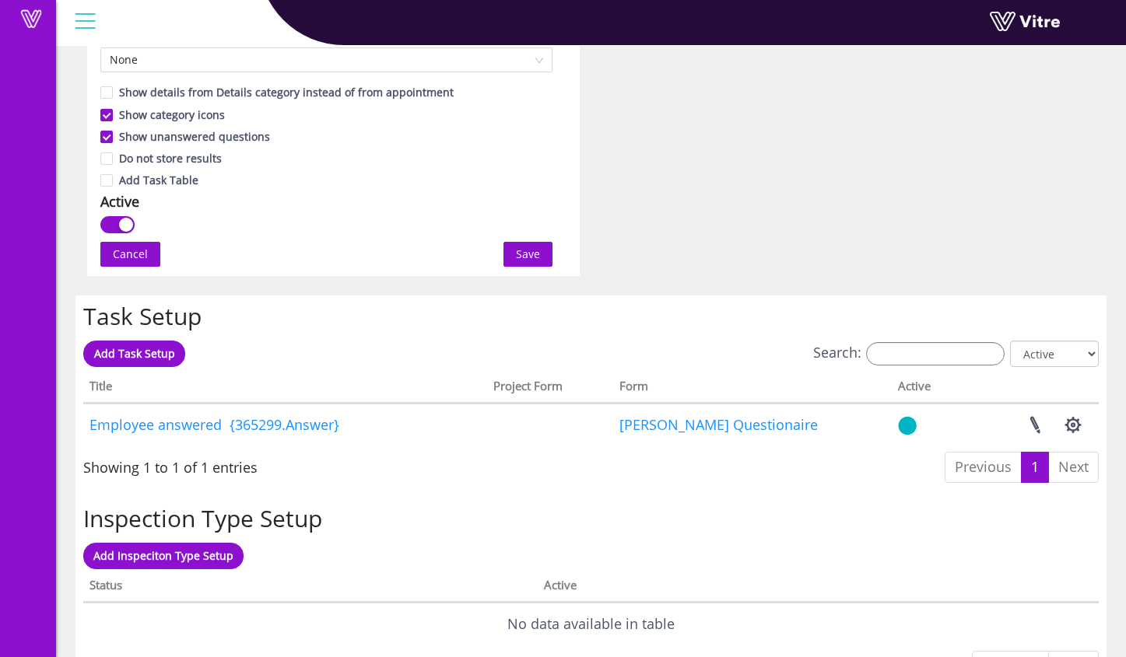
click at [283, 185] on div "Add Task Table" at bounding box center [326, 179] width 452 height 22
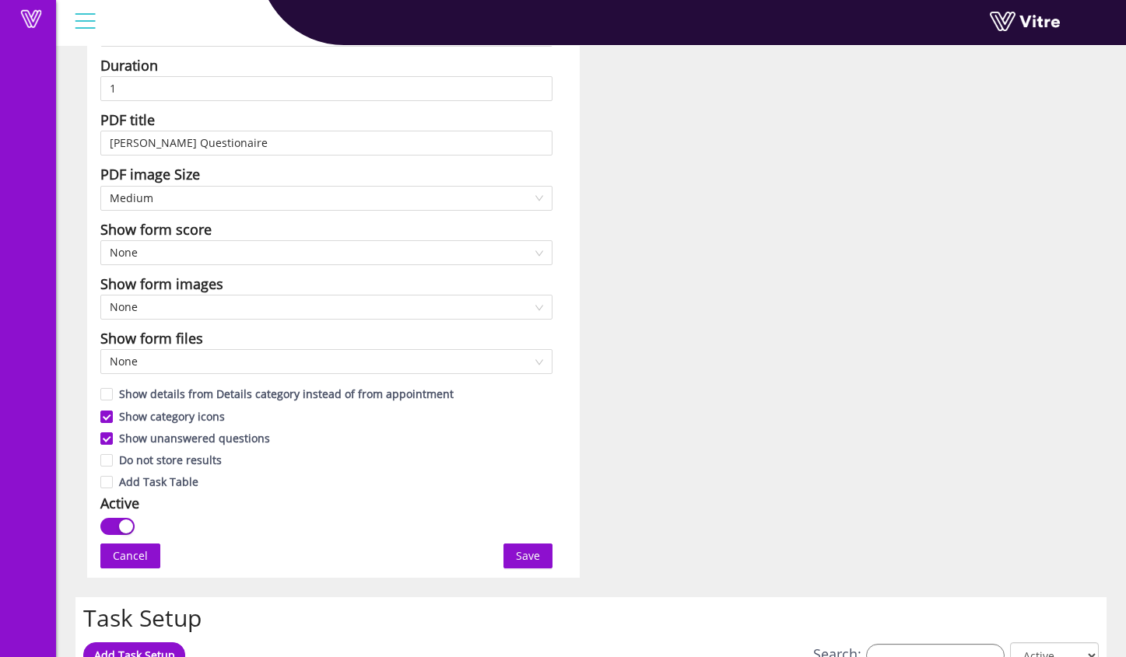
scroll to position [0, 0]
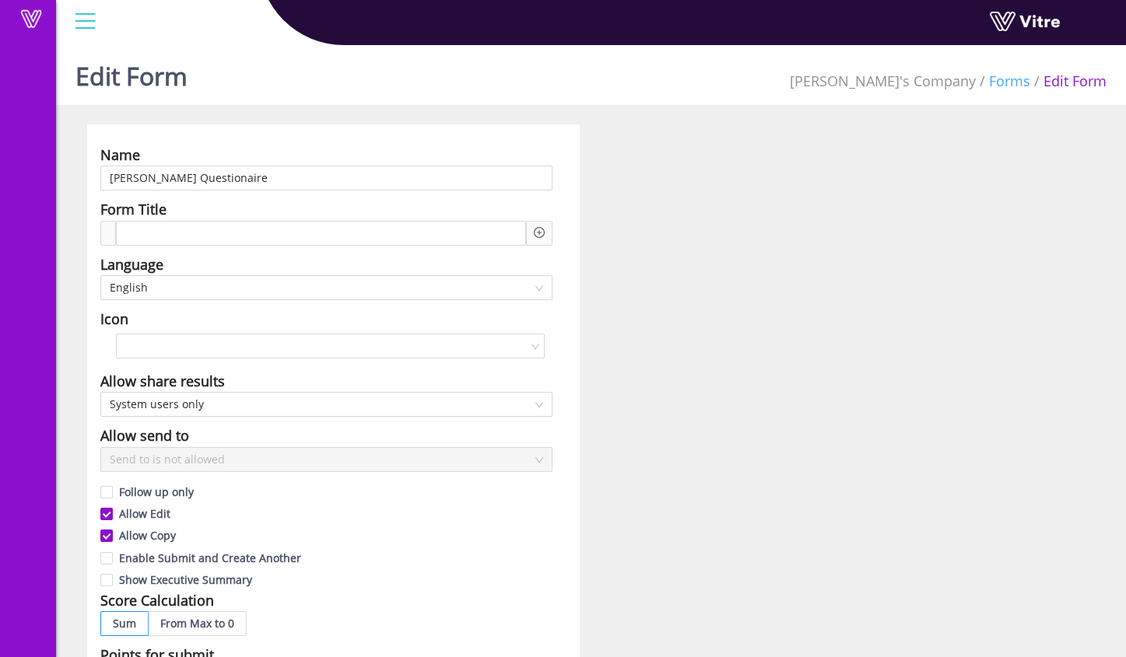
click at [1009, 79] on link "Forms" at bounding box center [1009, 81] width 41 height 19
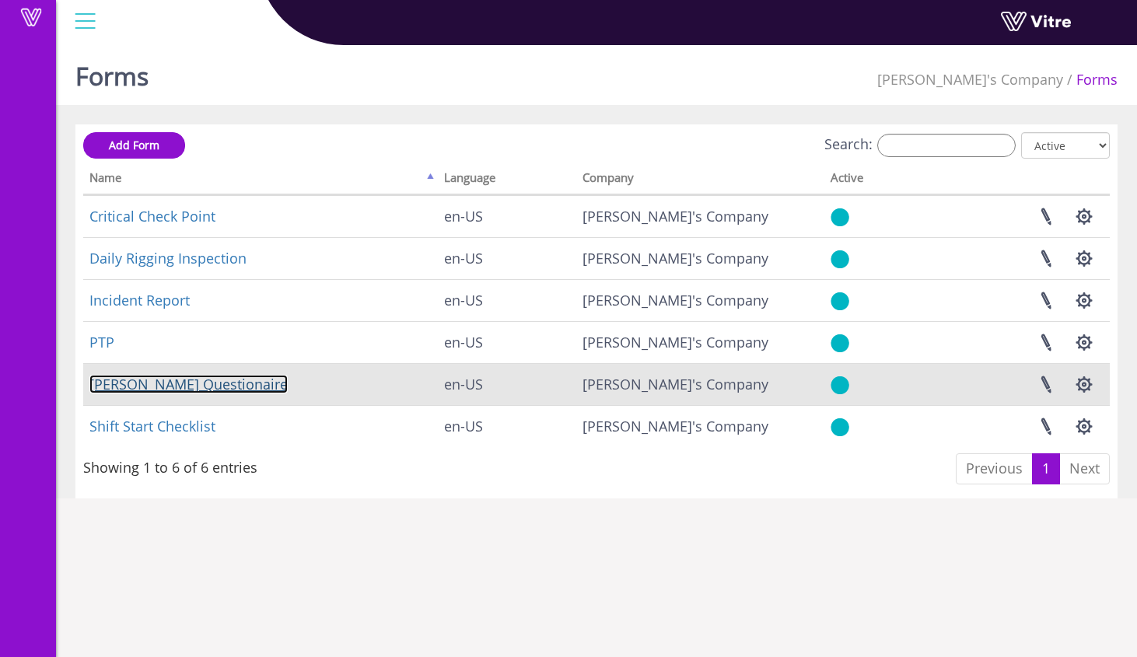
click at [200, 388] on link "[PERSON_NAME] Questionaire" at bounding box center [188, 384] width 198 height 19
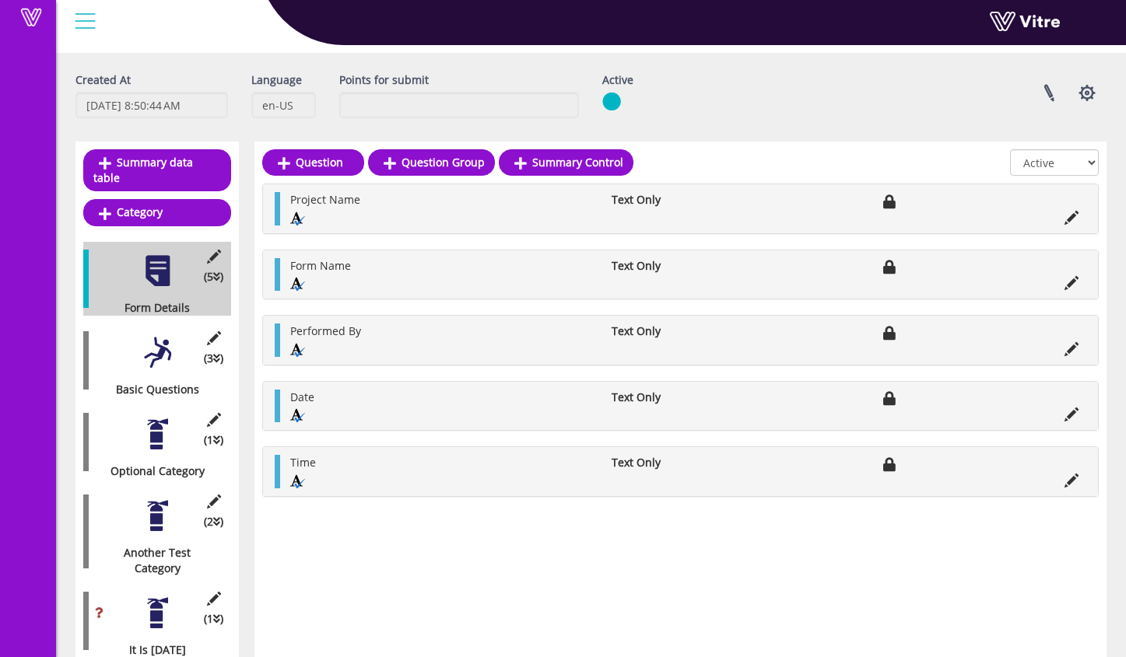
scroll to position [72, 0]
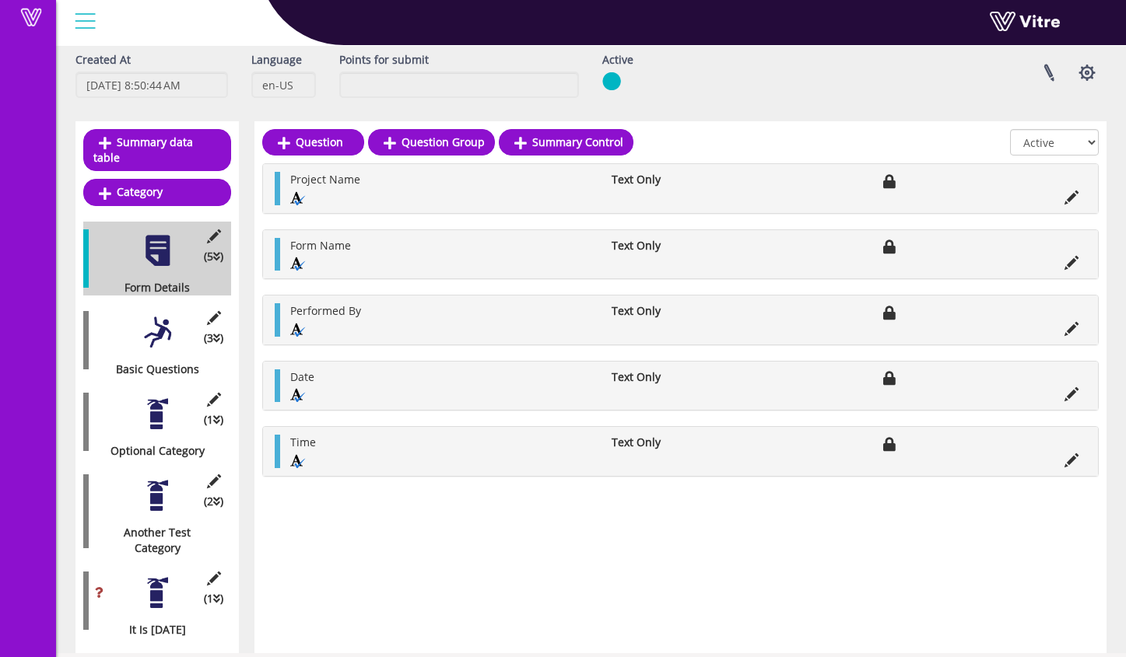
click at [155, 319] on div at bounding box center [157, 332] width 35 height 35
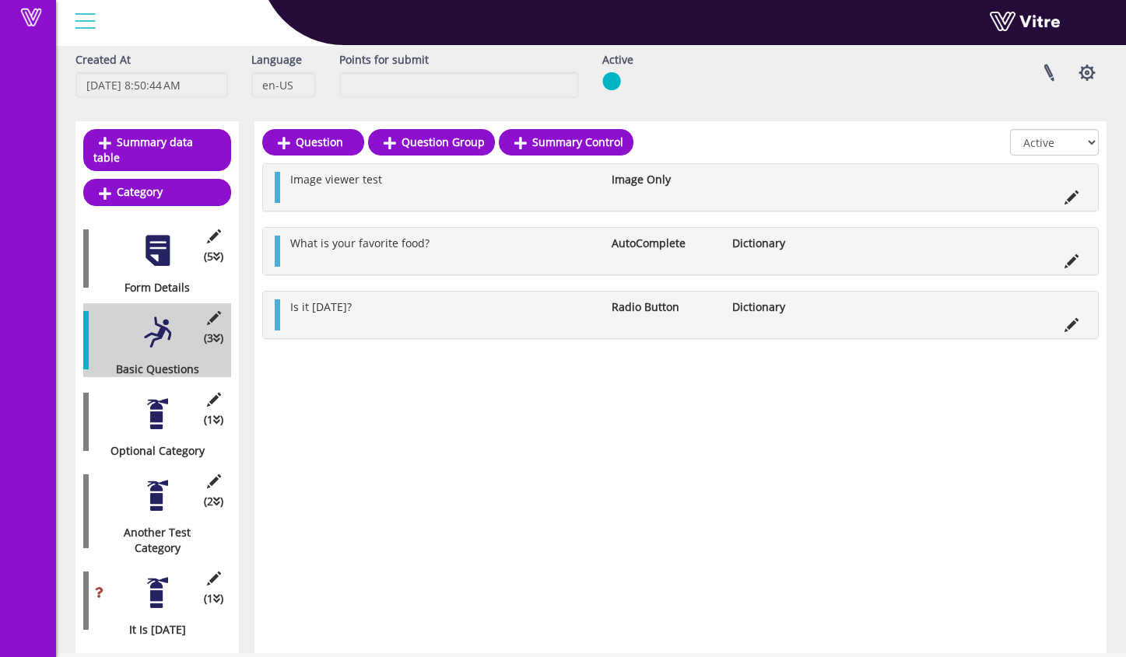
click at [137, 397] on div "(1 ) Optional Category" at bounding box center [157, 422] width 148 height 74
click at [155, 398] on div at bounding box center [157, 414] width 35 height 35
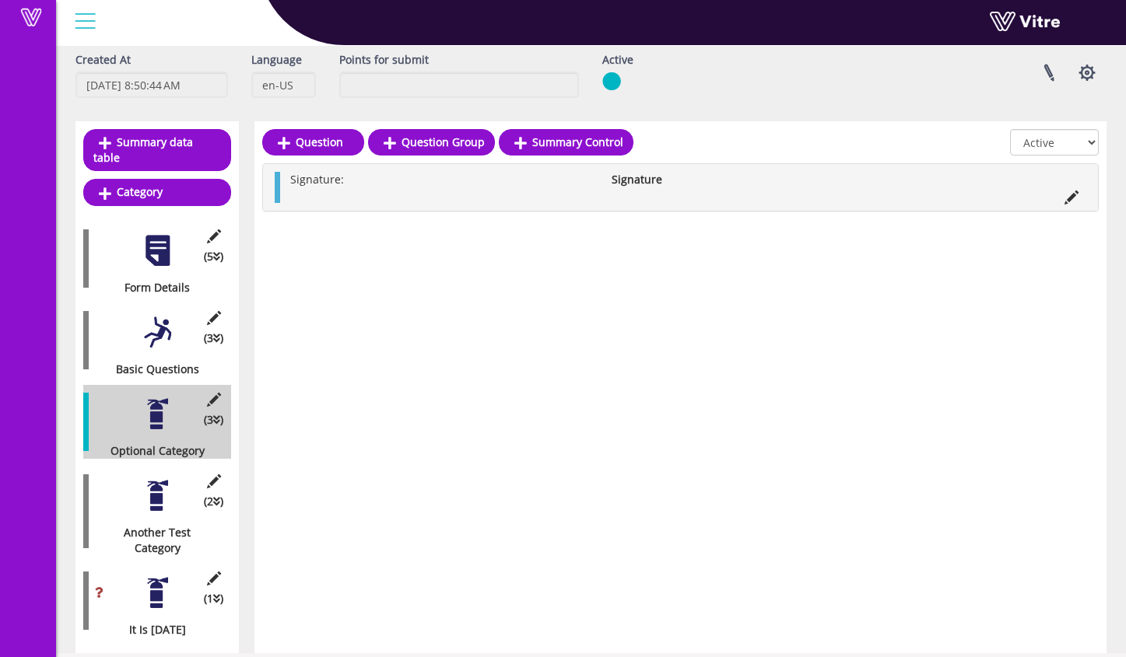
click at [164, 487] on div at bounding box center [157, 495] width 35 height 35
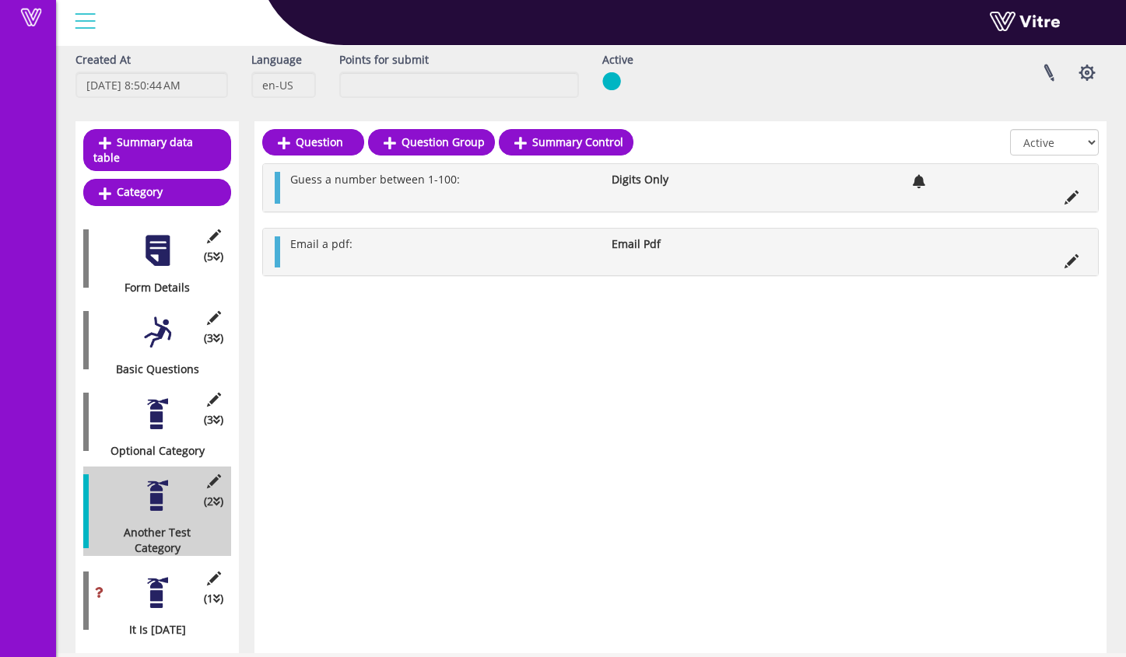
click at [156, 324] on div at bounding box center [157, 332] width 35 height 35
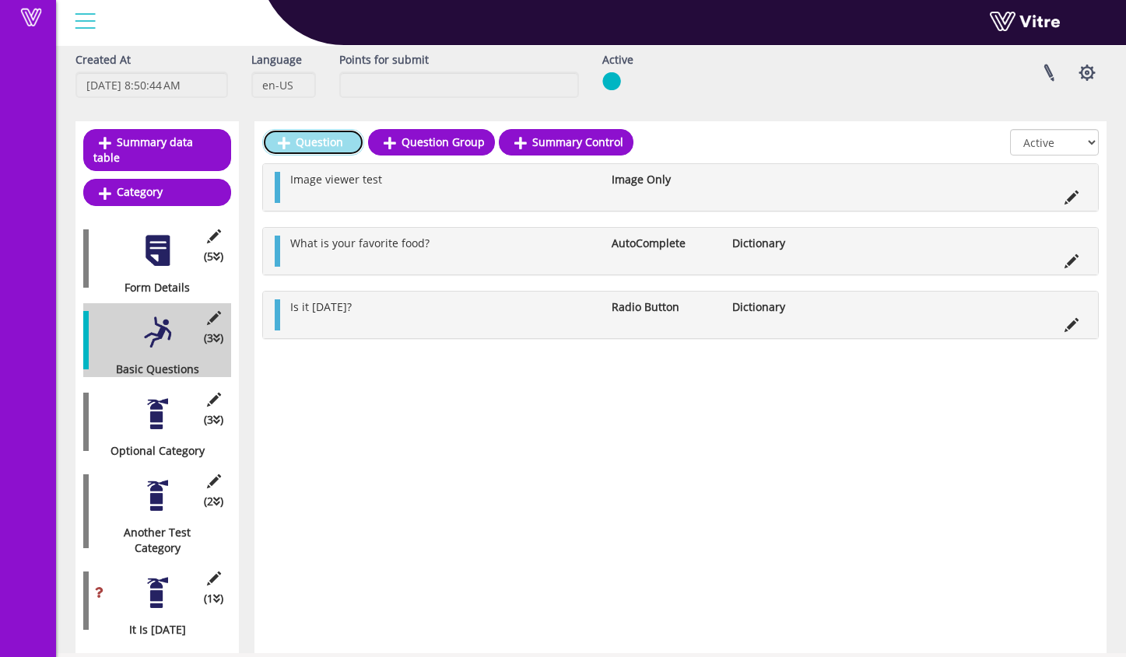
click at [332, 148] on link "Question" at bounding box center [313, 142] width 102 height 26
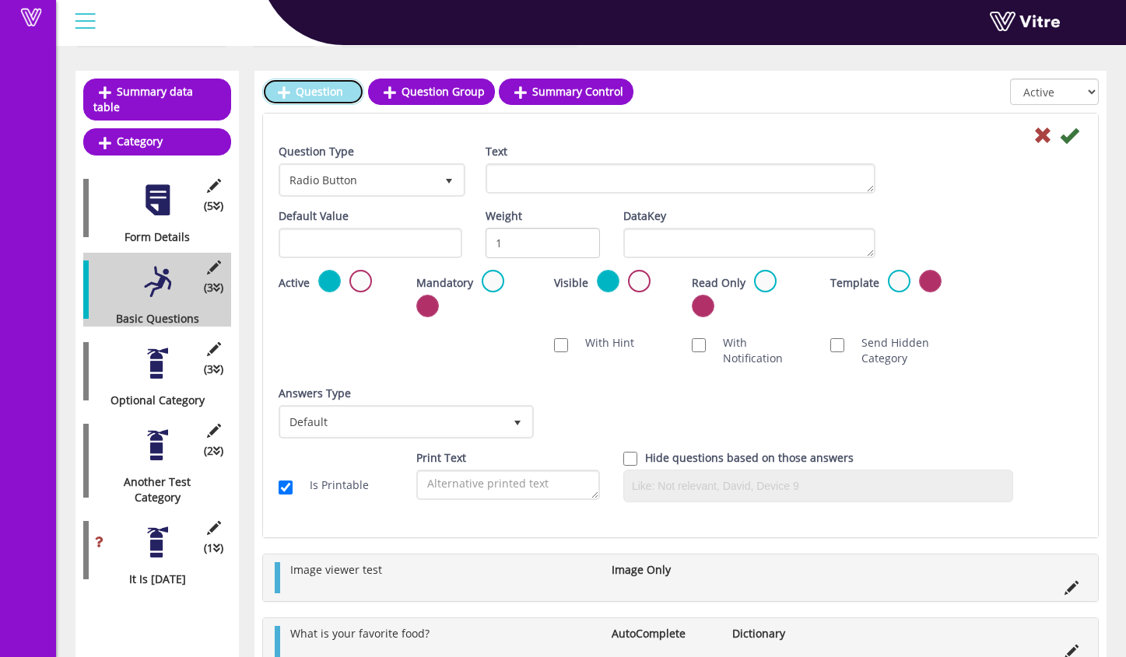
scroll to position [211, 0]
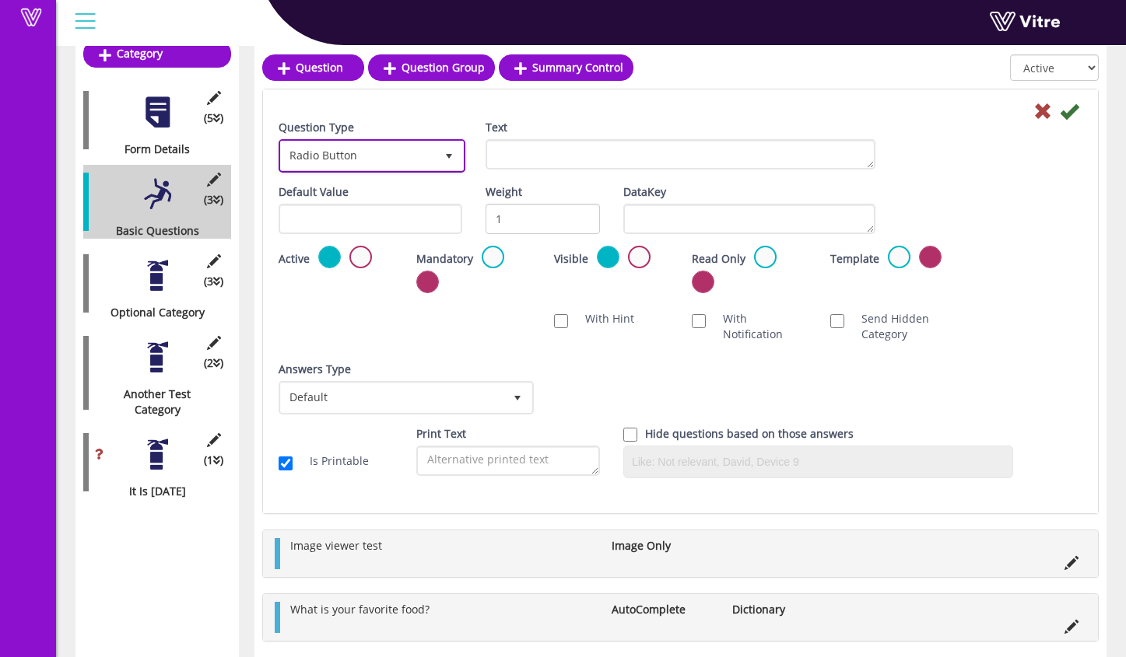
click at [435, 163] on span "select" at bounding box center [449, 156] width 28 height 28
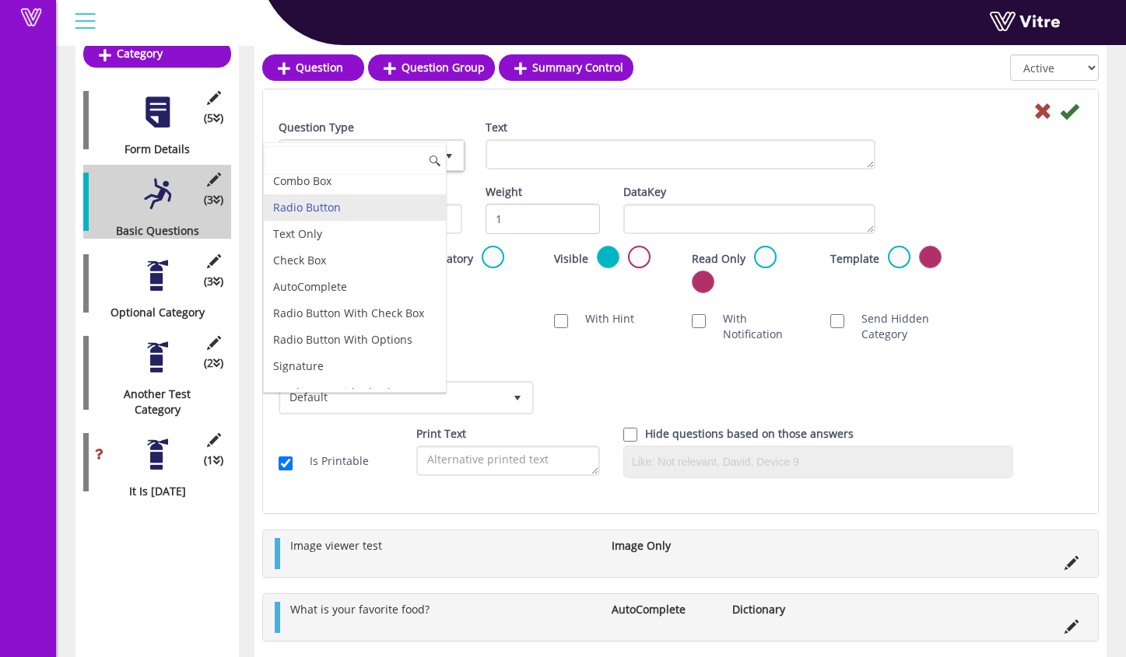
scroll to position [0, 0]
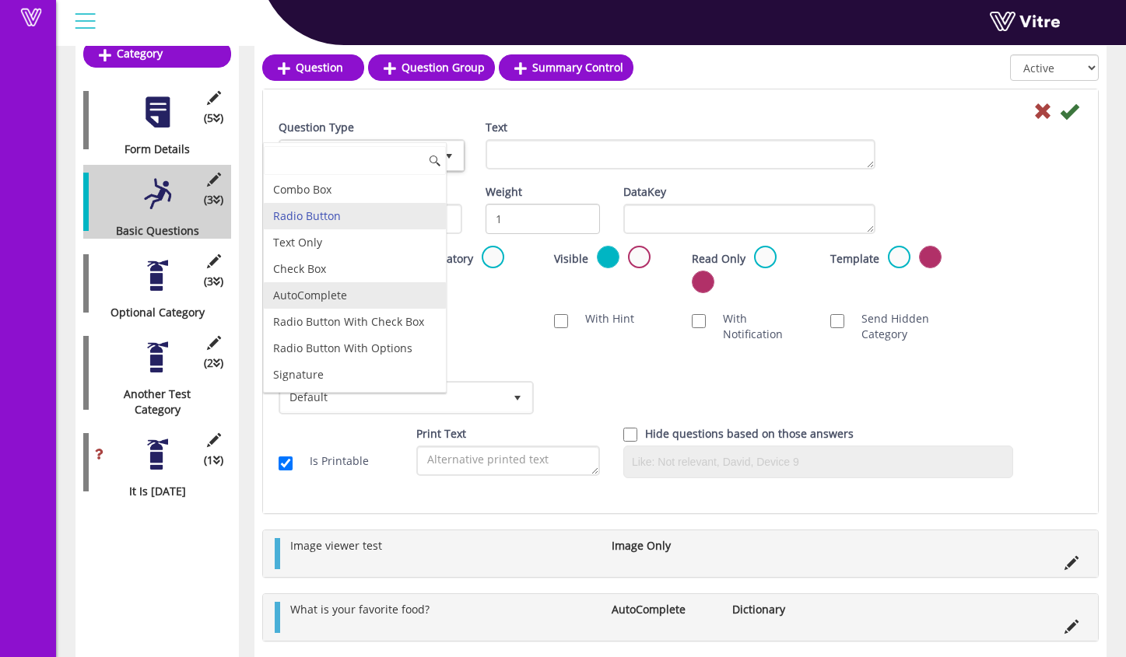
click at [354, 299] on li "AutoComplete" at bounding box center [355, 295] width 182 height 26
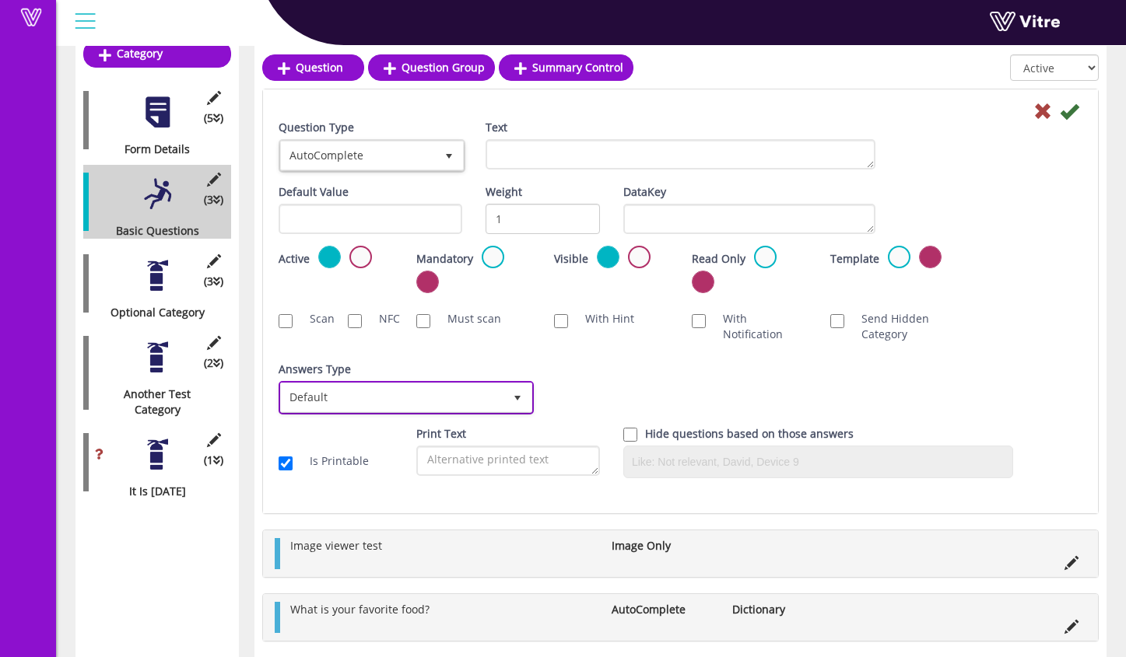
click at [394, 398] on span "Default" at bounding box center [392, 397] width 222 height 28
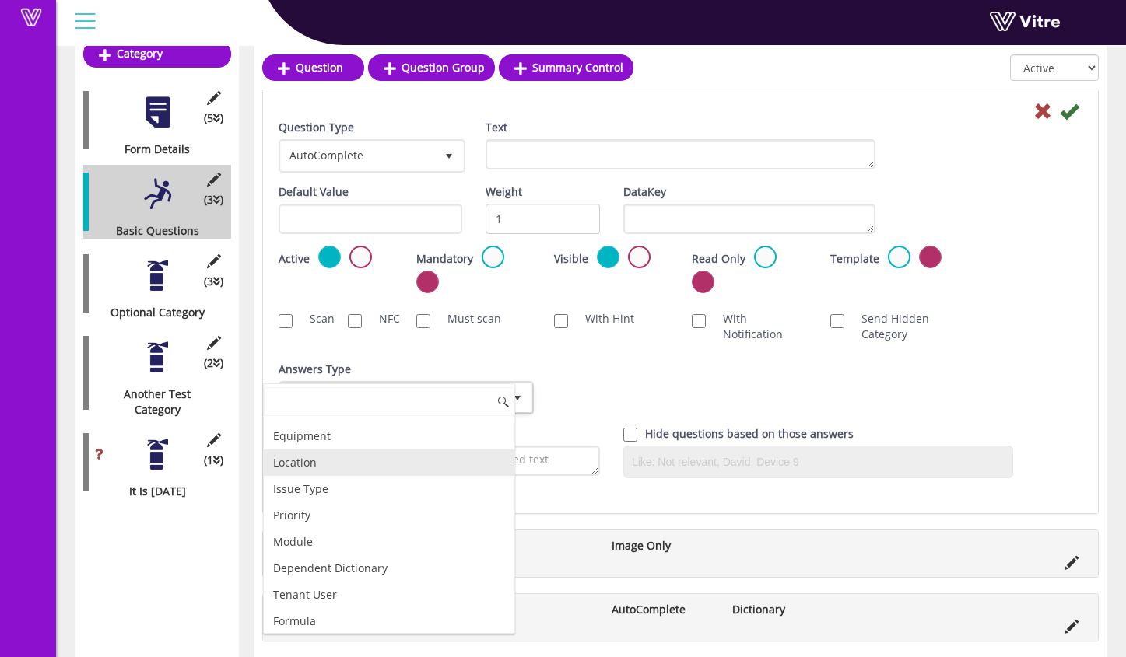
scroll to position [177, 0]
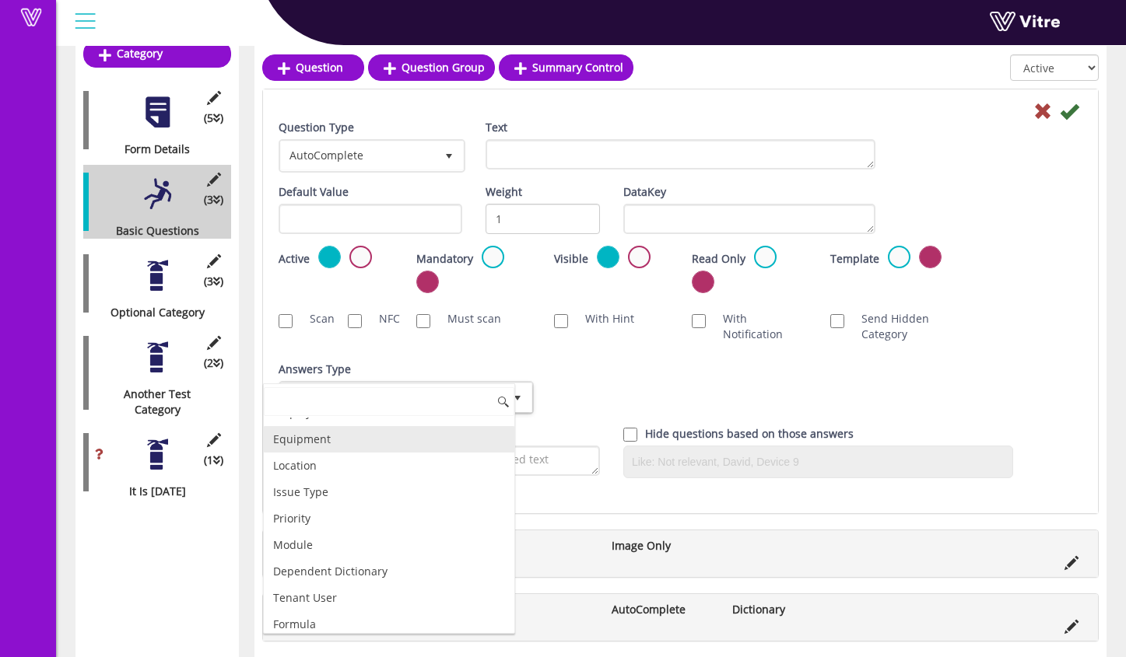
click at [367, 447] on li "Equipment" at bounding box center [389, 439] width 250 height 26
checkbox input "true"
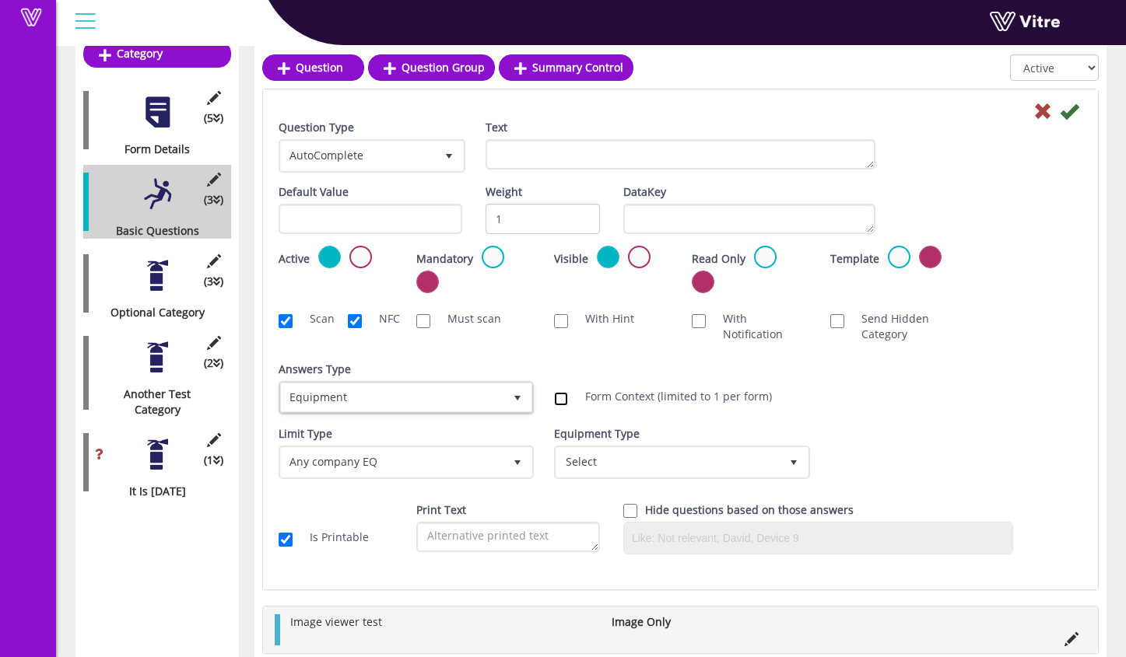
click at [568, 402] on input "Form Context (limited to 1 per form)" at bounding box center [561, 399] width 14 height 14
checkbox input "true"
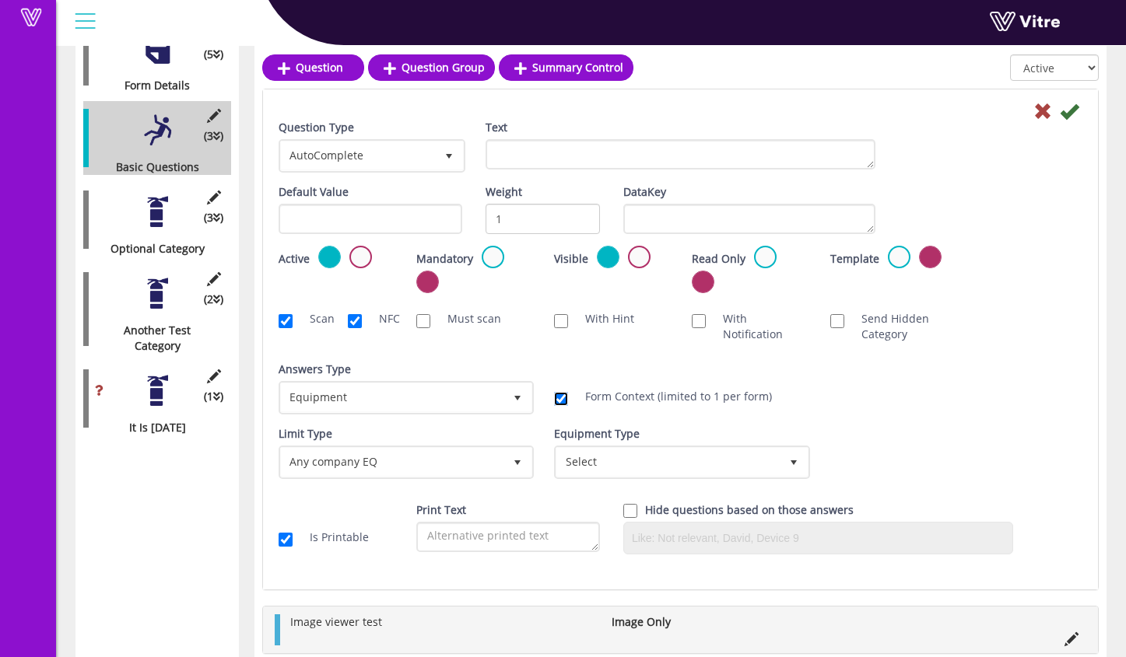
scroll to position [274, 0]
click at [692, 459] on span "Select" at bounding box center [667, 462] width 222 height 28
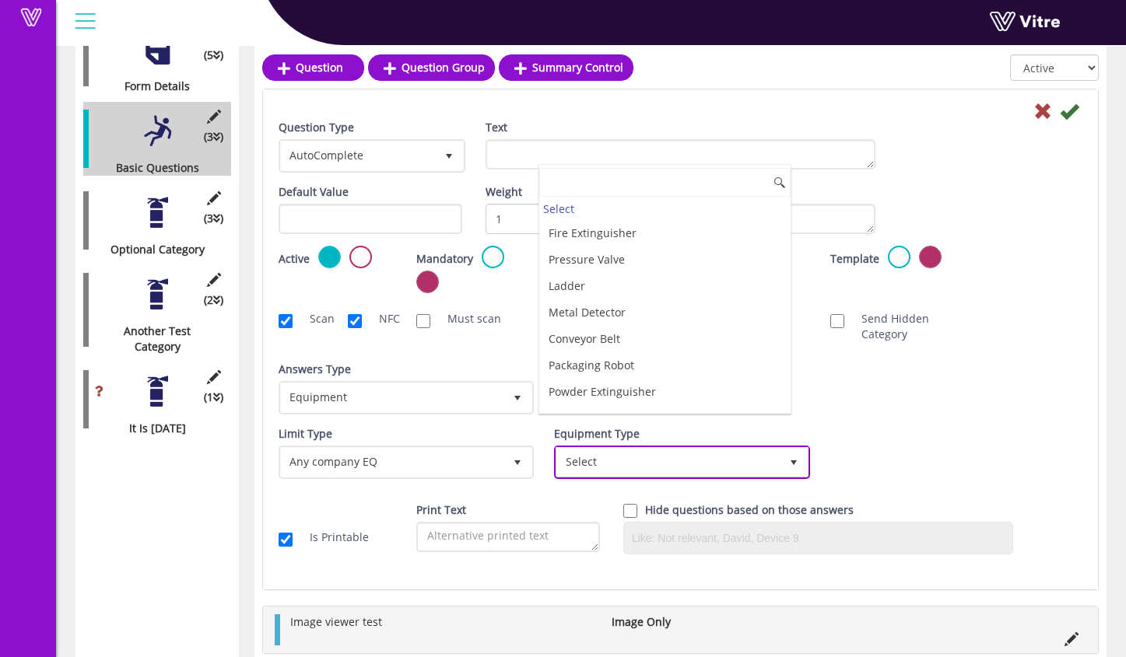
click at [692, 459] on span "Select" at bounding box center [667, 462] width 222 height 28
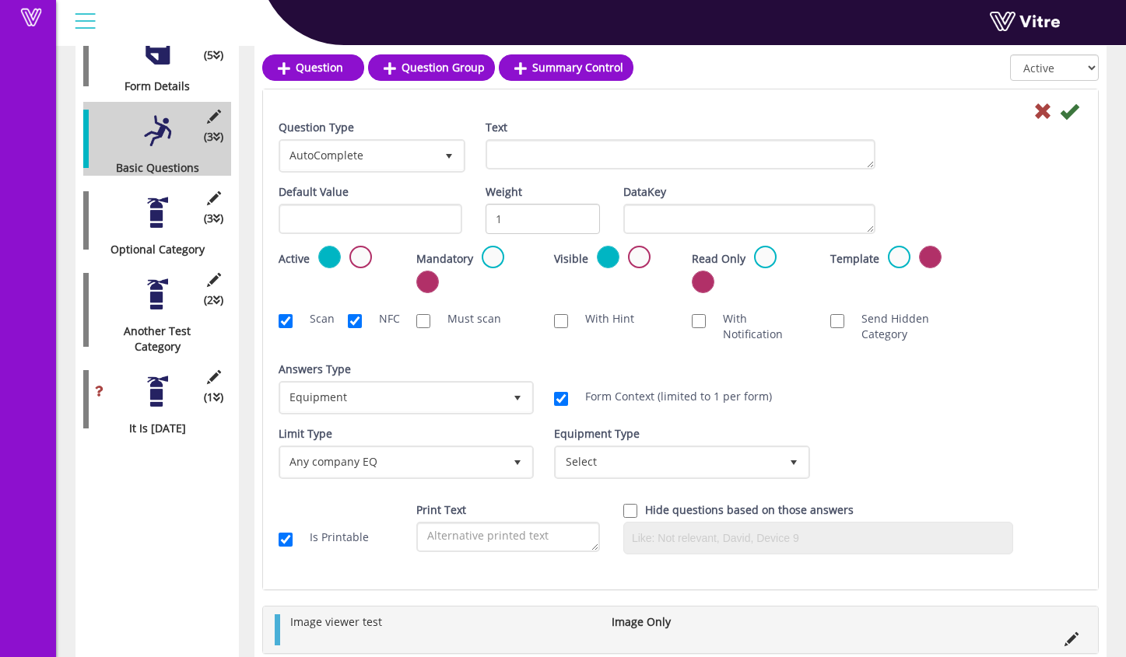
click at [856, 402] on div "Answers Type Default 0 Answers Type Equipment 7 Module Select Form Context (lim…" at bounding box center [680, 394] width 827 height 65
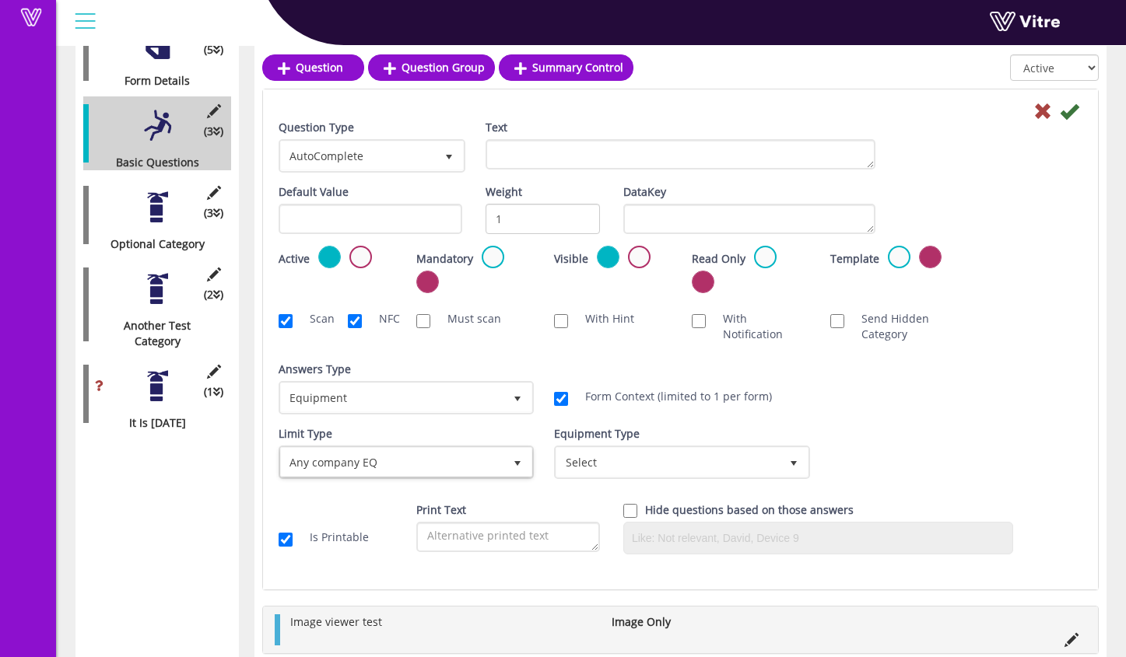
scroll to position [280, 0]
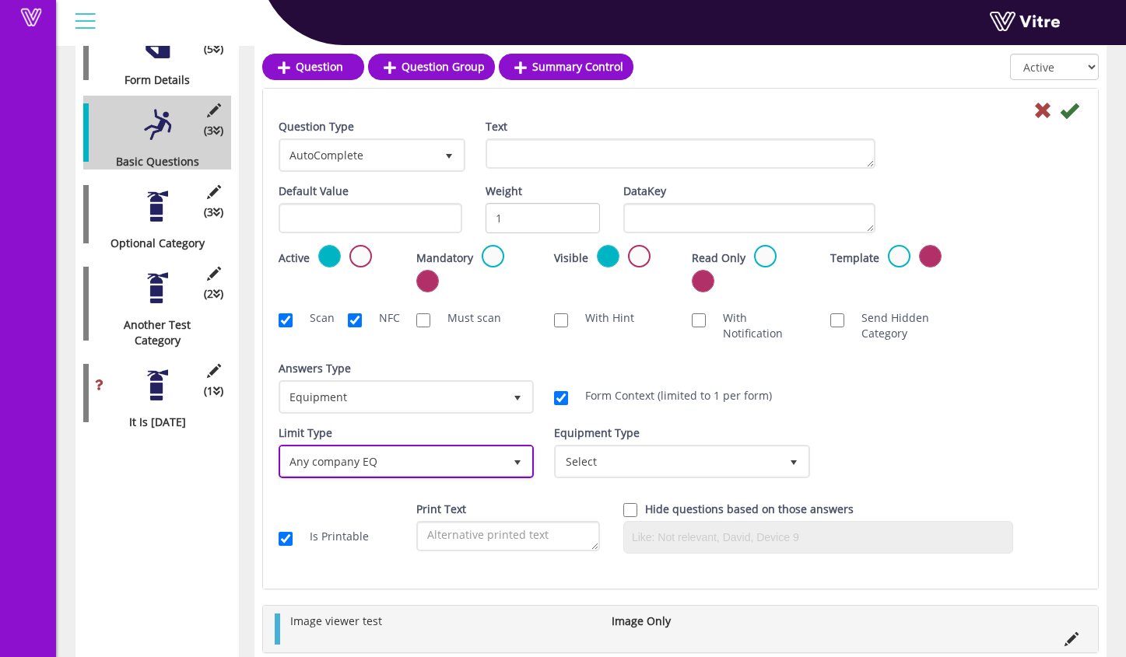
click at [473, 462] on span "Any company EQ" at bounding box center [392, 461] width 222 height 28
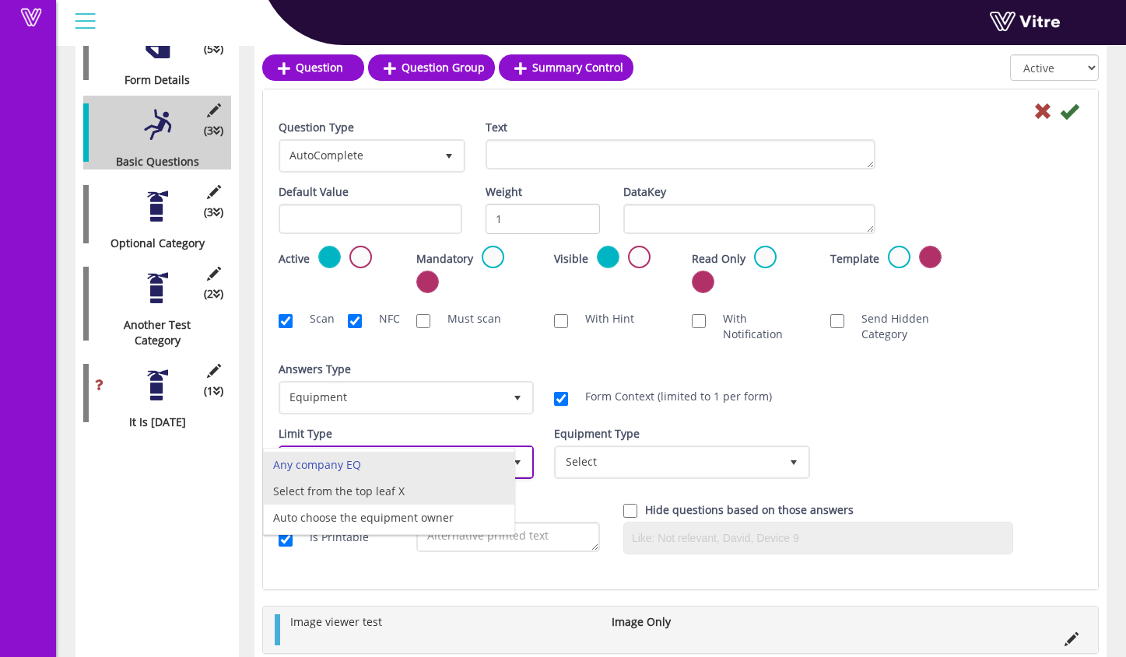
click at [458, 486] on li "Select from the top leaf X" at bounding box center [389, 491] width 250 height 26
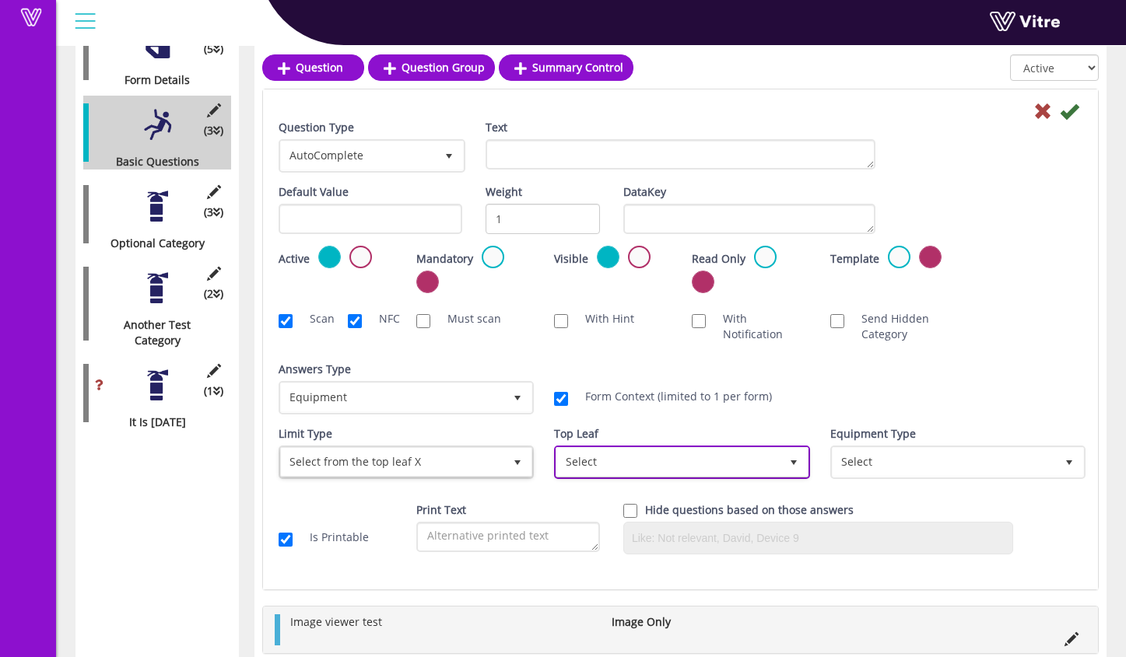
click at [665, 457] on span "Select" at bounding box center [667, 462] width 222 height 28
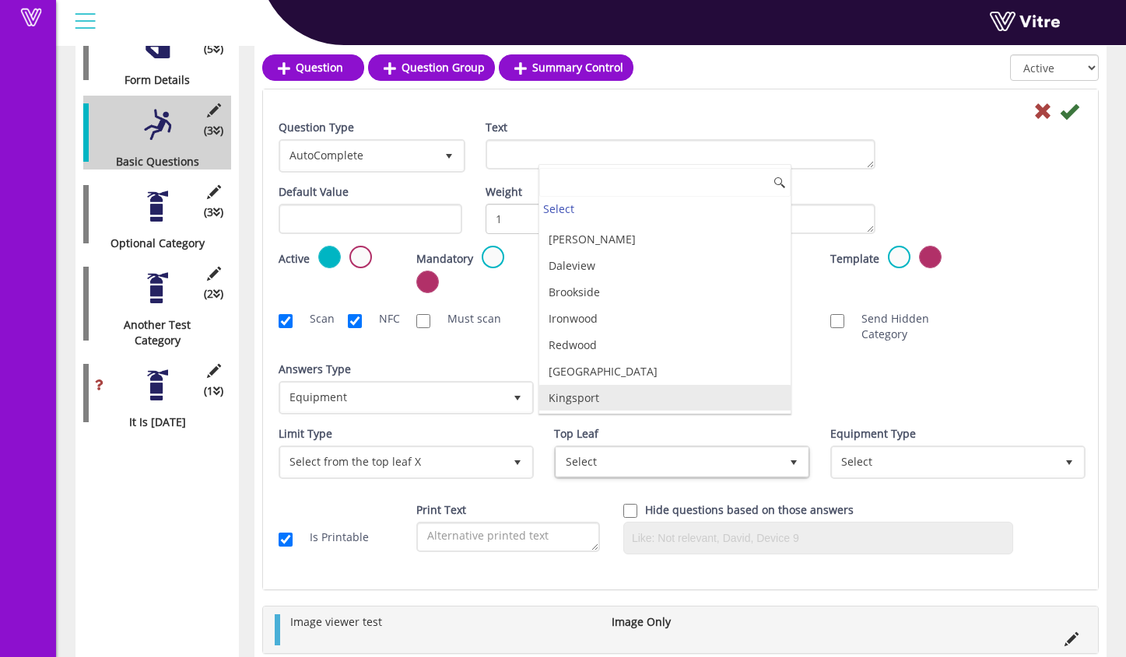
scroll to position [443, 0]
click at [540, 468] on div "Limit Type Any company location 0 Limit Type Select from the top leaf X 1 Limit…" at bounding box center [404, 458] width 275 height 65
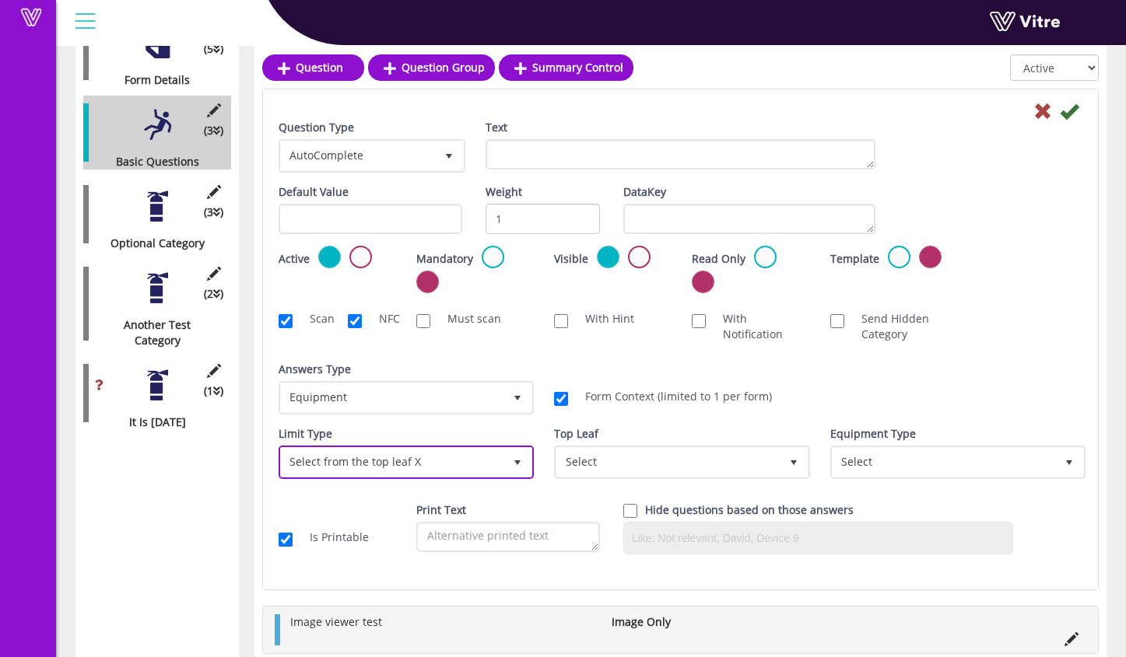
click at [486, 464] on span "Select from the top leaf X" at bounding box center [392, 462] width 222 height 28
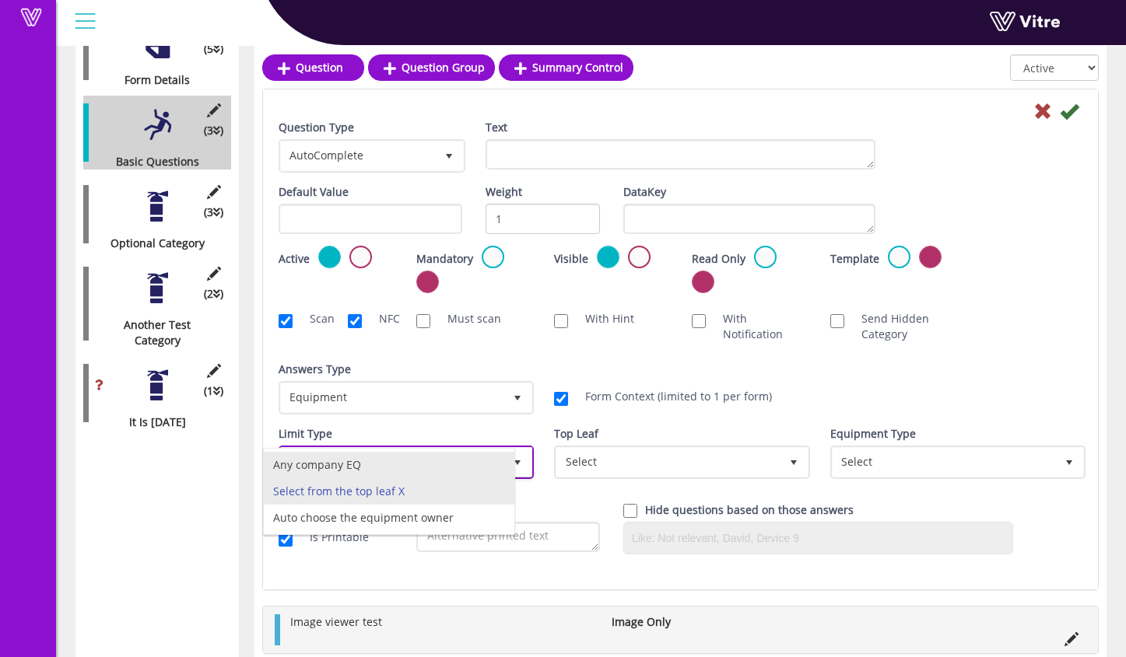
click at [470, 463] on li "Any company EQ" at bounding box center [389, 465] width 250 height 26
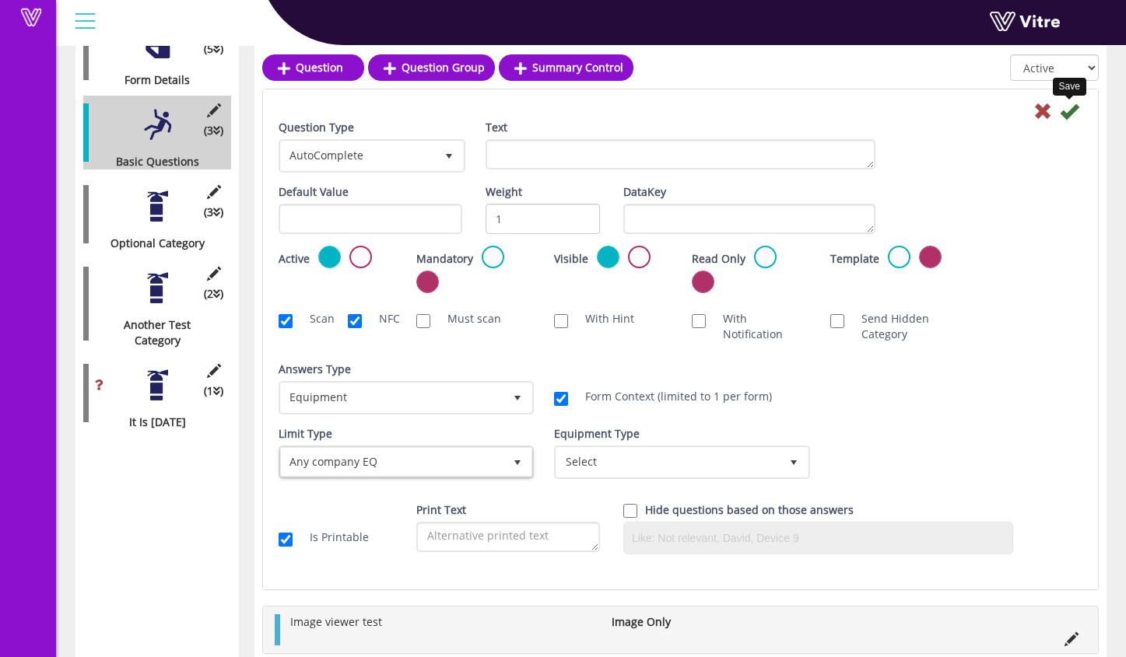
click at [1075, 105] on icon at bounding box center [1068, 111] width 19 height 19
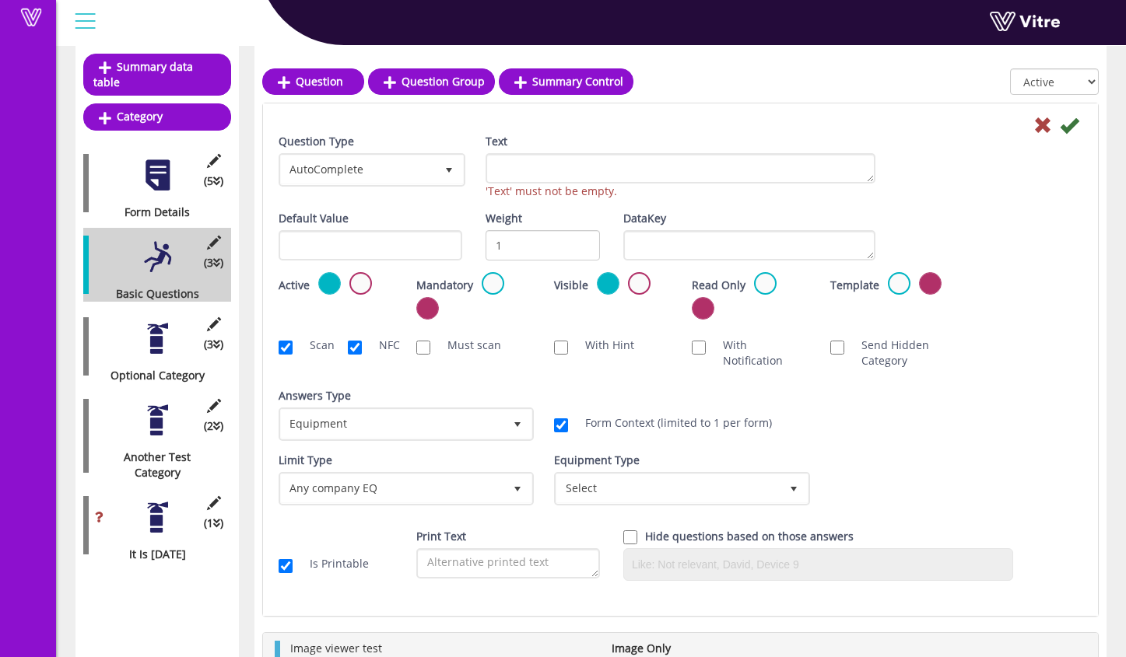
scroll to position [147, 0]
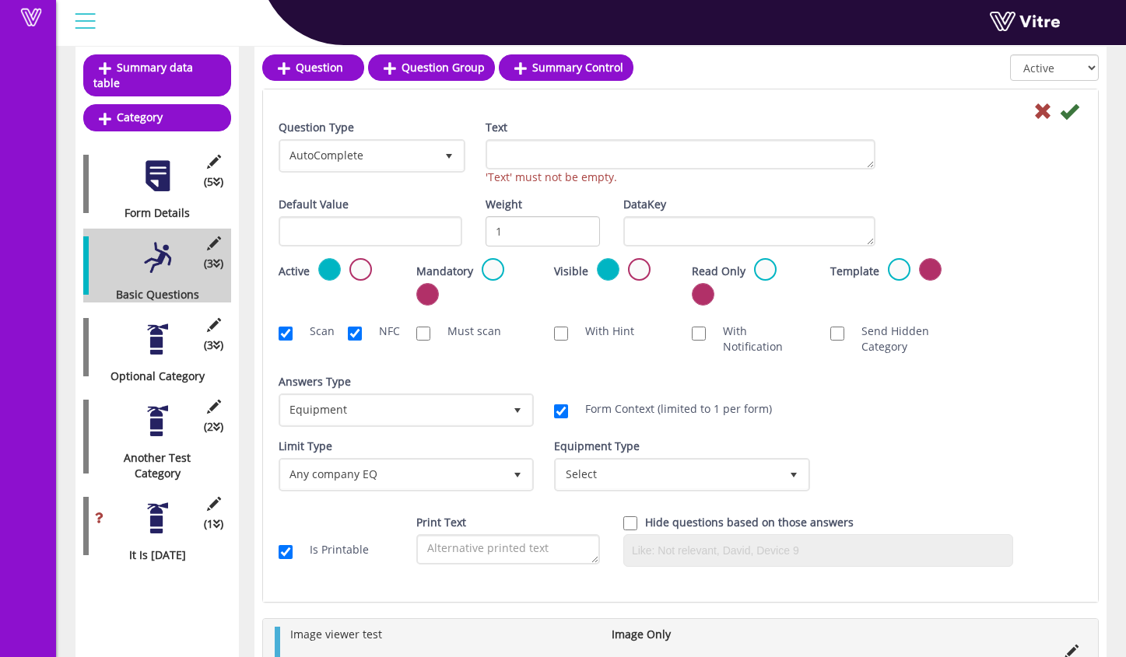
click at [1070, 113] on icon at bounding box center [1068, 111] width 19 height 19
click at [604, 153] on textarea "Text" at bounding box center [680, 154] width 390 height 30
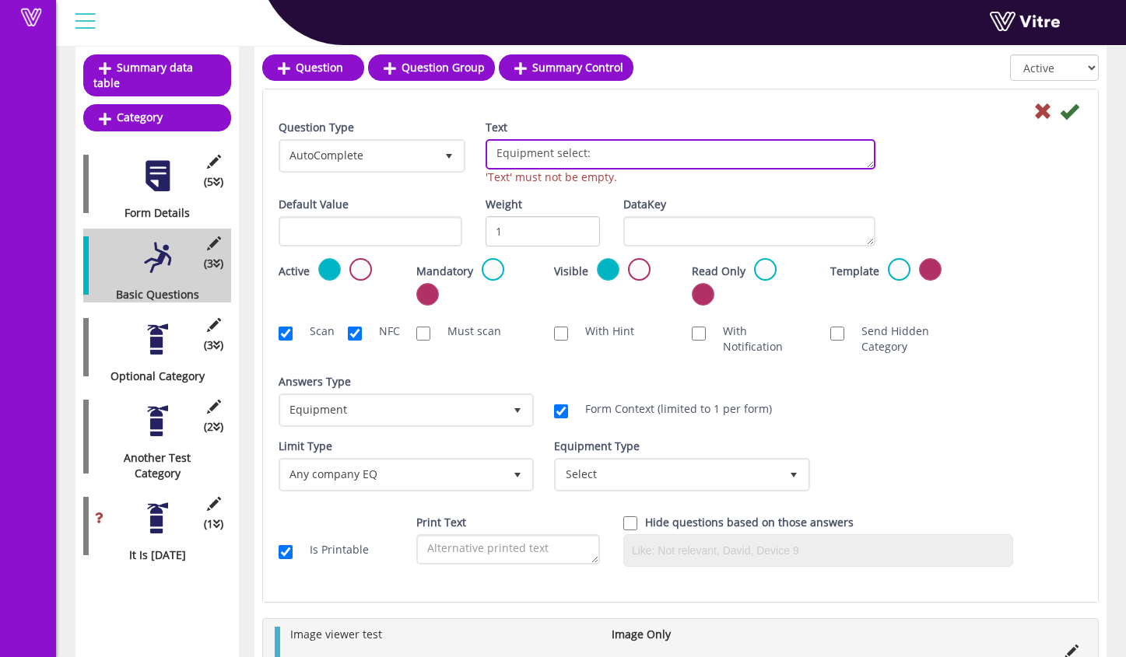
type textarea "Equipment select:"
click at [1071, 110] on icon at bounding box center [1068, 111] width 19 height 19
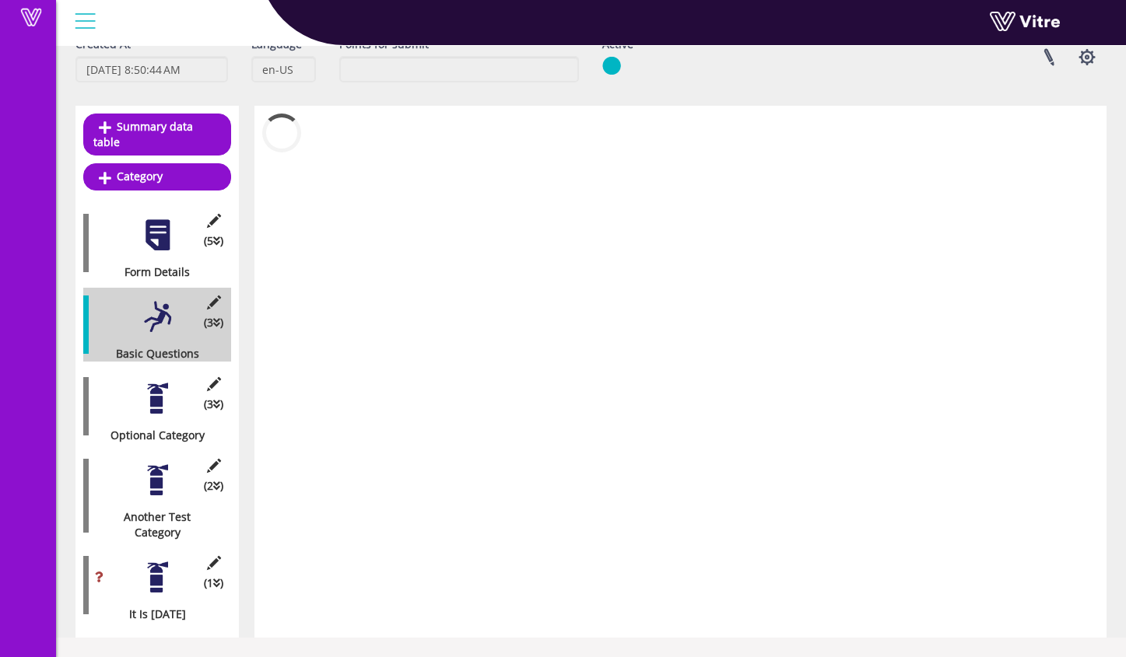
scroll to position [72, 0]
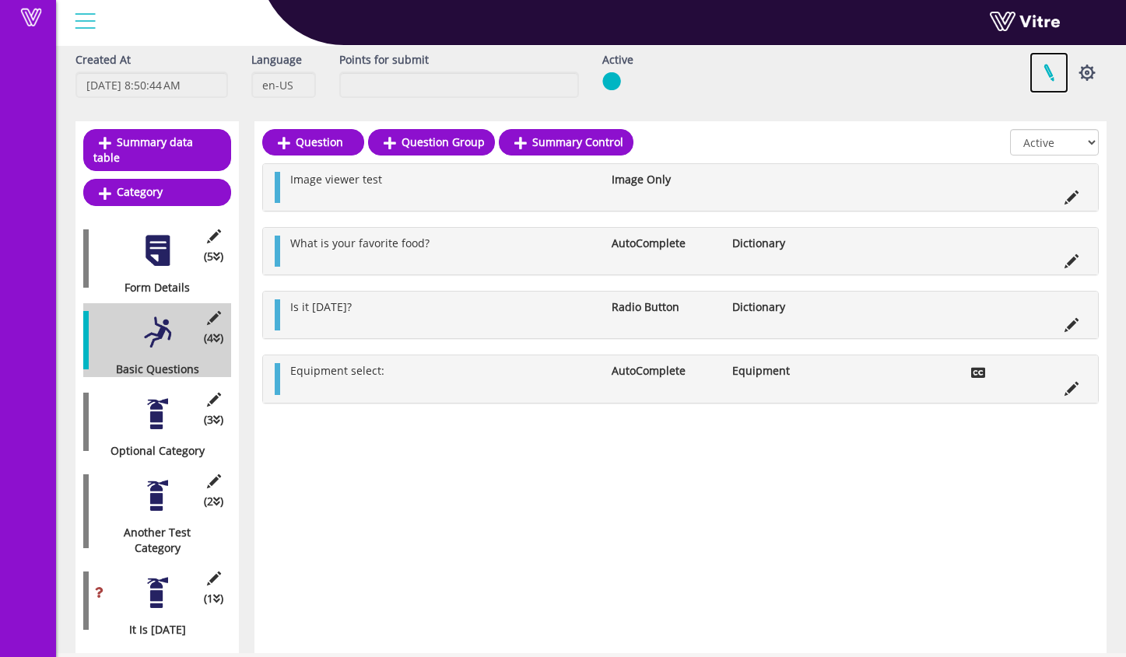
click at [1056, 77] on link at bounding box center [1048, 72] width 39 height 41
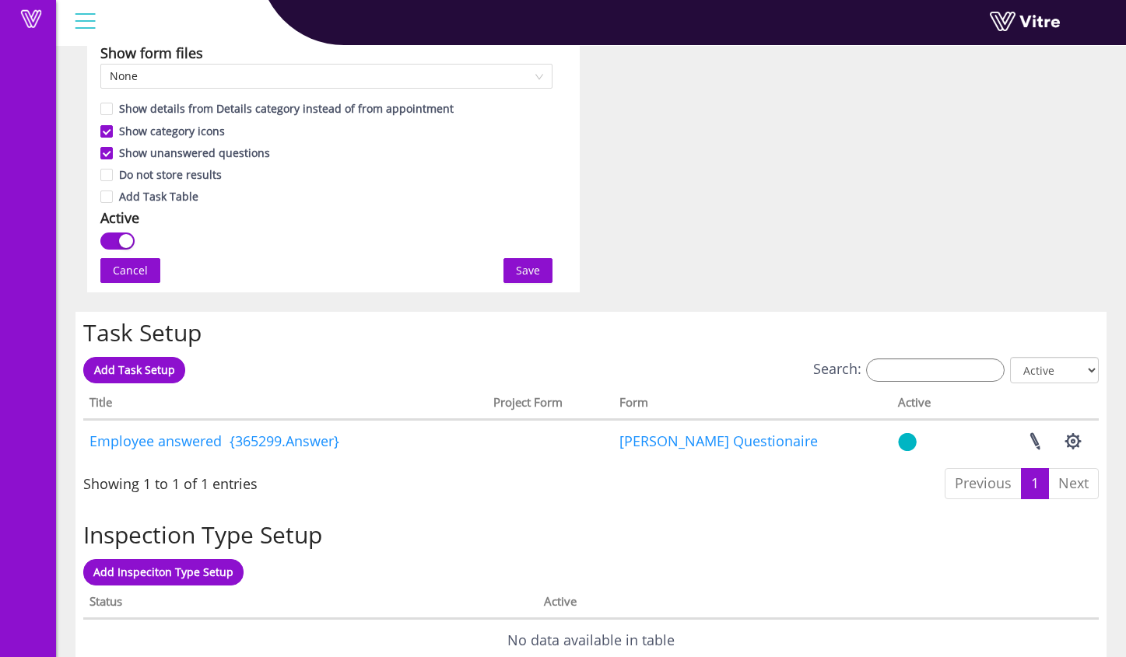
scroll to position [900, 0]
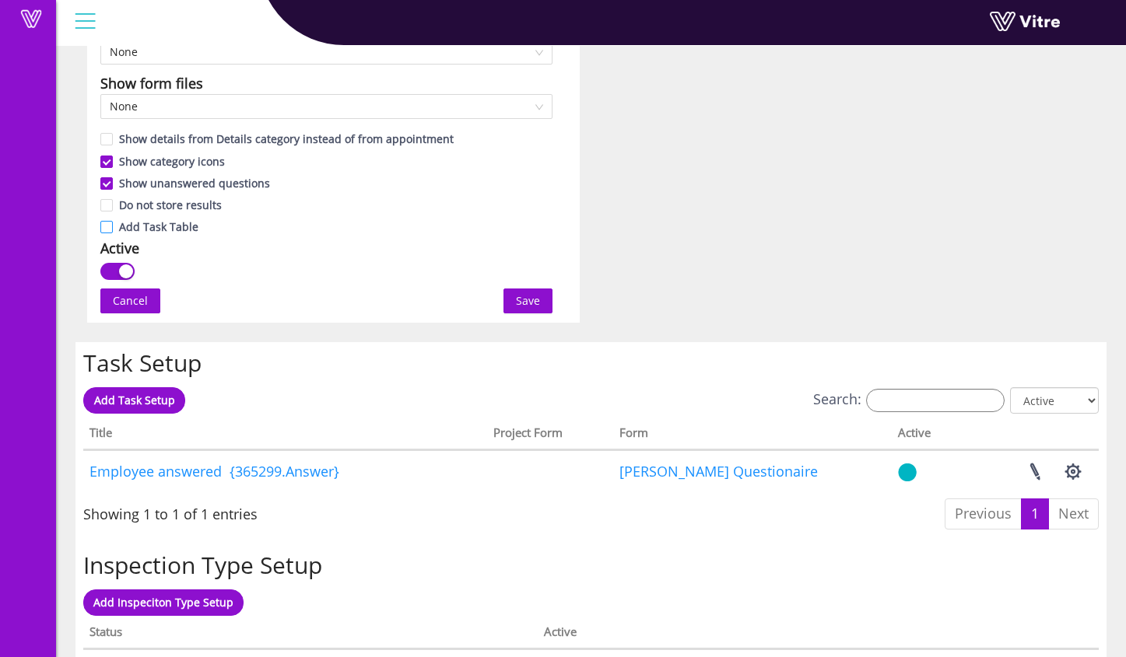
click at [111, 229] on input "Add Task Table" at bounding box center [107, 231] width 14 height 14
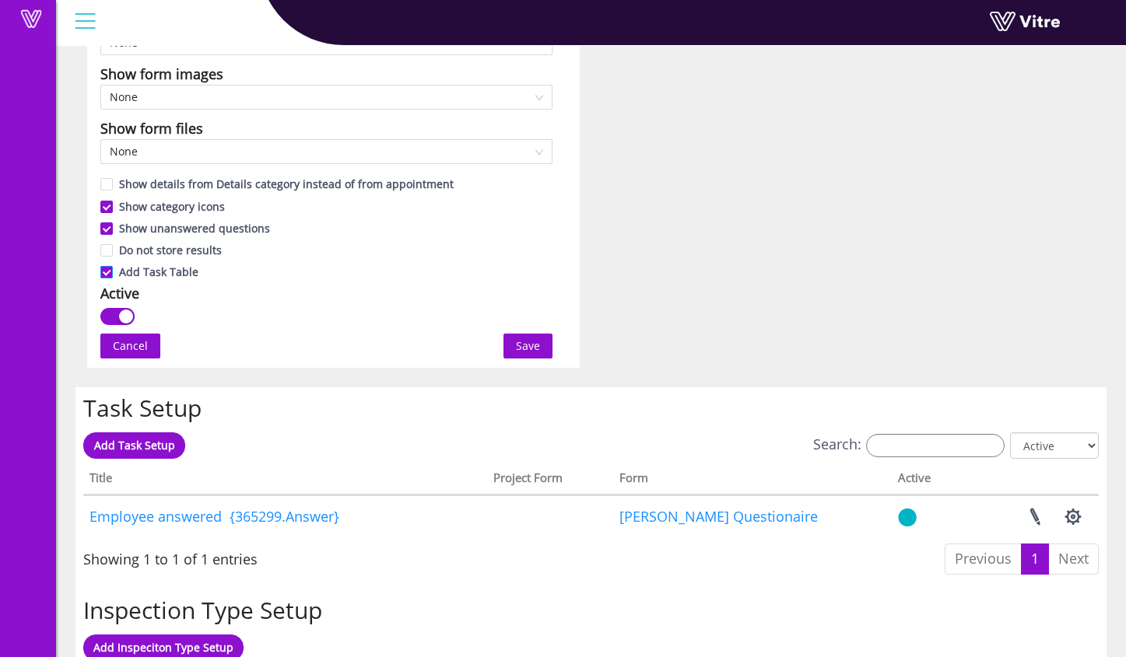
scroll to position [756, 0]
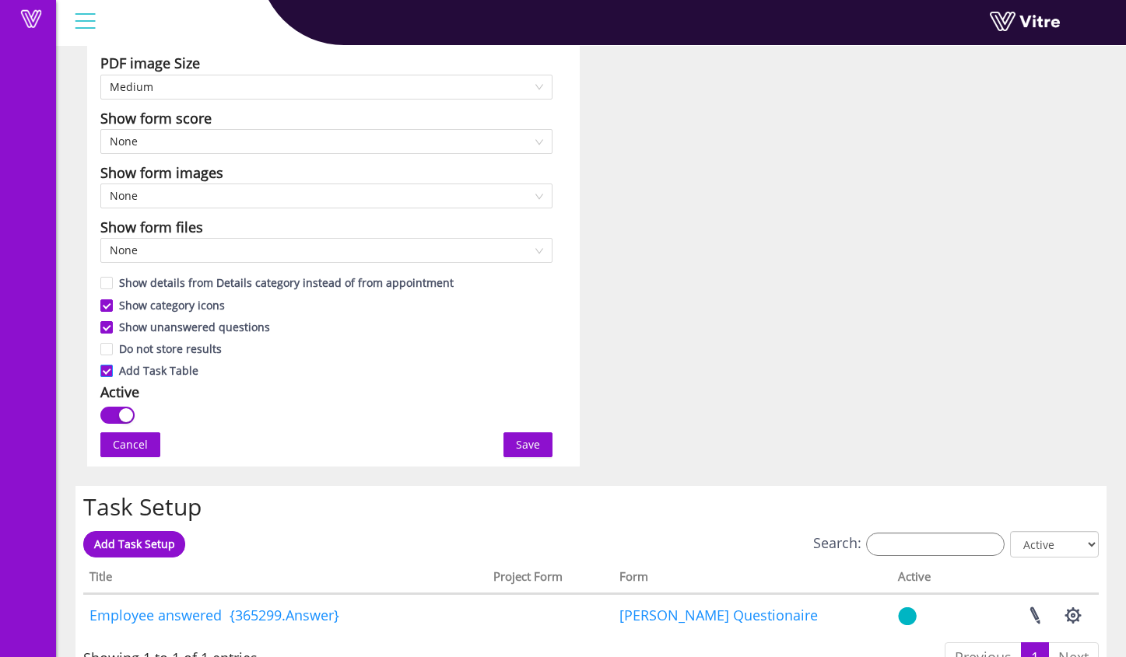
click at [114, 376] on input "Add Task Table" at bounding box center [107, 375] width 14 height 14
click at [115, 375] on span "Add Task Table" at bounding box center [159, 370] width 92 height 15
click at [114, 375] on input "Add Task Table" at bounding box center [107, 375] width 14 height 14
checkbox input "true"
click at [524, 450] on span "Save" at bounding box center [528, 444] width 24 height 17
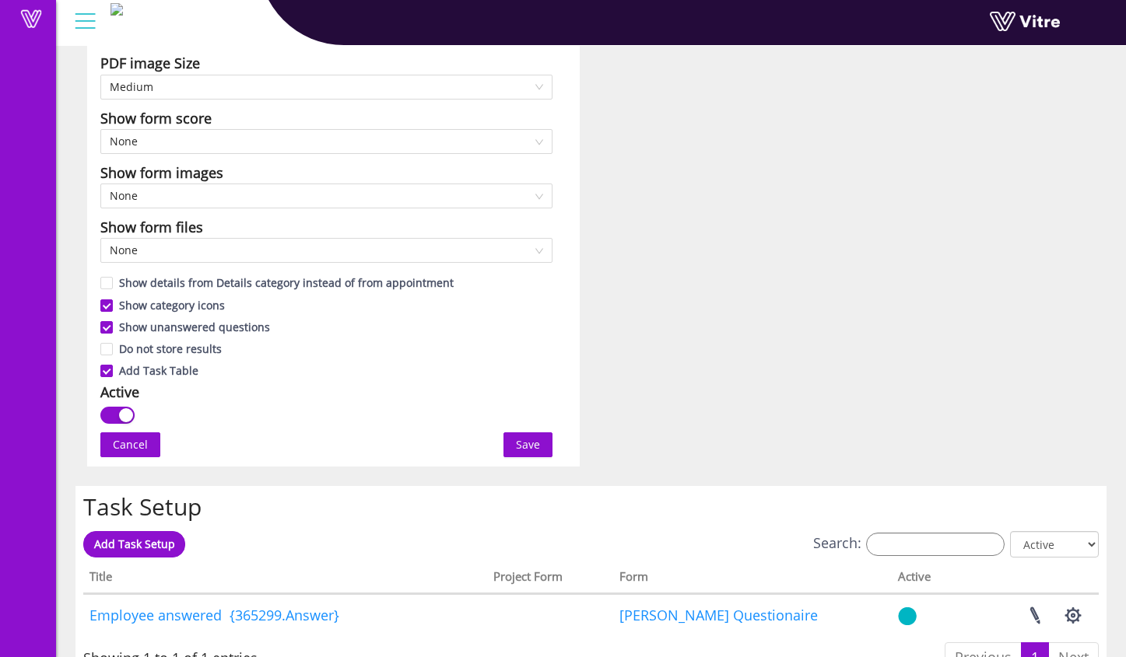
scroll to position [0, 0]
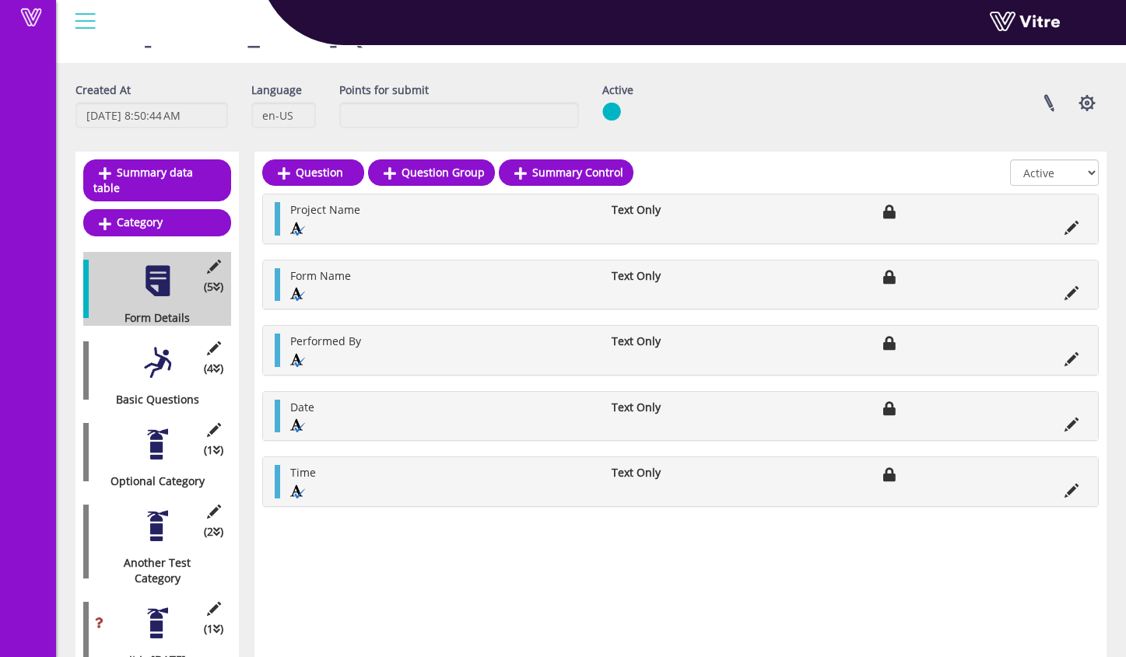
scroll to position [72, 0]
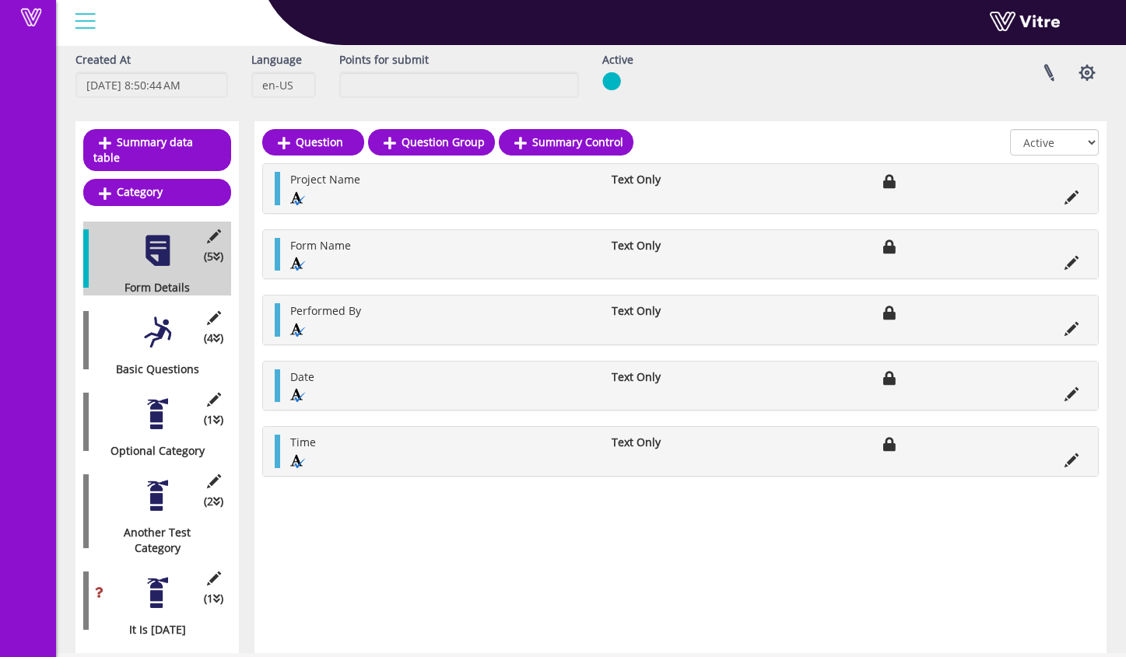
click at [171, 315] on div at bounding box center [157, 332] width 35 height 35
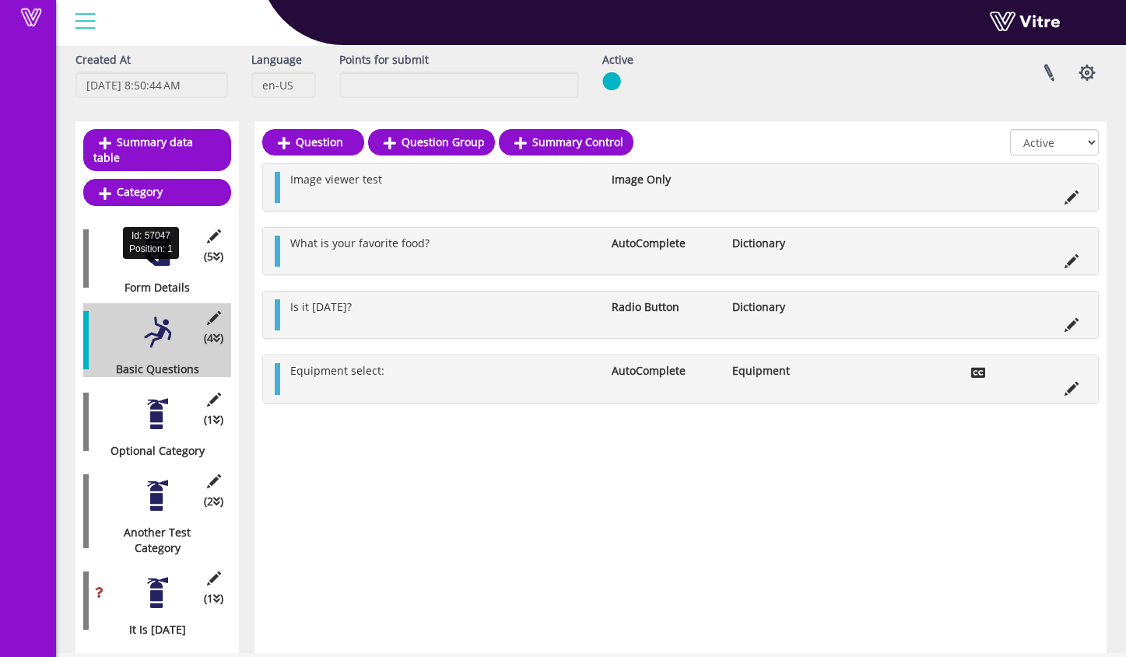
click at [172, 280] on div "Form Details" at bounding box center [151, 288] width 136 height 16
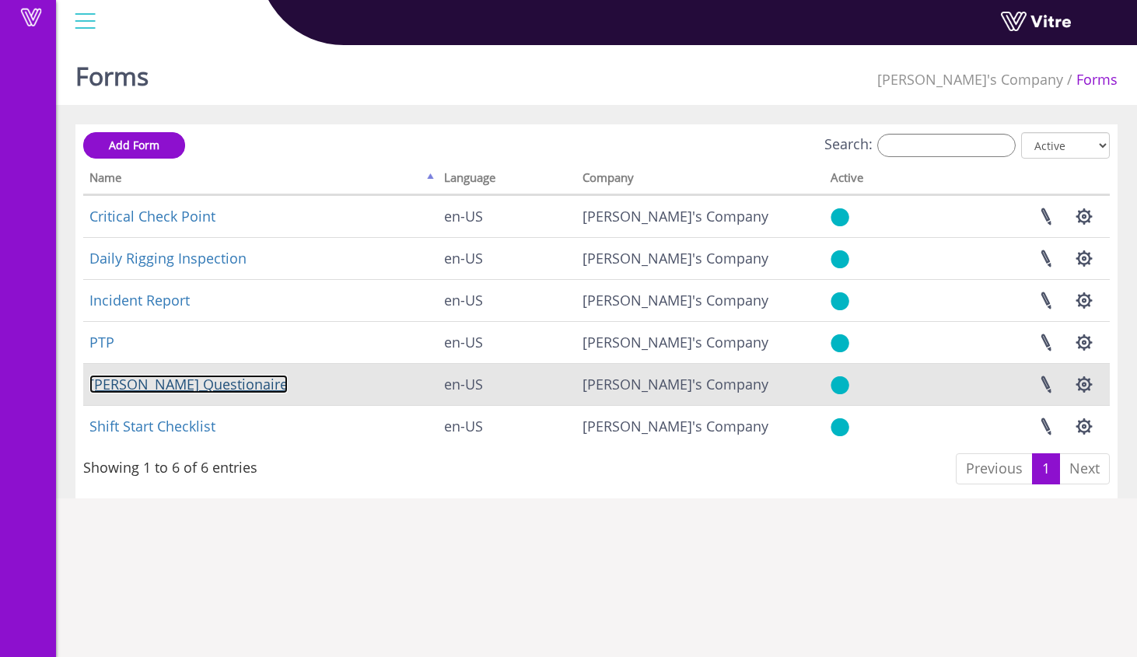
click at [229, 380] on link "[PERSON_NAME] Questionaire" at bounding box center [188, 384] width 198 height 19
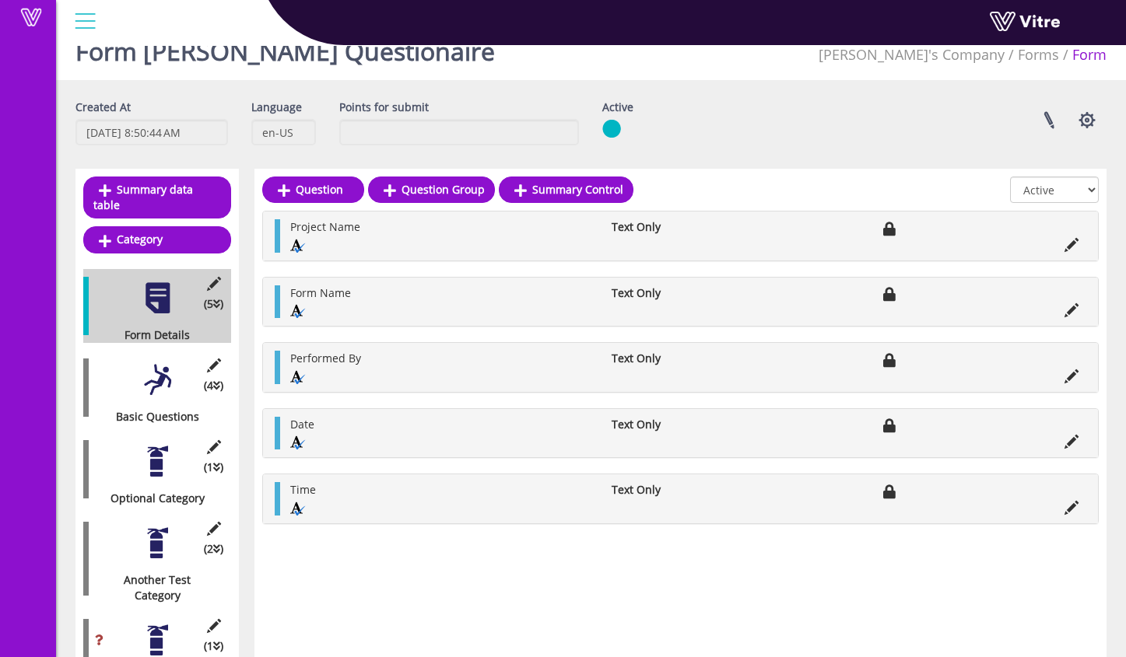
scroll to position [72, 0]
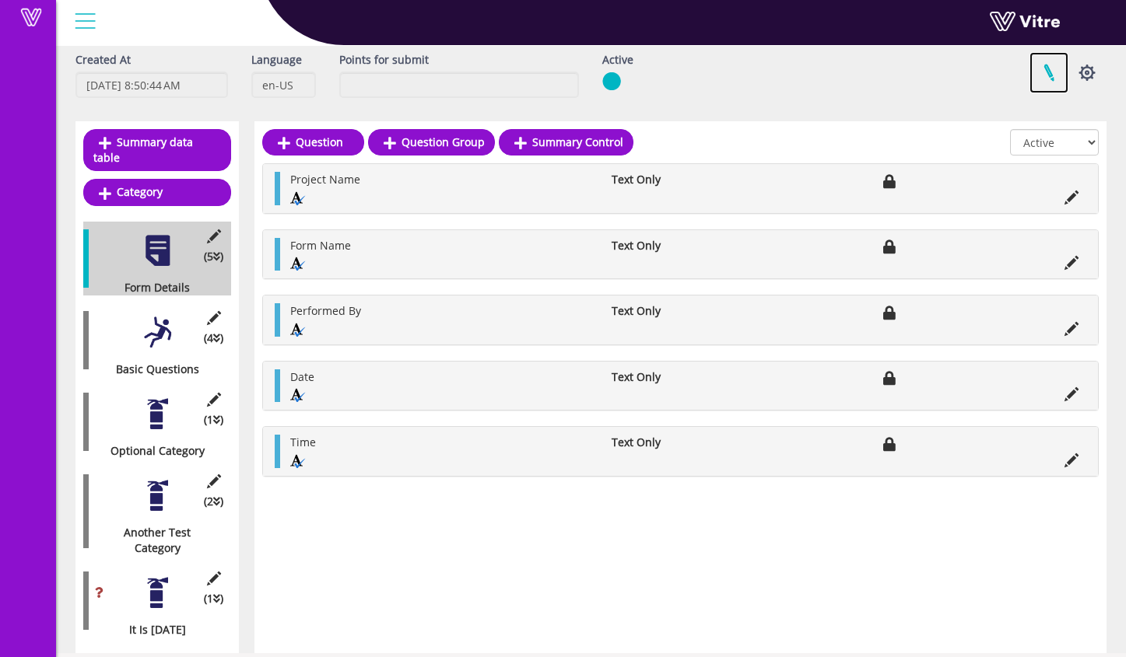
click at [1046, 75] on link at bounding box center [1048, 72] width 39 height 41
